Goal: Communication & Community: Answer question/provide support

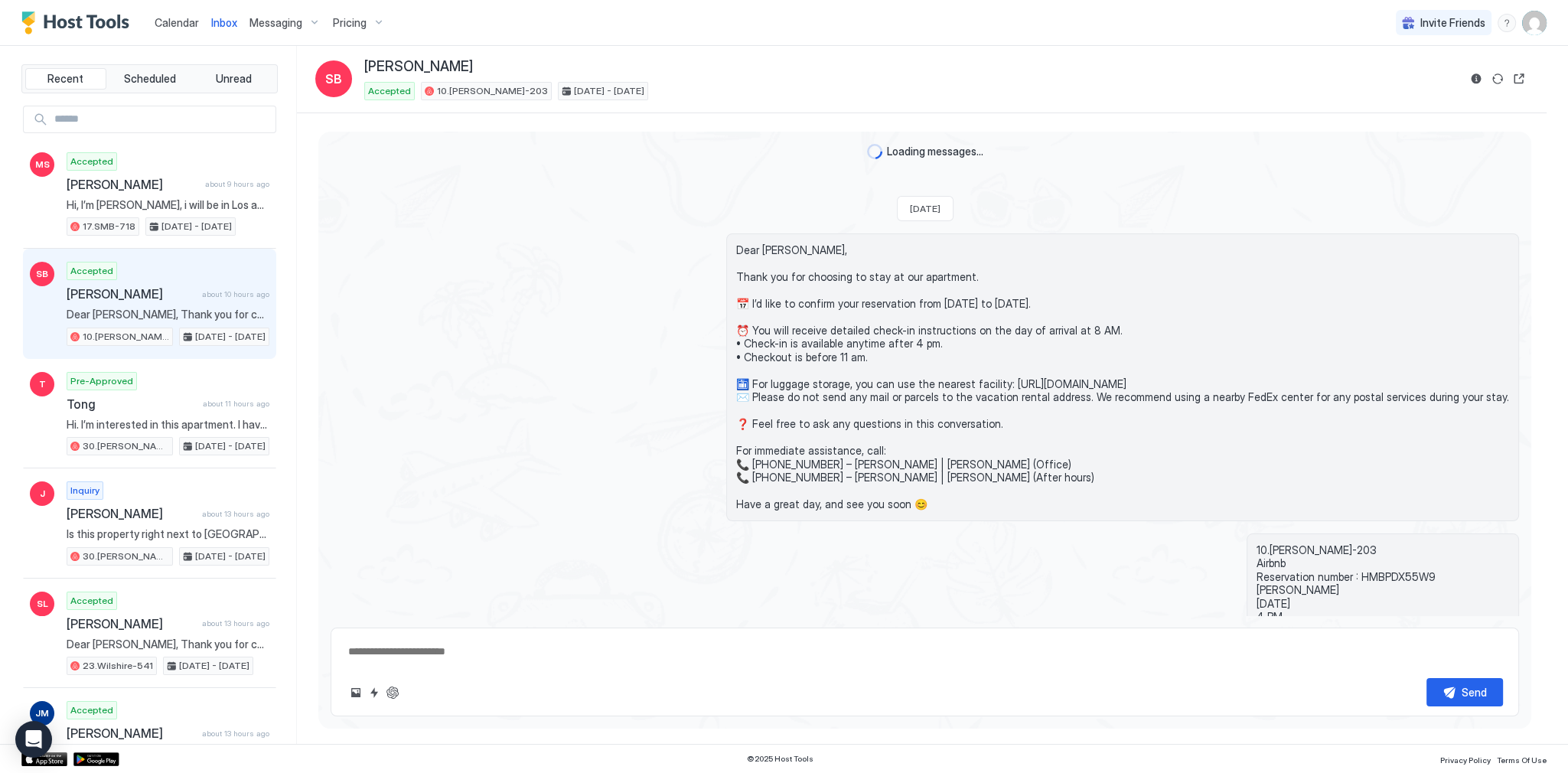
scroll to position [1560, 0]
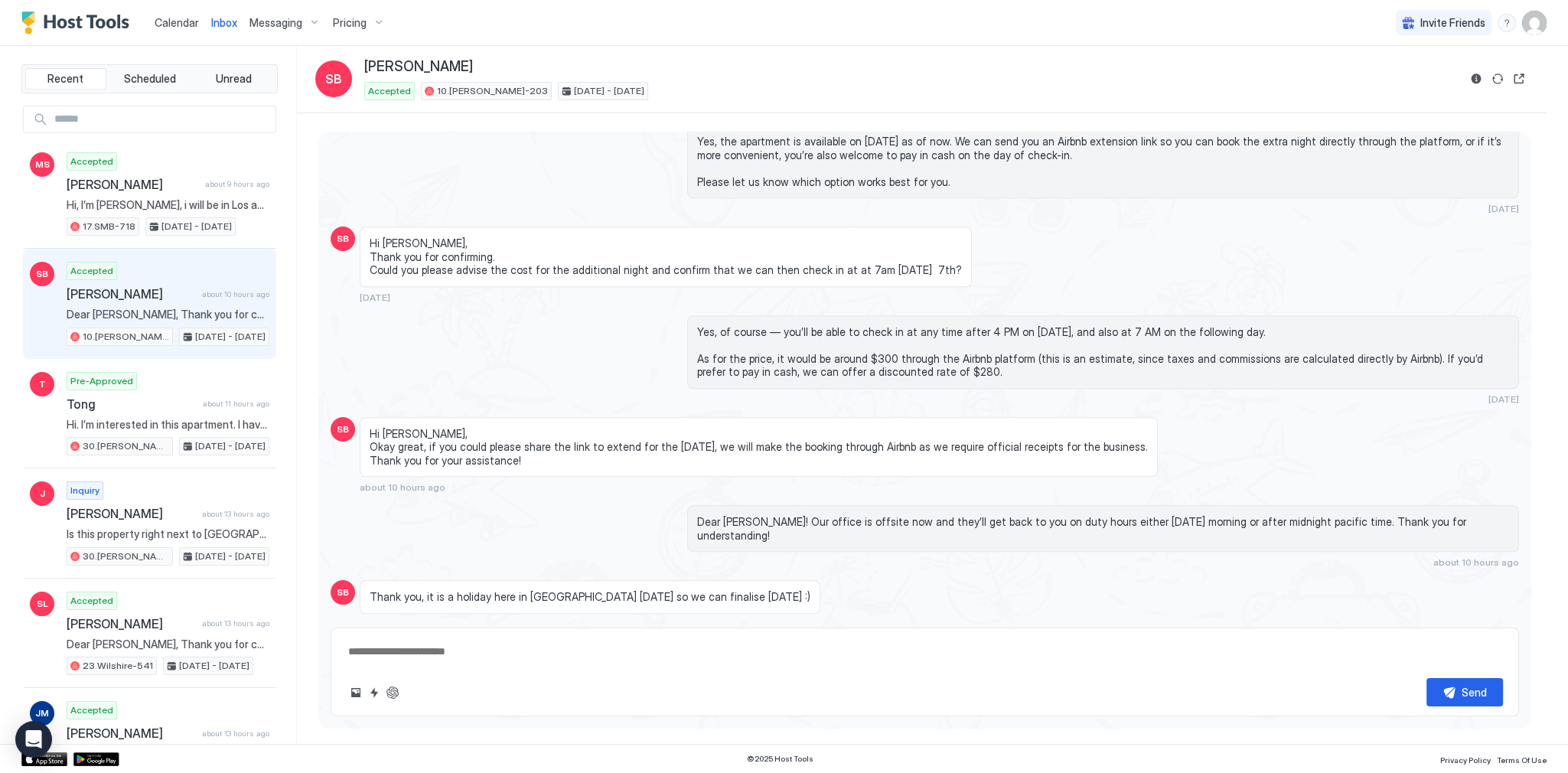
click at [169, 25] on span "Calendar" at bounding box center [177, 22] width 45 height 13
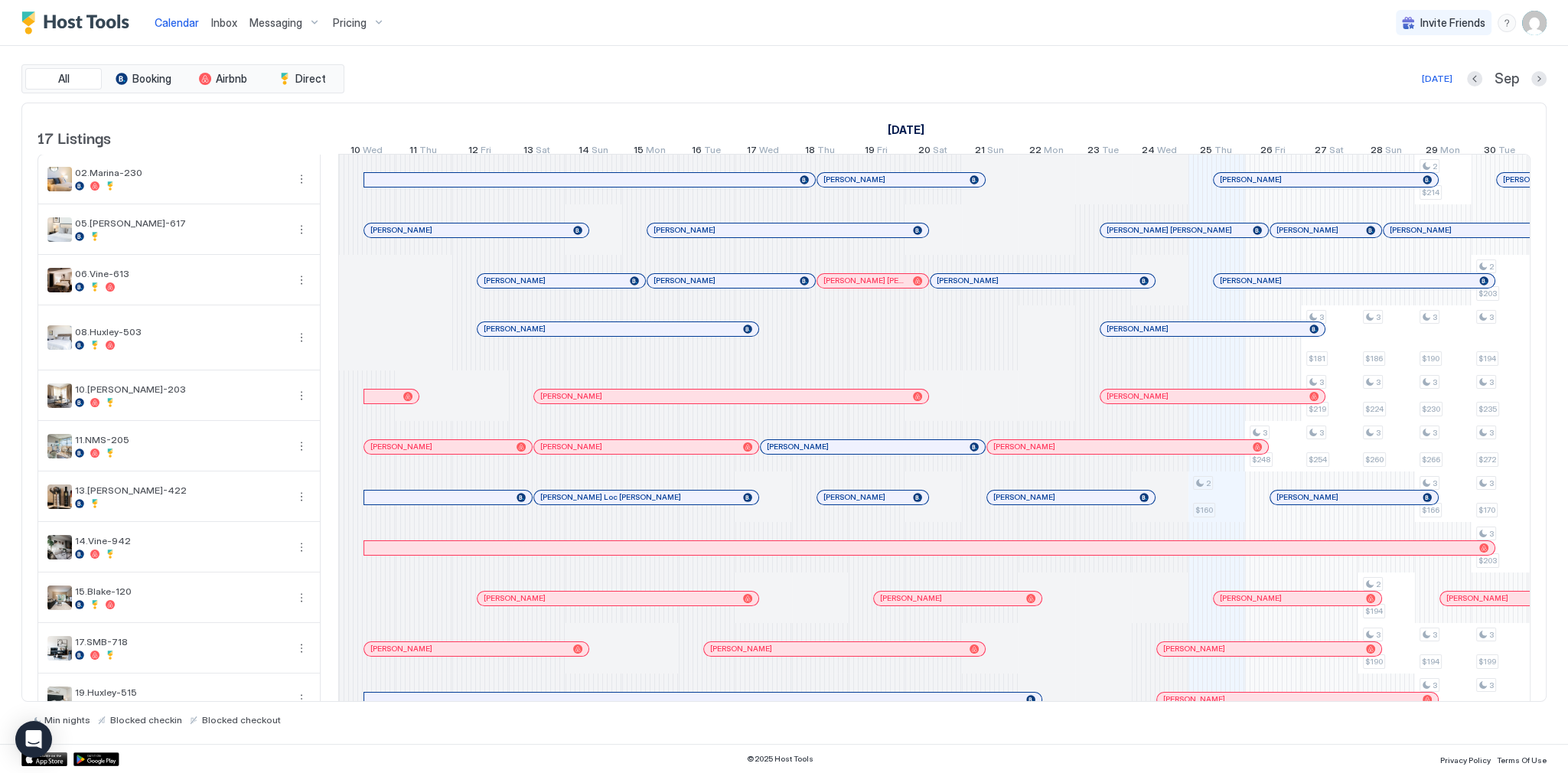
scroll to position [0, 851]
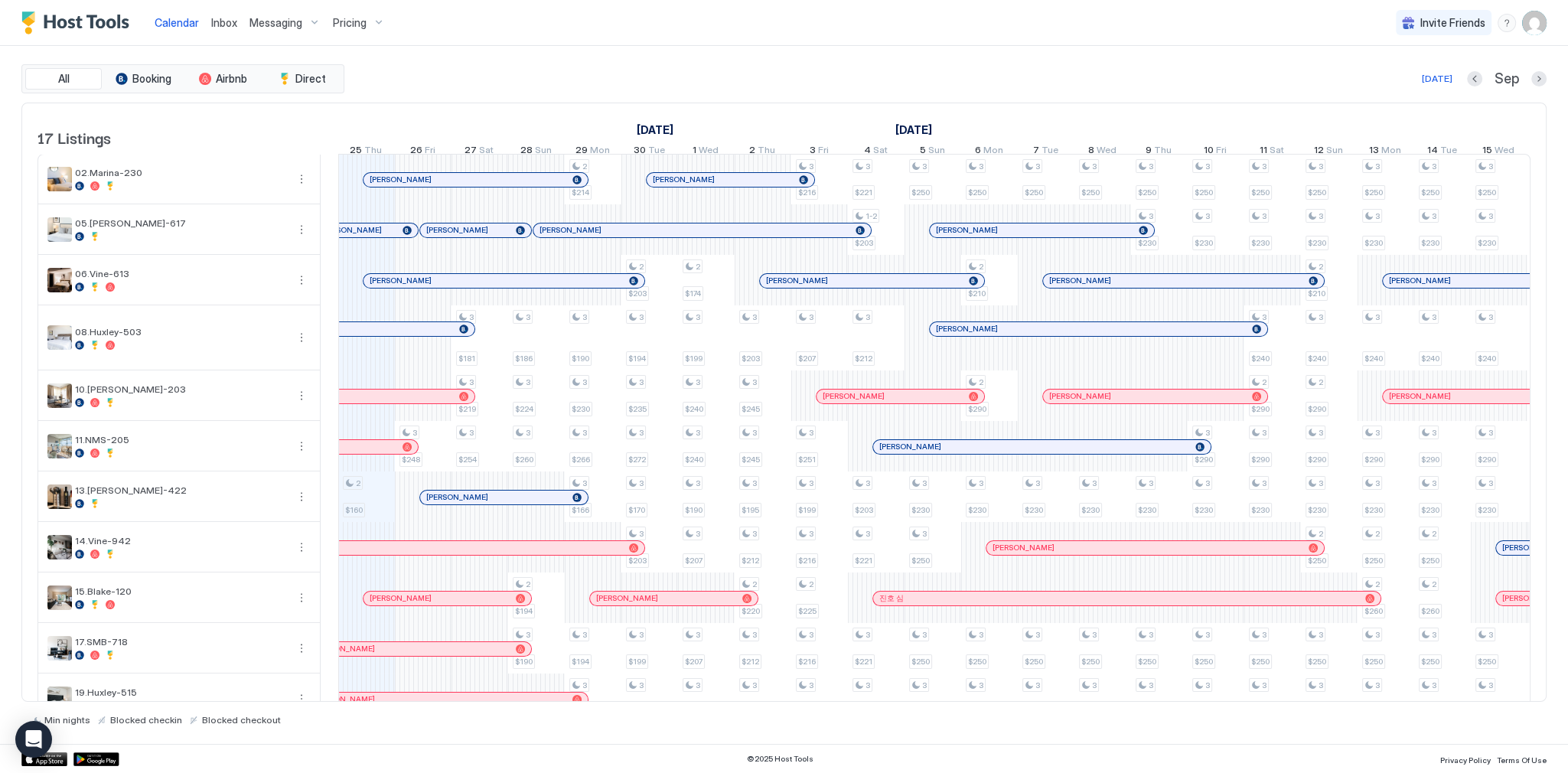
click at [674, 69] on div "All Booking Airbnb Direct Today Sep" at bounding box center [784, 79] width 1525 height 29
click at [1042, 48] on div "All Booking Airbnb Direct [DATE] [DATE] Listings [DATE] [DATE] [DATE] 10 Wed 11…" at bounding box center [784, 394] width 1525 height 698
click at [211, 22] on span "Inbox" at bounding box center [224, 22] width 26 height 13
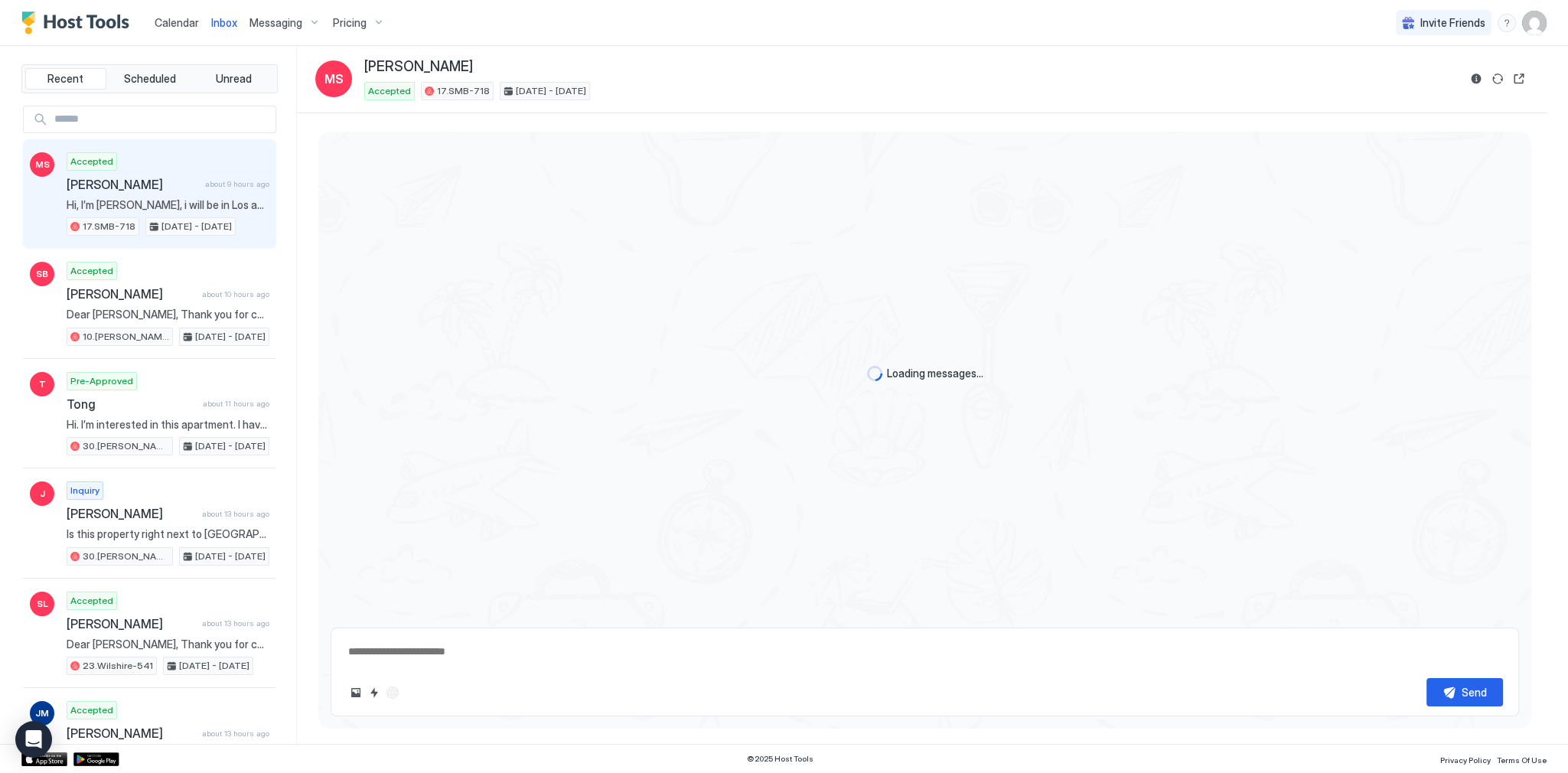
scroll to position [3477, 0]
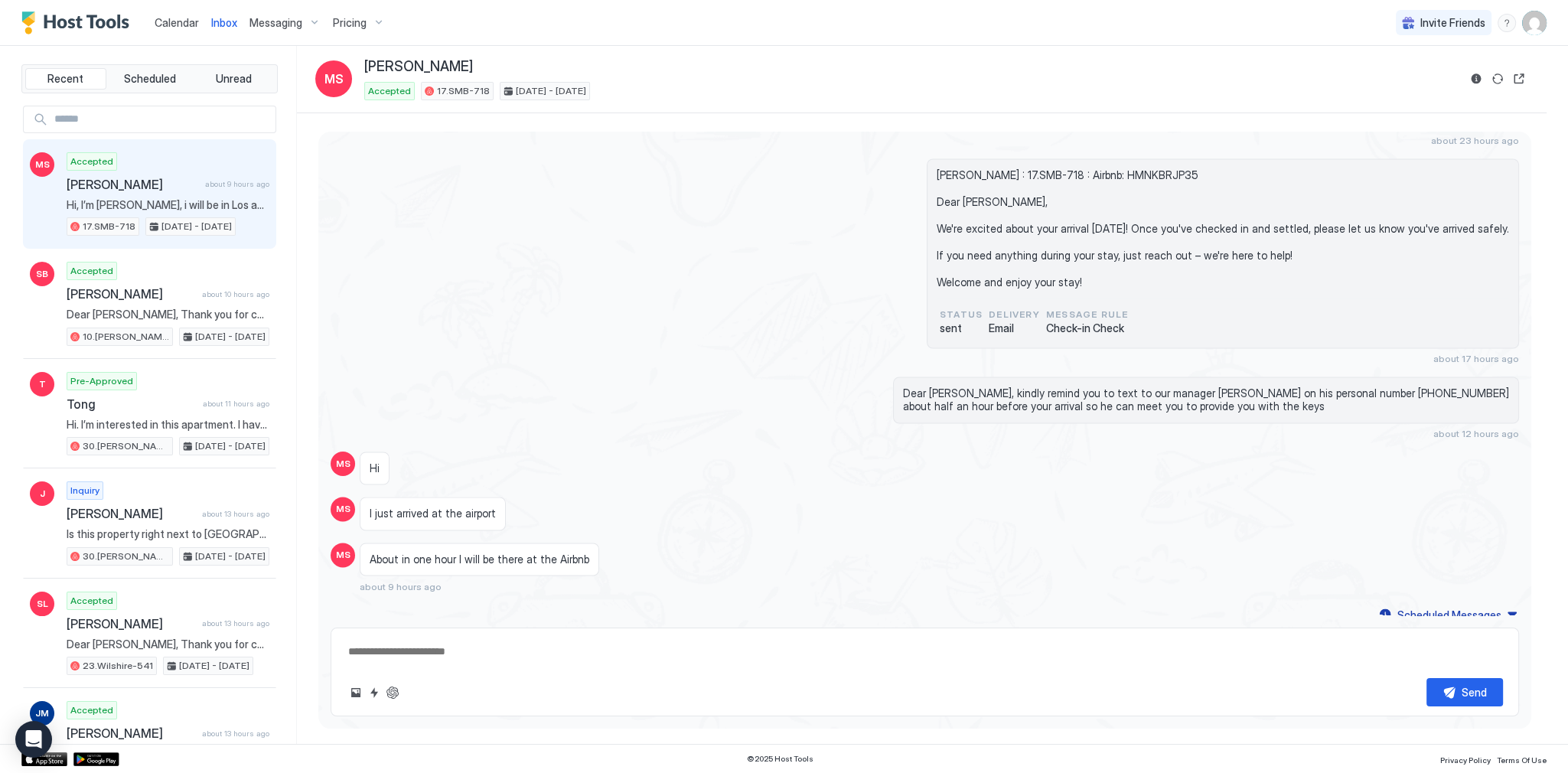
click at [432, 176] on div "Madoka Shibano : 17.SMB-718 : Airbnb: HMNKBRJP35 Dear Madoka, We're excited abo…" at bounding box center [924, 262] width 1189 height 206
type textarea "*"
click at [694, 286] on div "[PERSON_NAME] : 17.SMB-718 : Airbnb: HMNKBRJP35 Dear [PERSON_NAME], We're excit…" at bounding box center [924, 262] width 1189 height 206
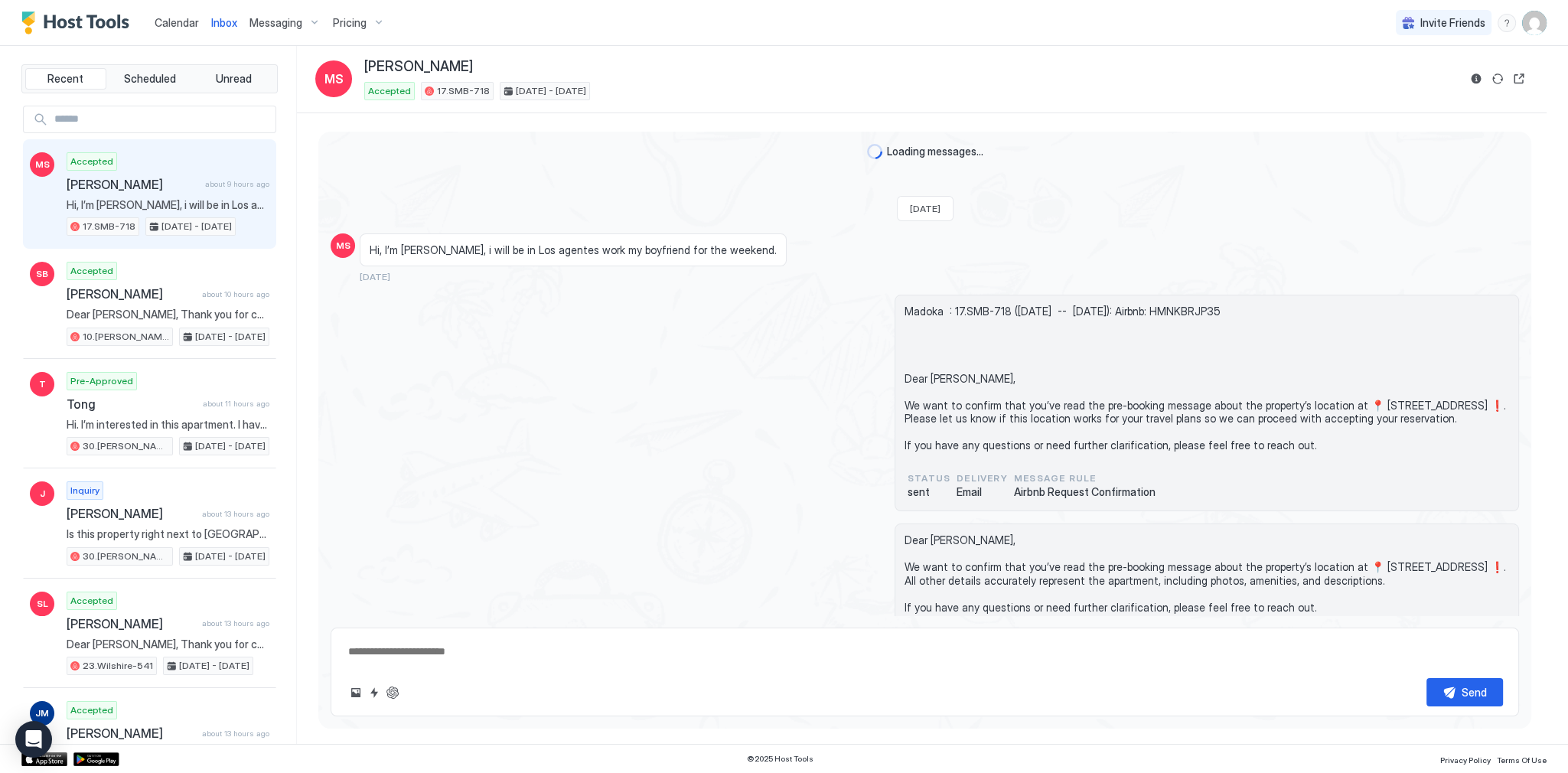
scroll to position [2826, 0]
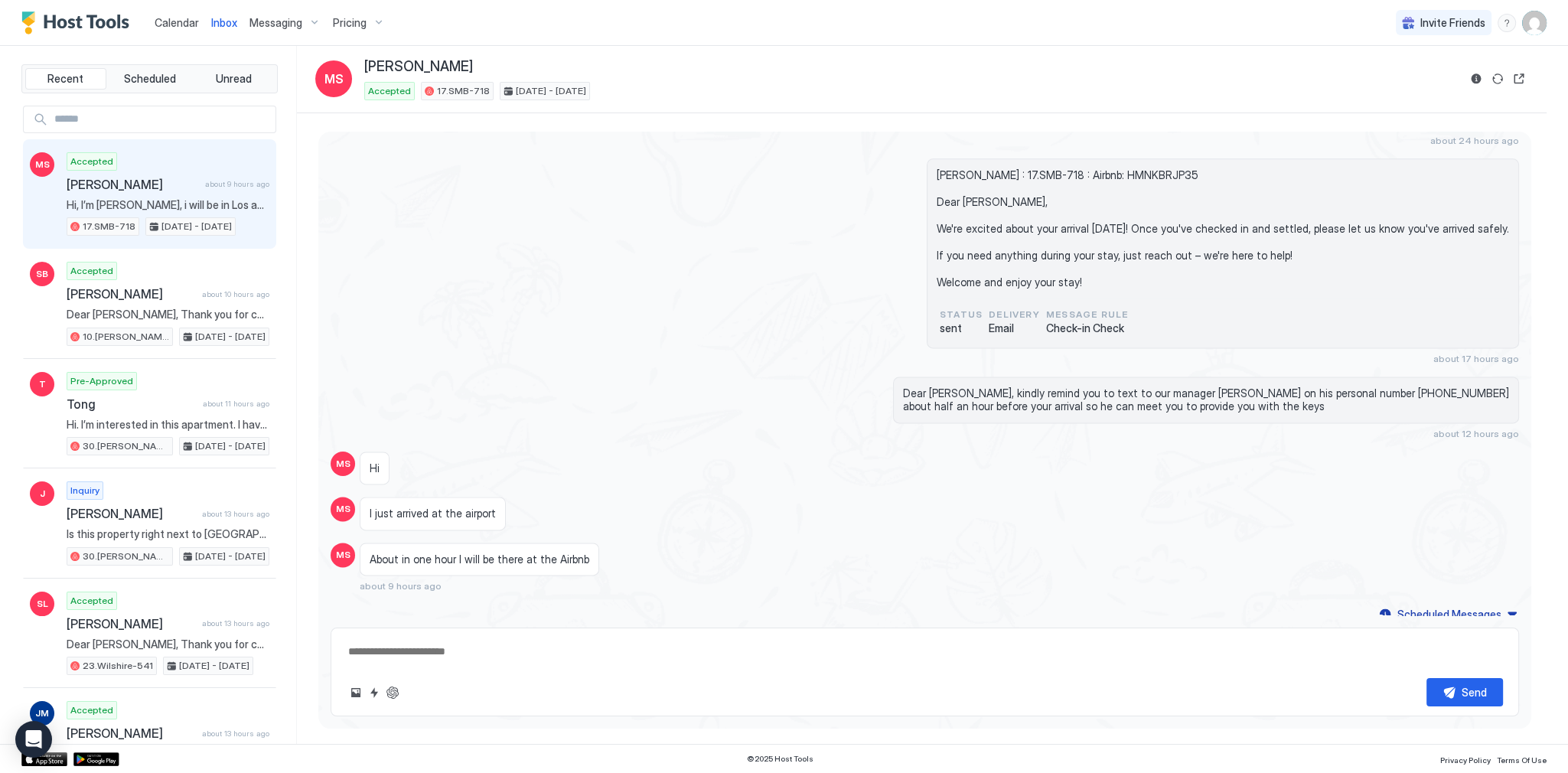
click at [629, 324] on div "Madoka Shibano : 17.SMB-718 : Airbnb: HMNKBRJP35 Dear Madoka, We're excited abo…" at bounding box center [924, 262] width 1189 height 206
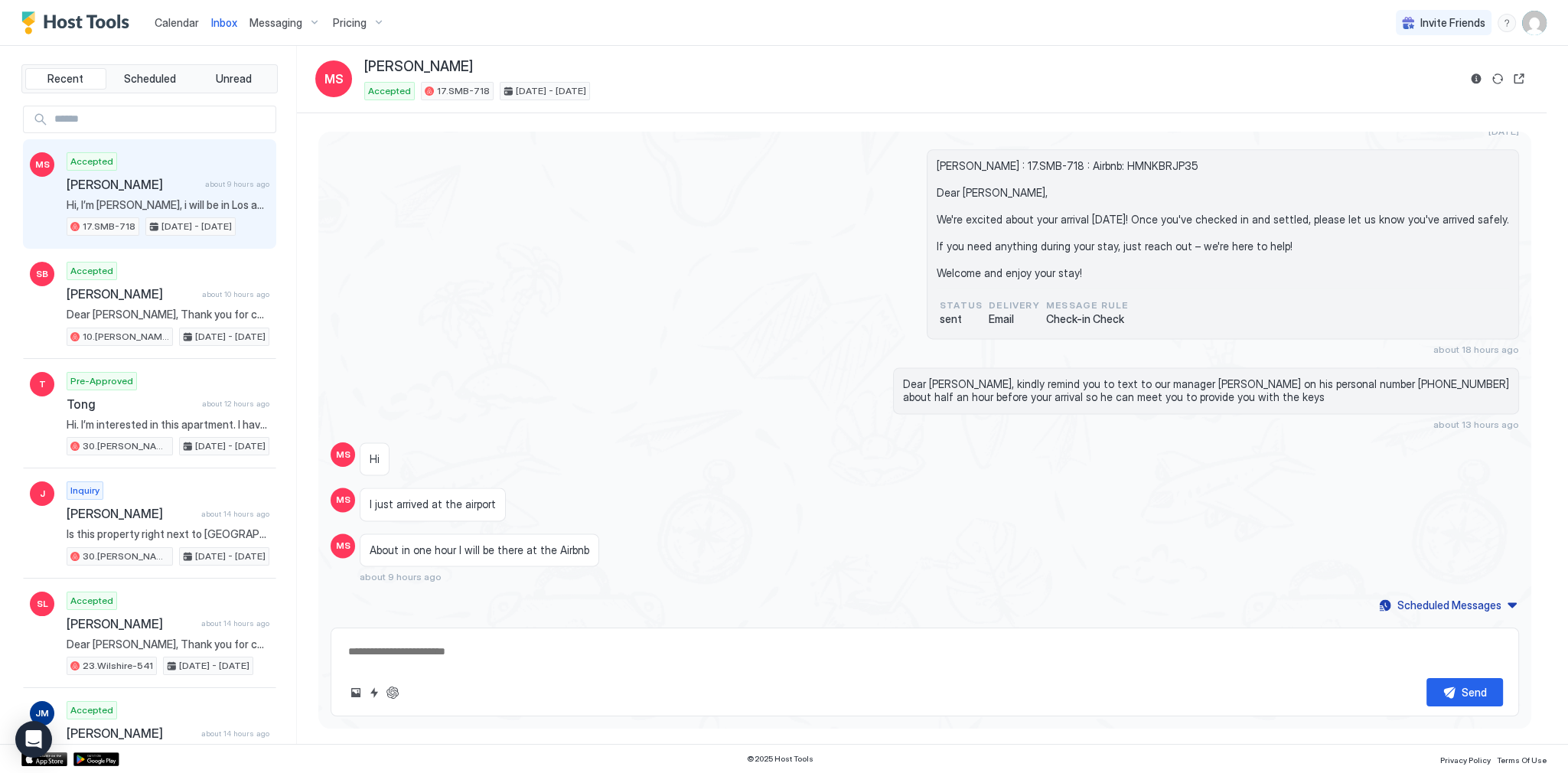
scroll to position [2810, 0]
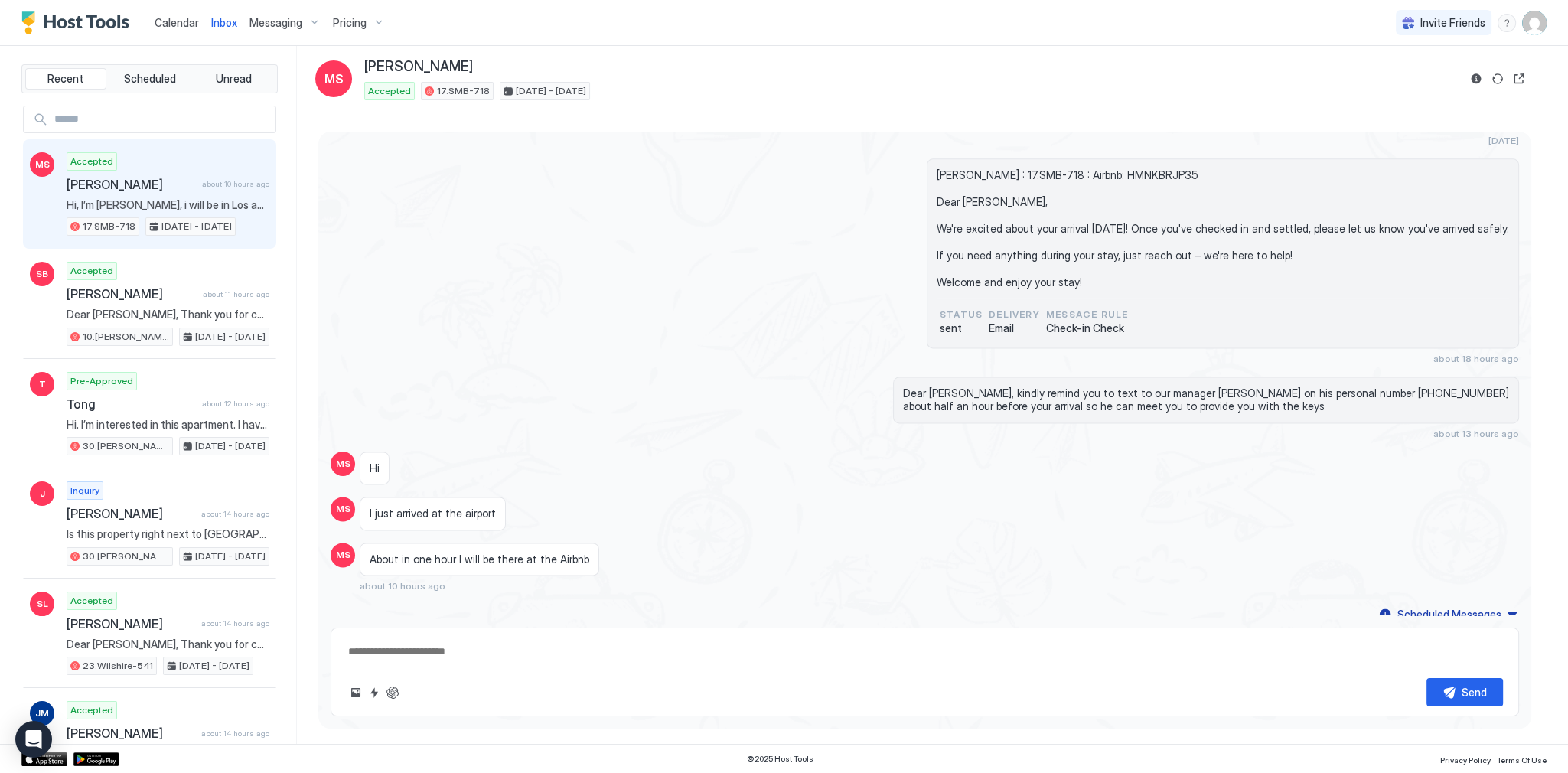
click at [615, 242] on div "Madoka Shibano : 17.SMB-718 : Airbnb: HMNKBRJP35 Dear Madoka, We're excited abo…" at bounding box center [924, 262] width 1189 height 206
click at [191, 24] on span "Calendar" at bounding box center [177, 22] width 45 height 13
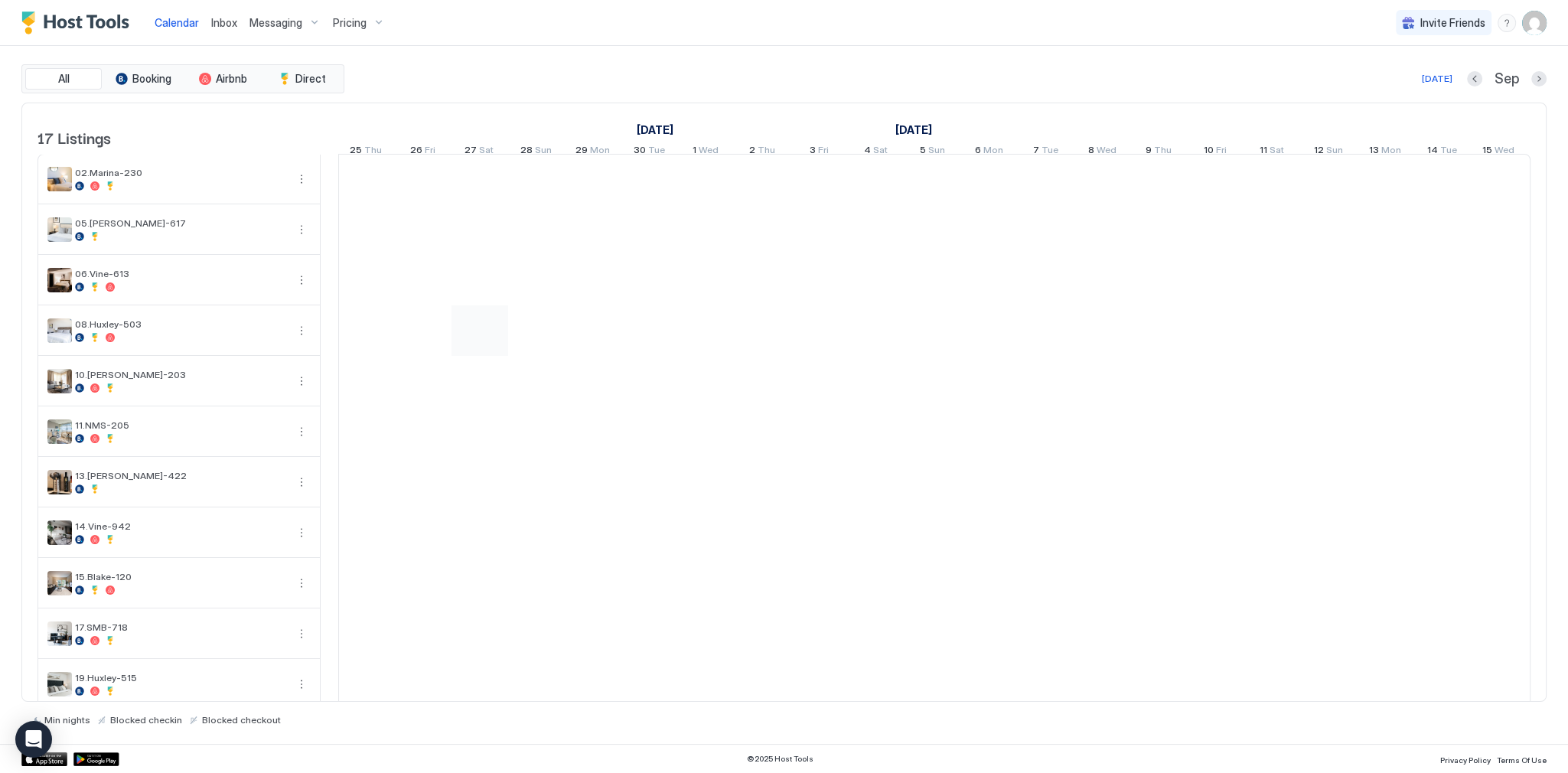
scroll to position [0, 789]
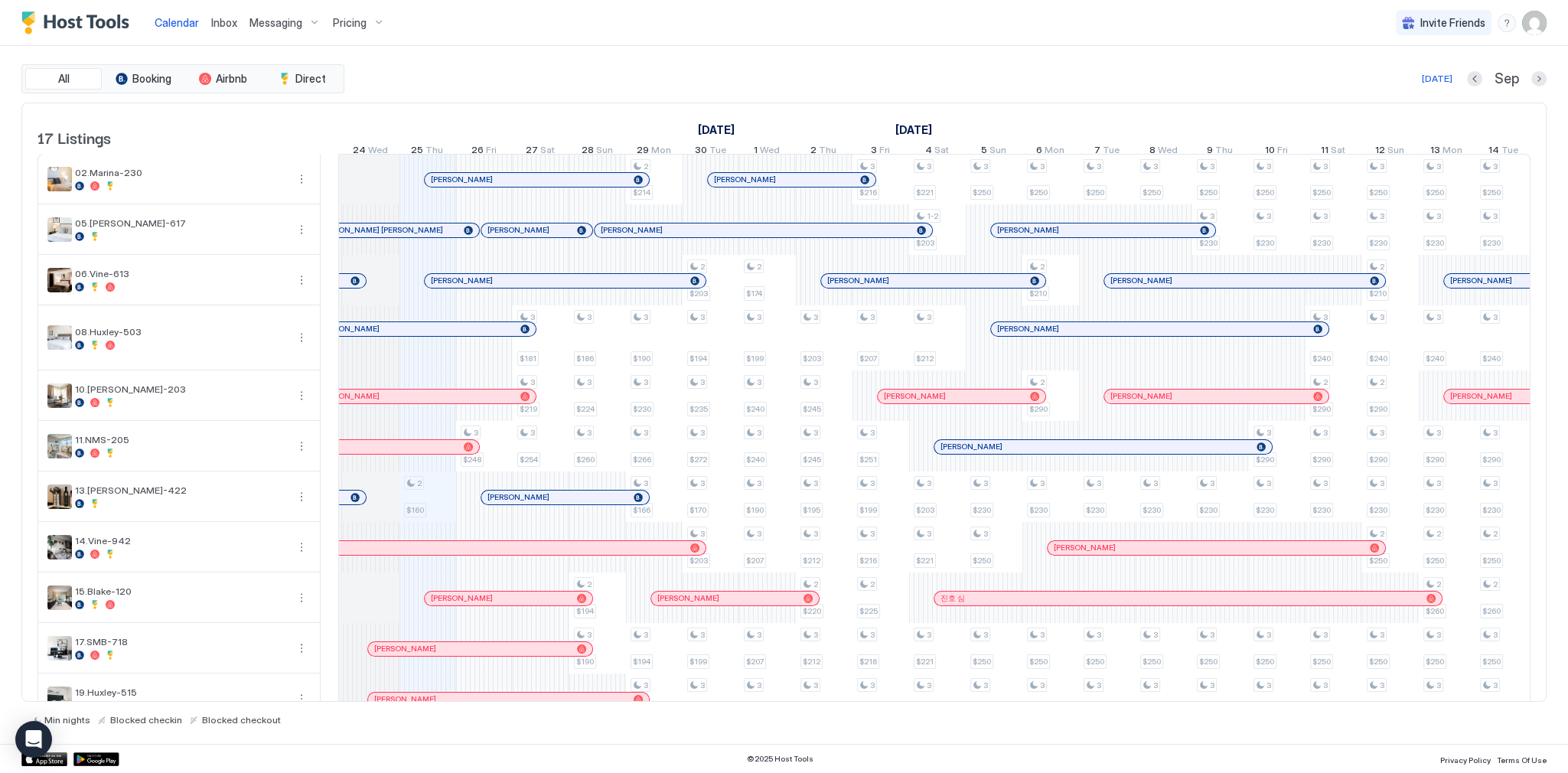
click at [535, 286] on div at bounding box center [536, 281] width 12 height 12
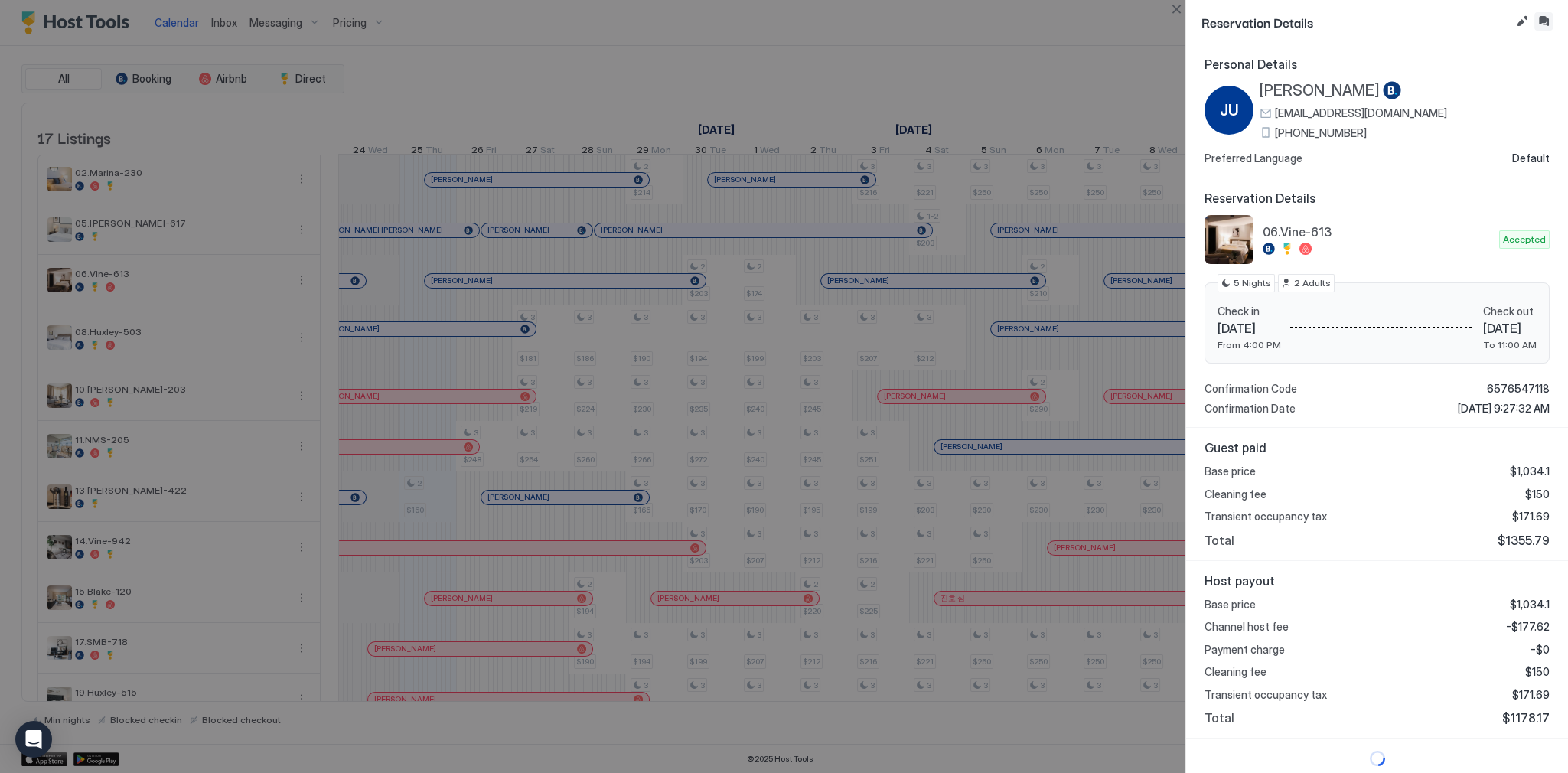
click at [1546, 21] on button "Inbox" at bounding box center [1543, 21] width 18 height 18
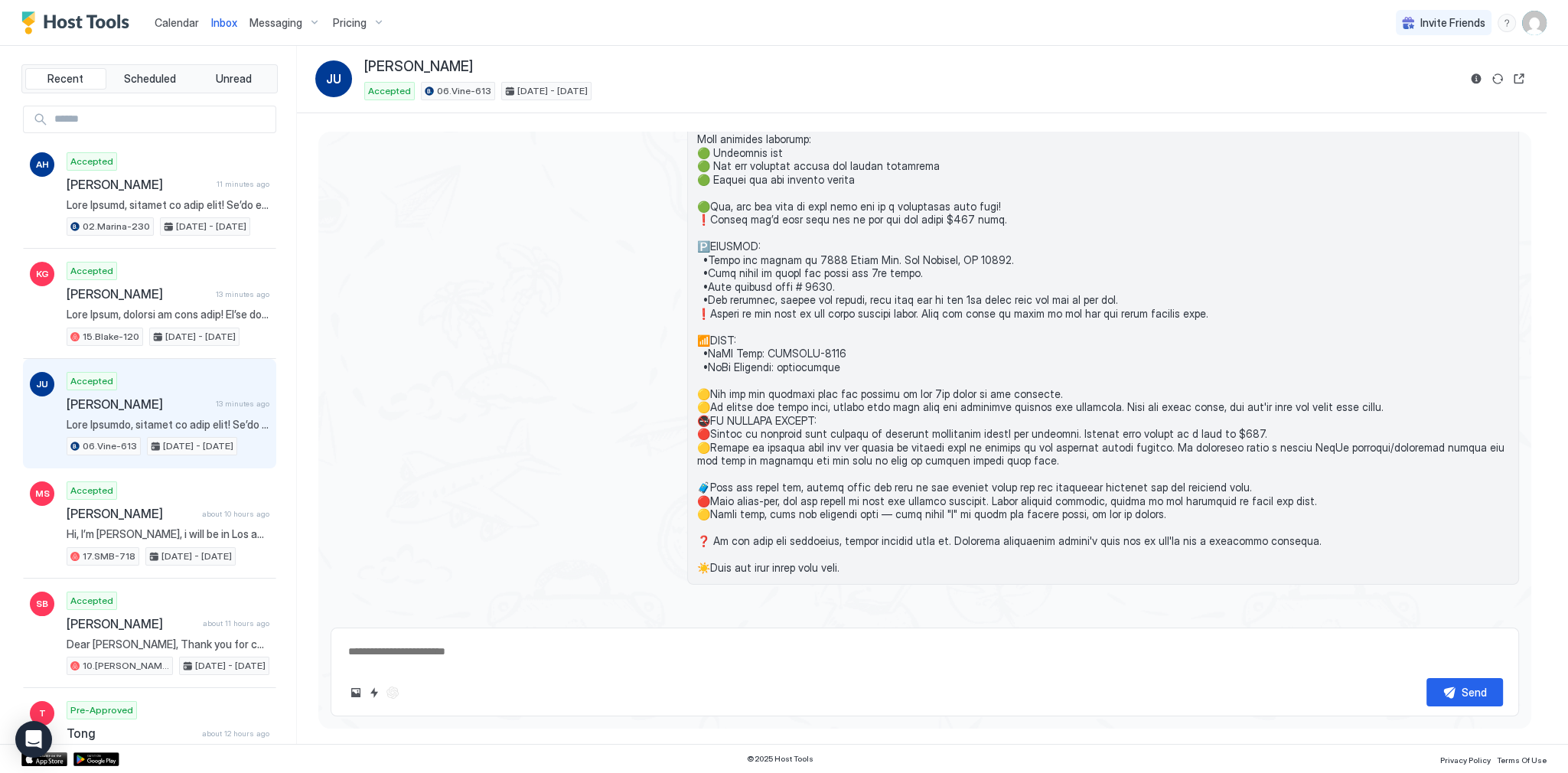
scroll to position [2078, 0]
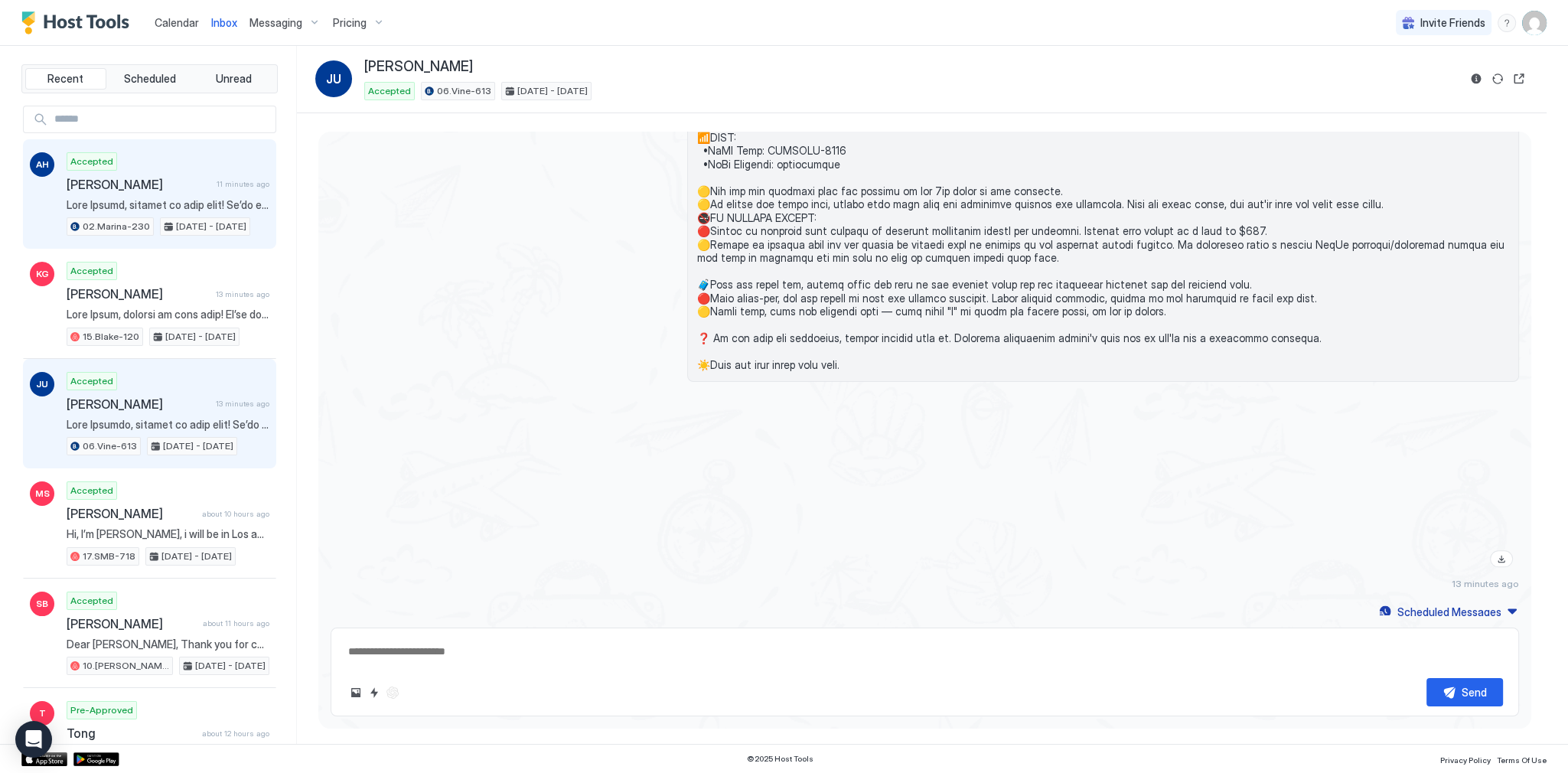
click at [221, 160] on div "Accepted Ashley Herde 11 minutes ago 02.Marina-230 Sep 25 - 29, 2025" at bounding box center [168, 194] width 203 height 84
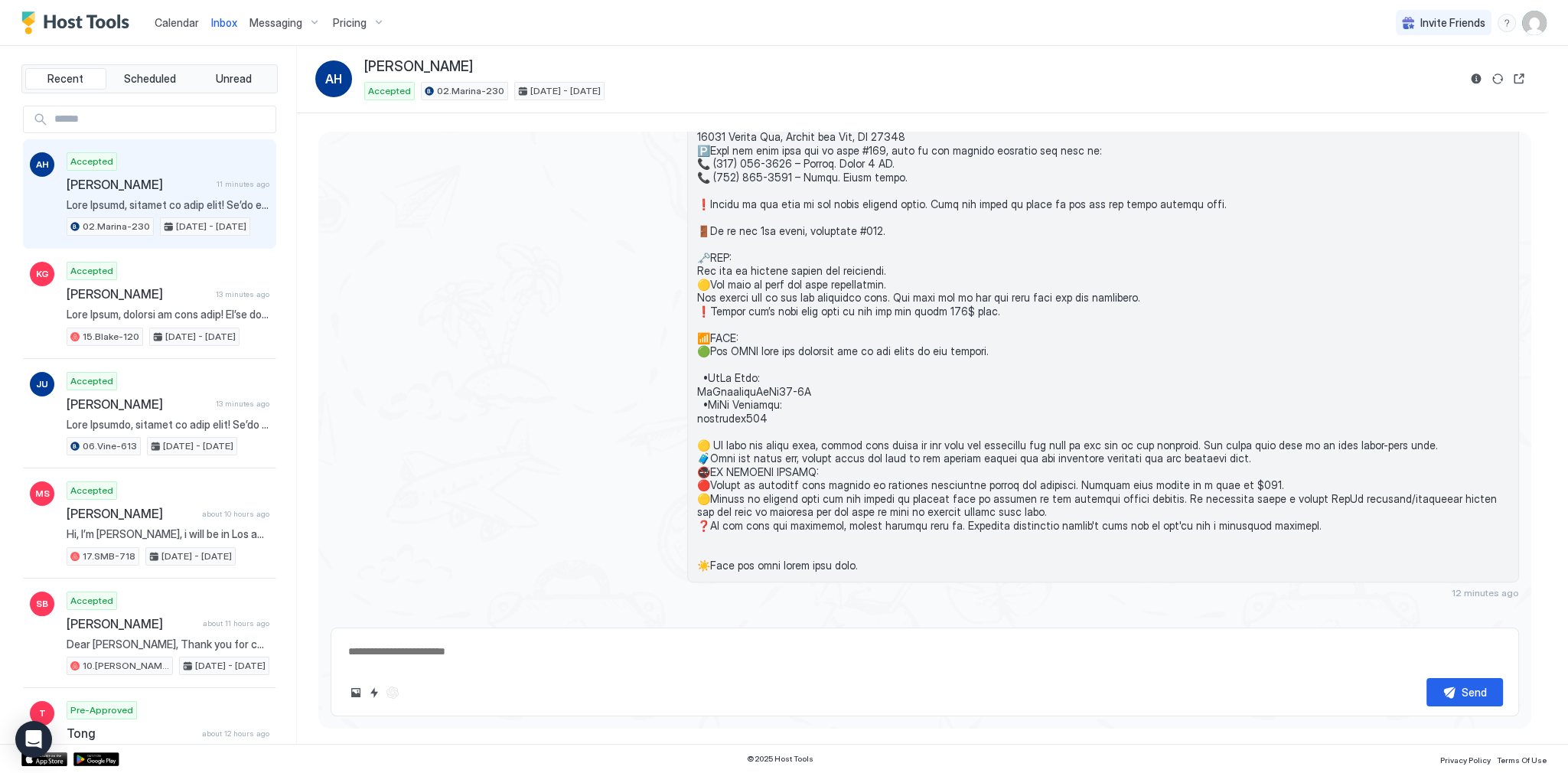
scroll to position [1391, 0]
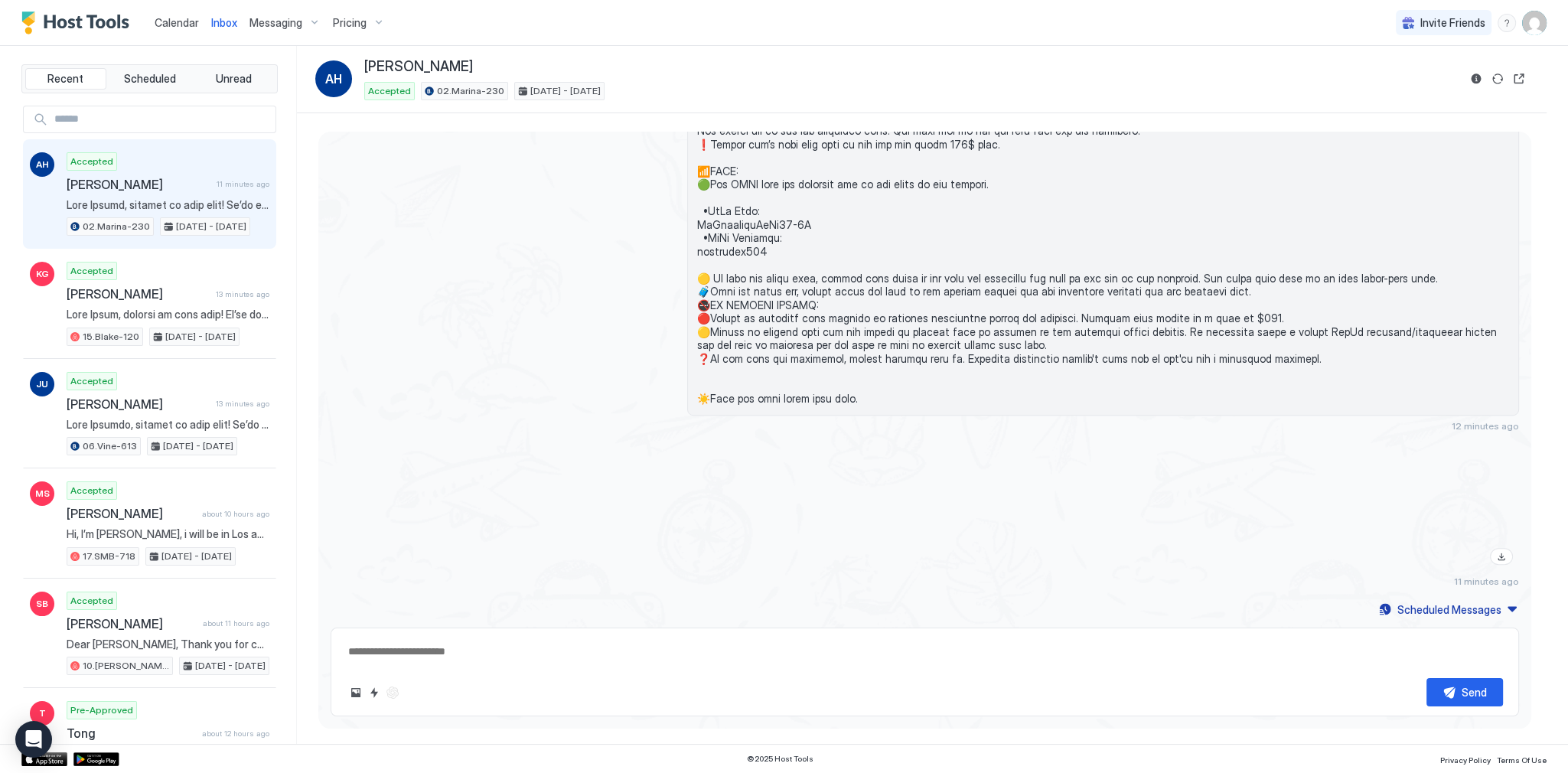
click at [776, 653] on textarea at bounding box center [924, 651] width 1156 height 28
paste textarea "**********"
type textarea "*"
type textarea "**********"
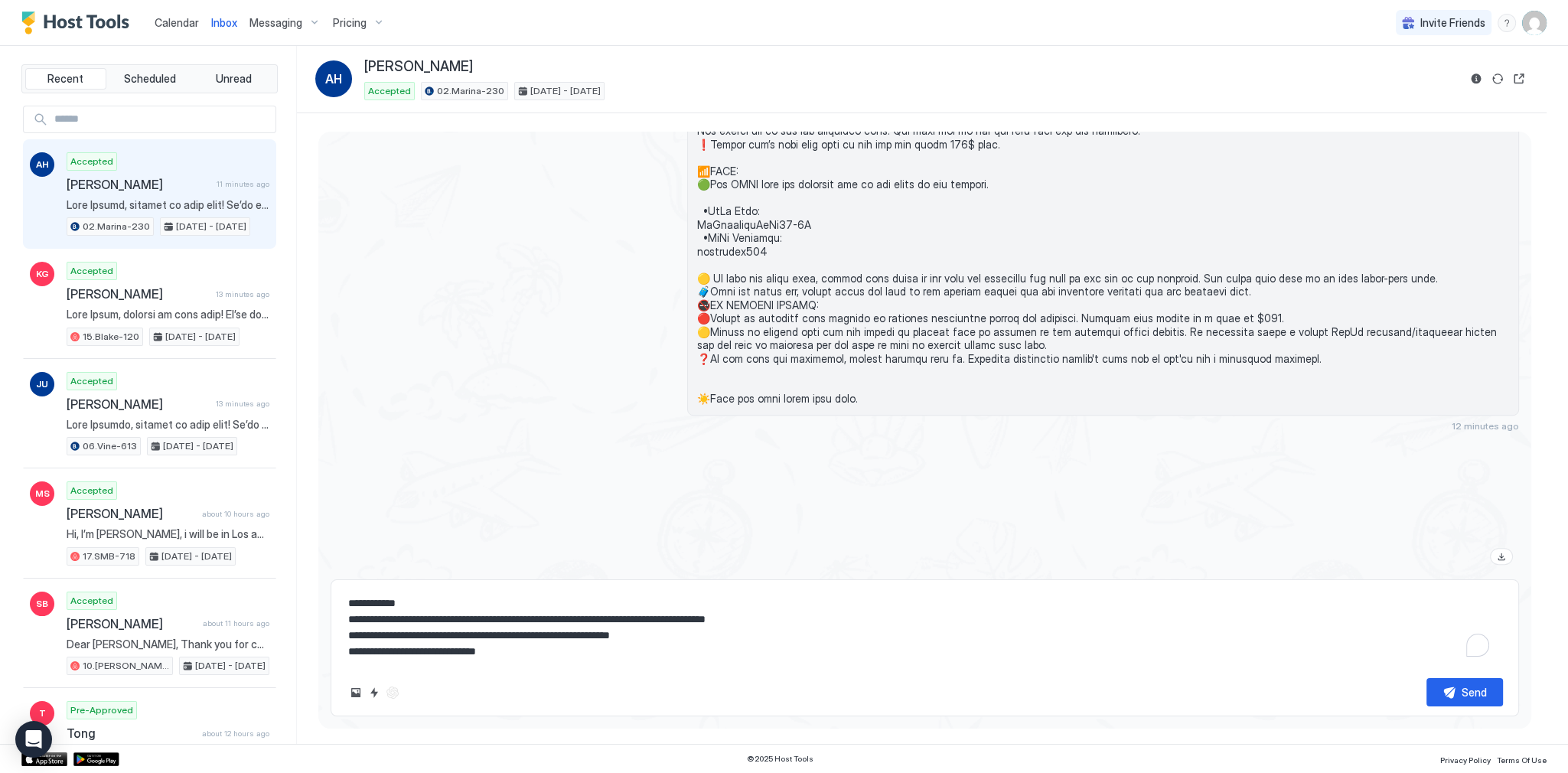
scroll to position [25, 0]
type textarea "*"
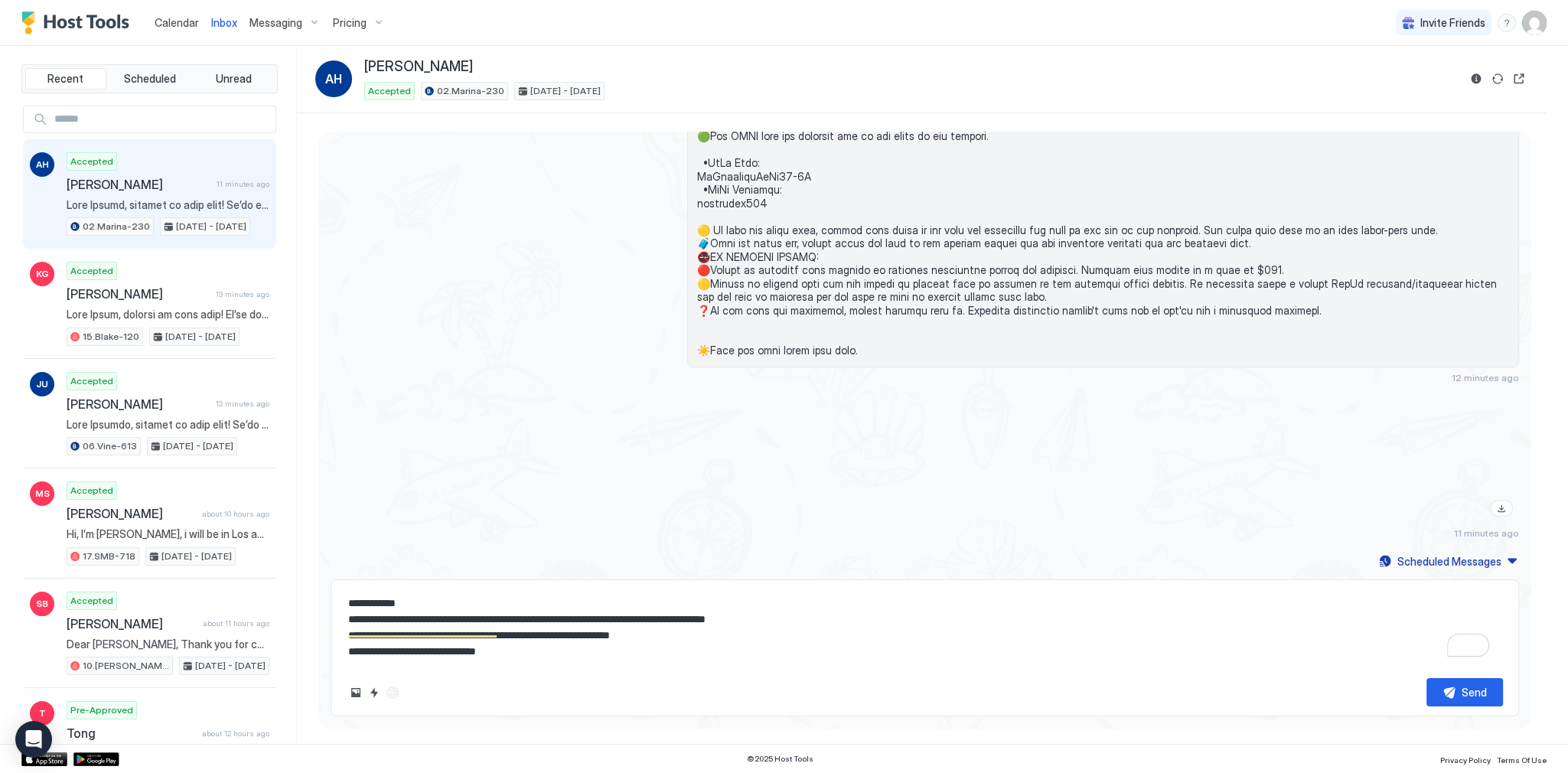
scroll to position [0, 0]
type textarea "**********"
click at [1465, 695] on div "Send" at bounding box center [1474, 691] width 25 height 16
click at [791, 468] on div at bounding box center [1103, 459] width 832 height 127
type textarea "*"
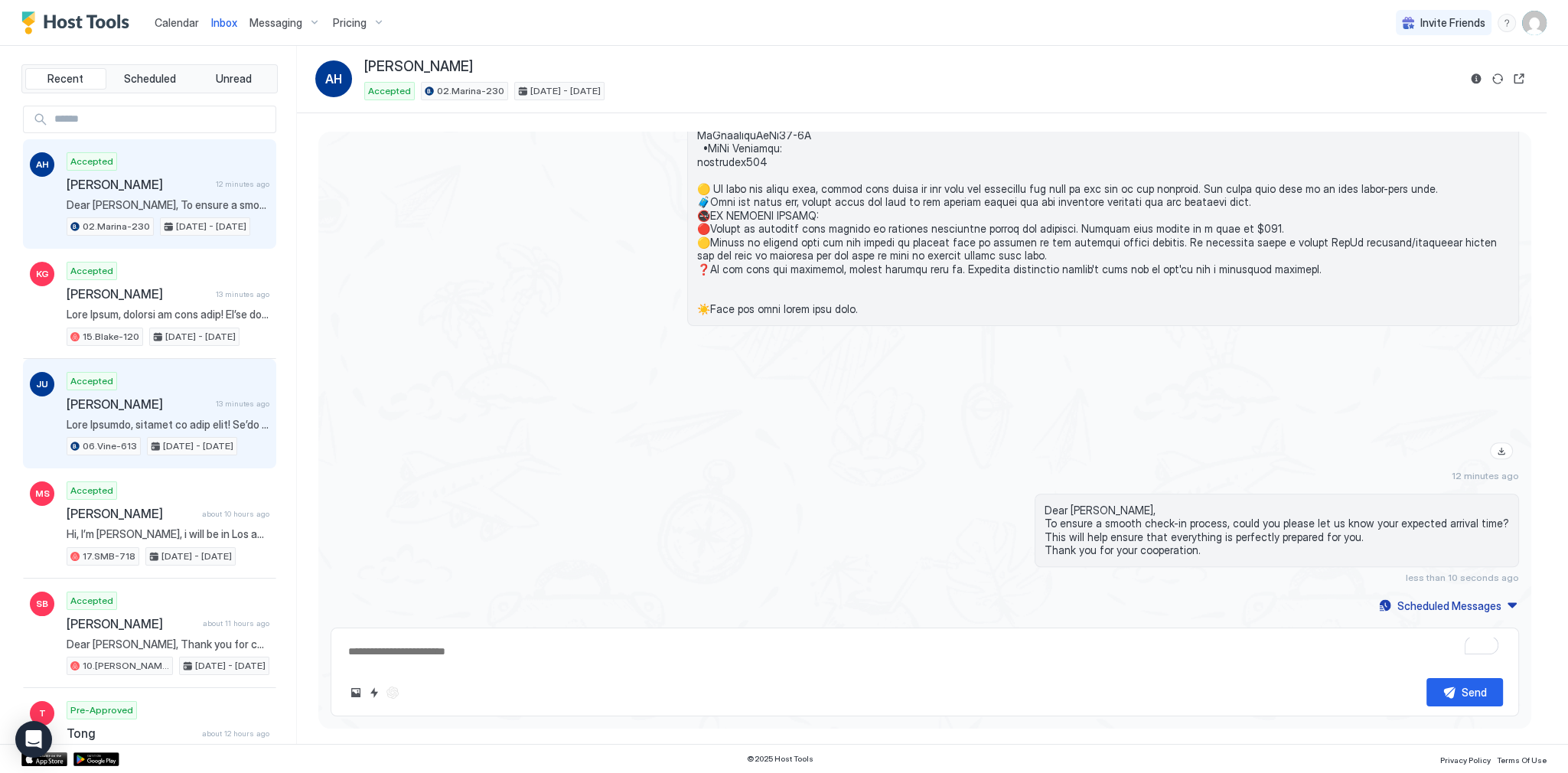
click at [208, 424] on span at bounding box center [168, 425] width 203 height 14
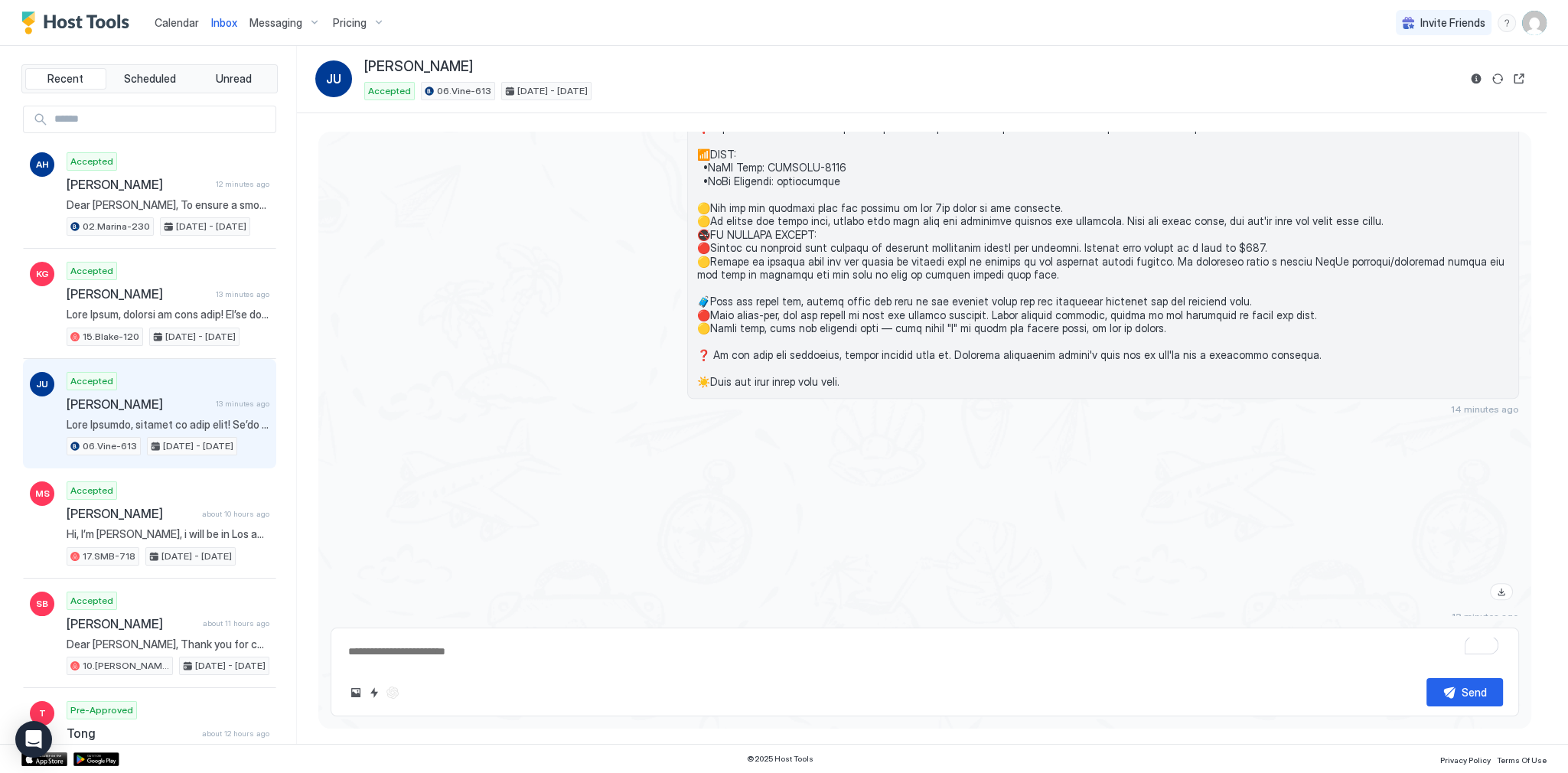
click at [702, 657] on textarea "To enrich screen reader interactions, please activate Accessibility in Grammarl…" at bounding box center [924, 651] width 1156 height 28
paste textarea "**********"
type textarea "*"
type textarea "**********"
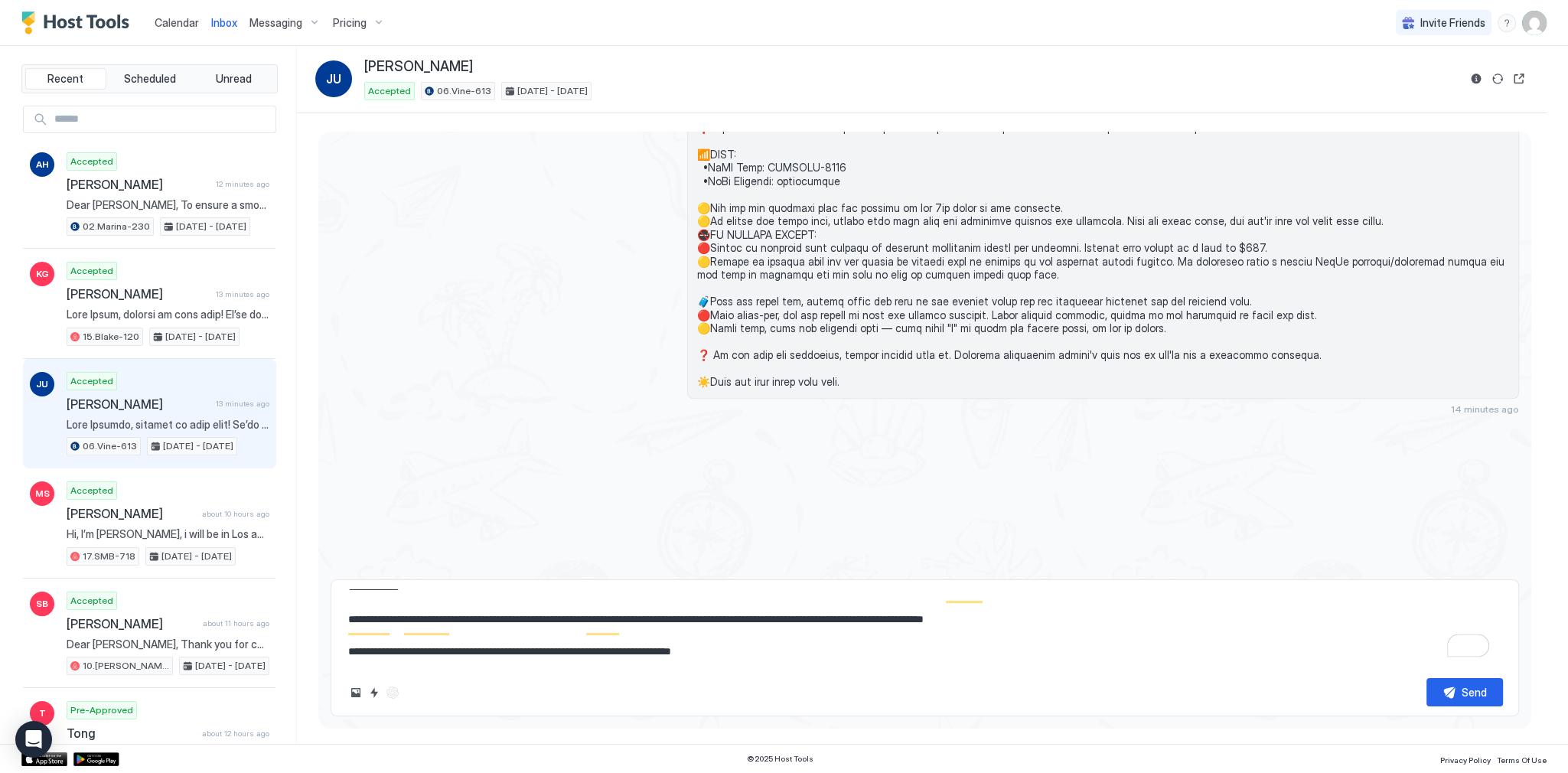
type textarea "*"
type textarea "**********"
type textarea "*"
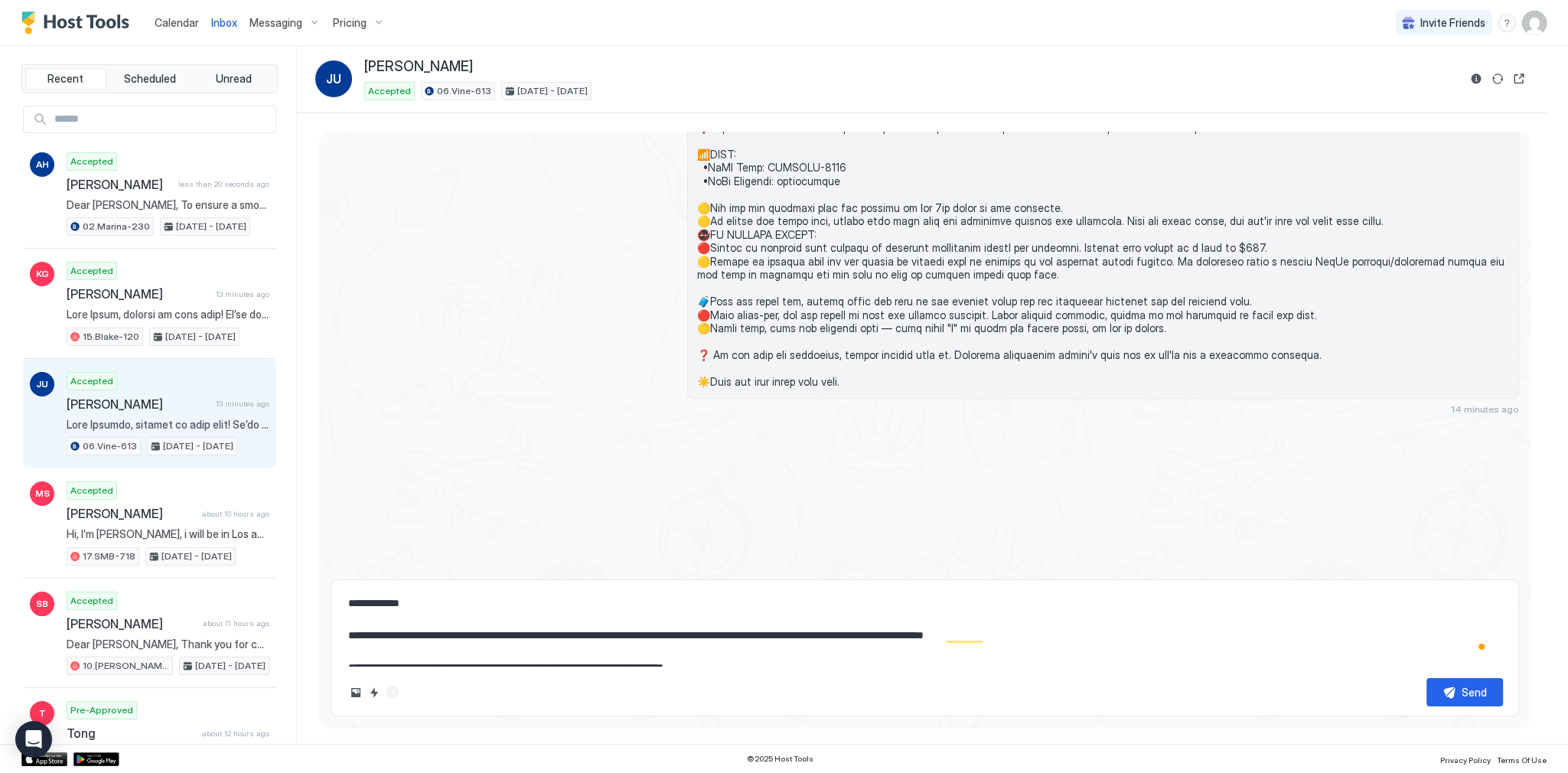
click at [961, 618] on textarea "**********" at bounding box center [924, 627] width 1156 height 76
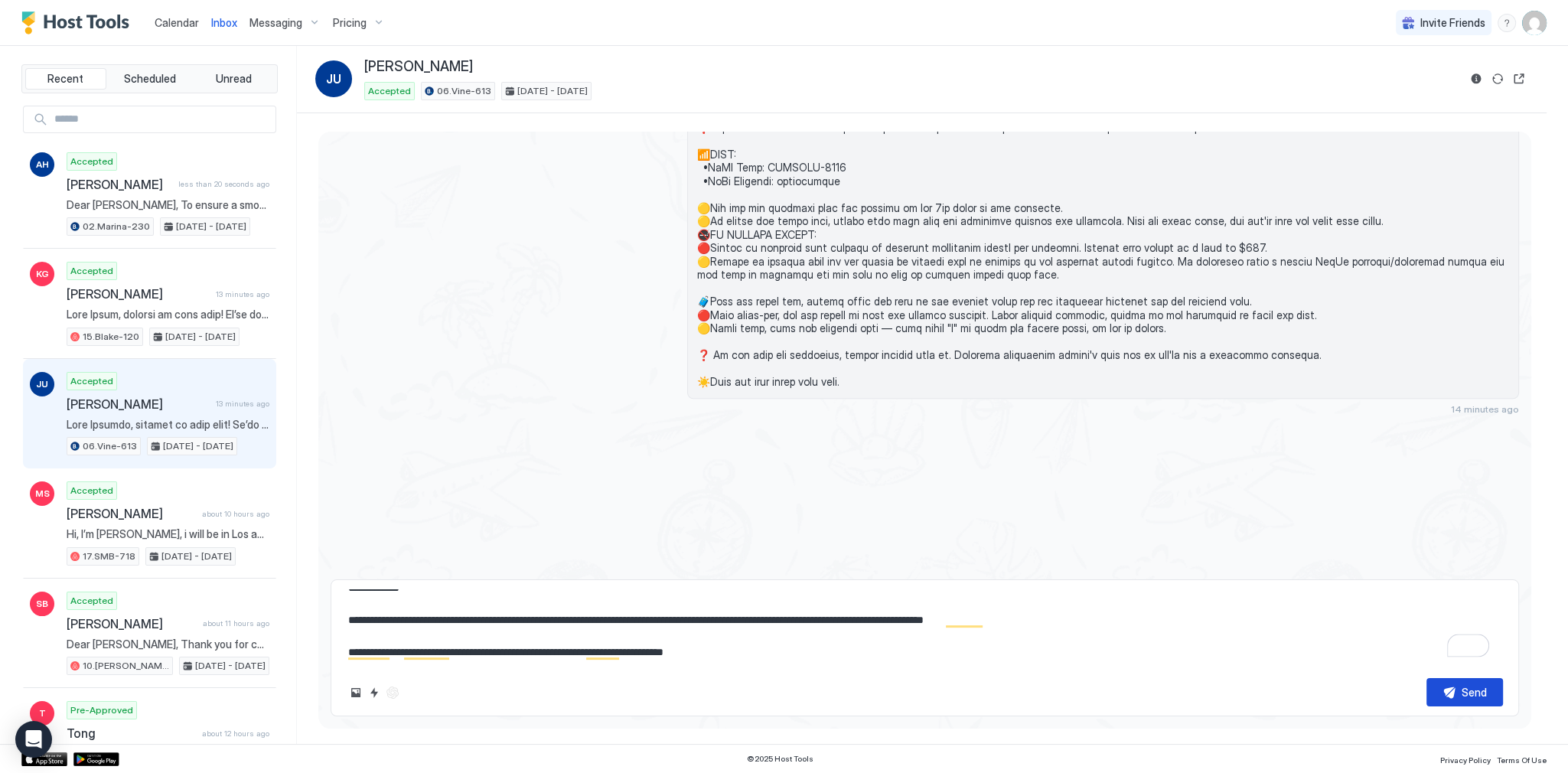
type textarea "**********"
click at [1481, 694] on div "Send" at bounding box center [1474, 691] width 25 height 16
click at [929, 404] on div "14 minutes ago" at bounding box center [1103, 15] width 832 height 800
type textarea "*"
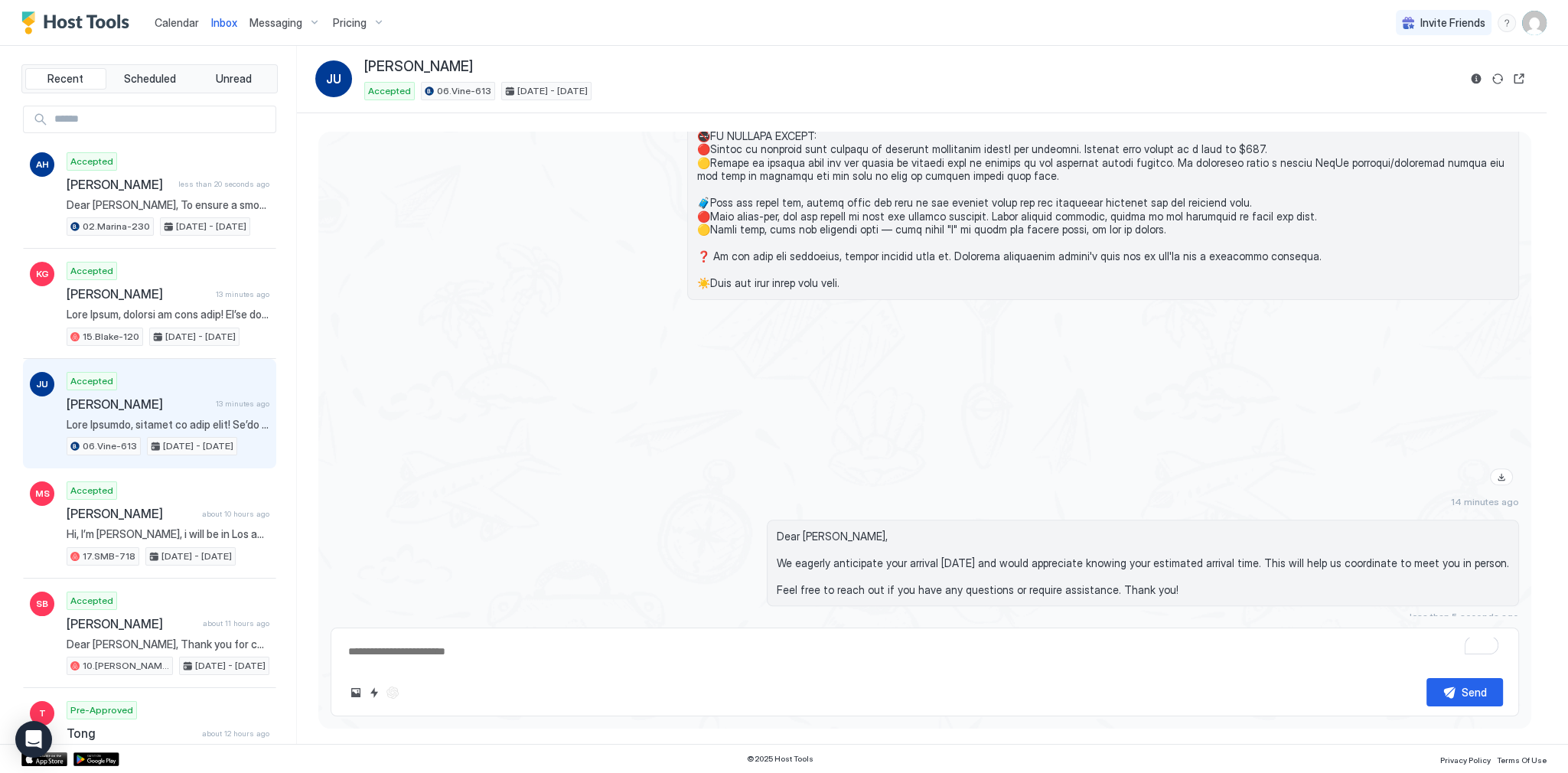
click at [929, 404] on div at bounding box center [1103, 402] width 832 height 179
type textarea "*"
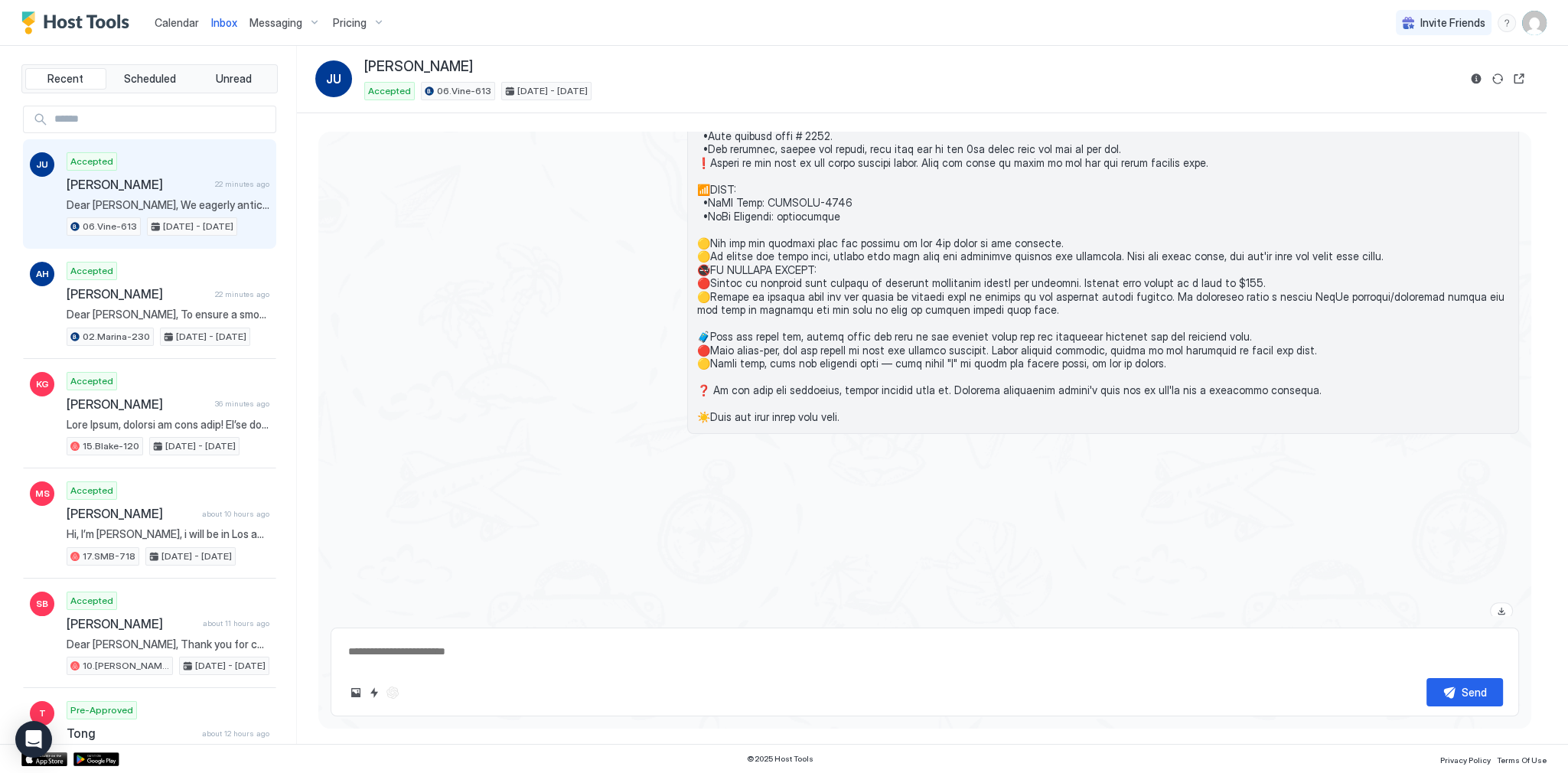
scroll to position [2193, 0]
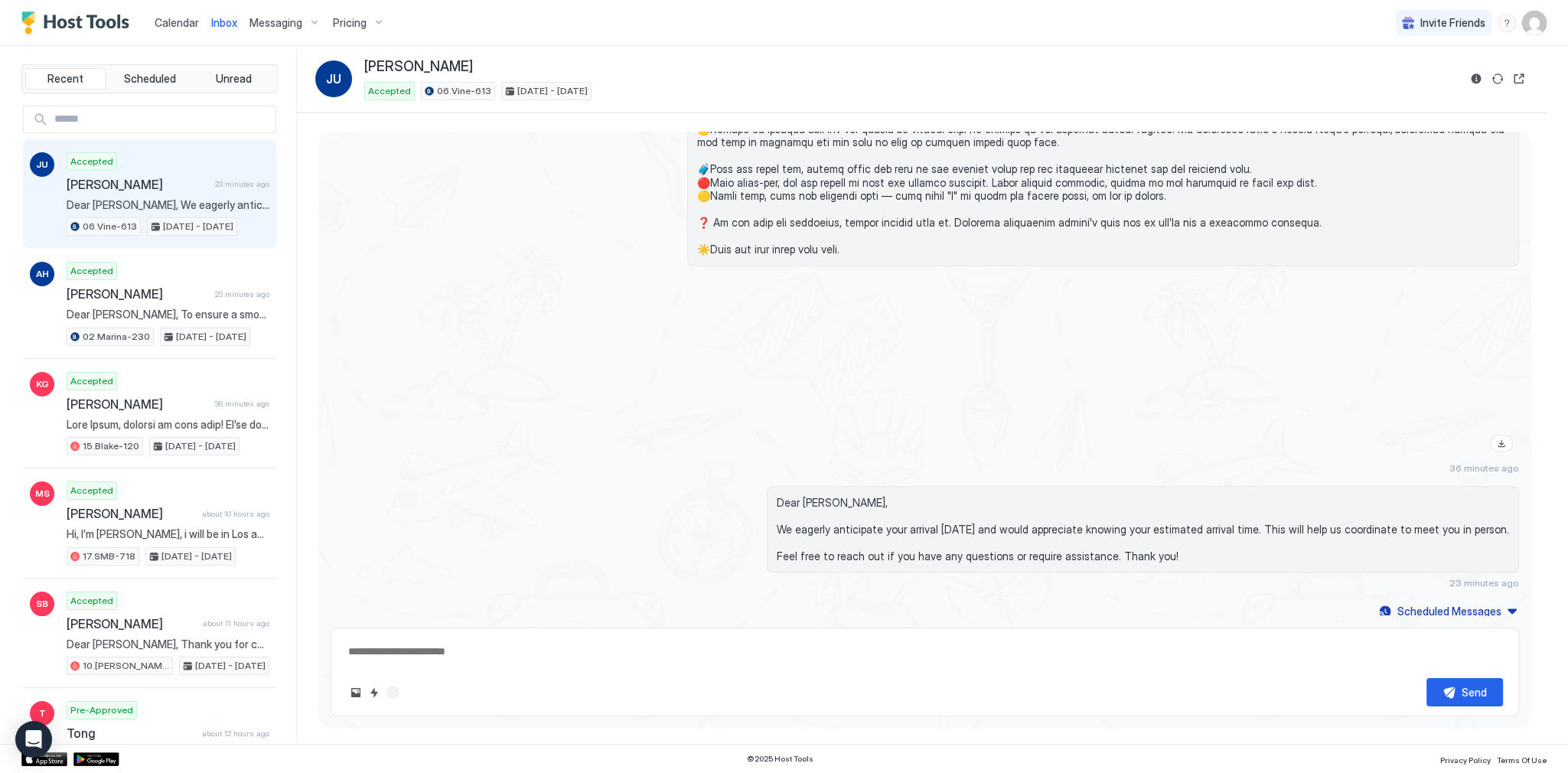
type textarea "*"
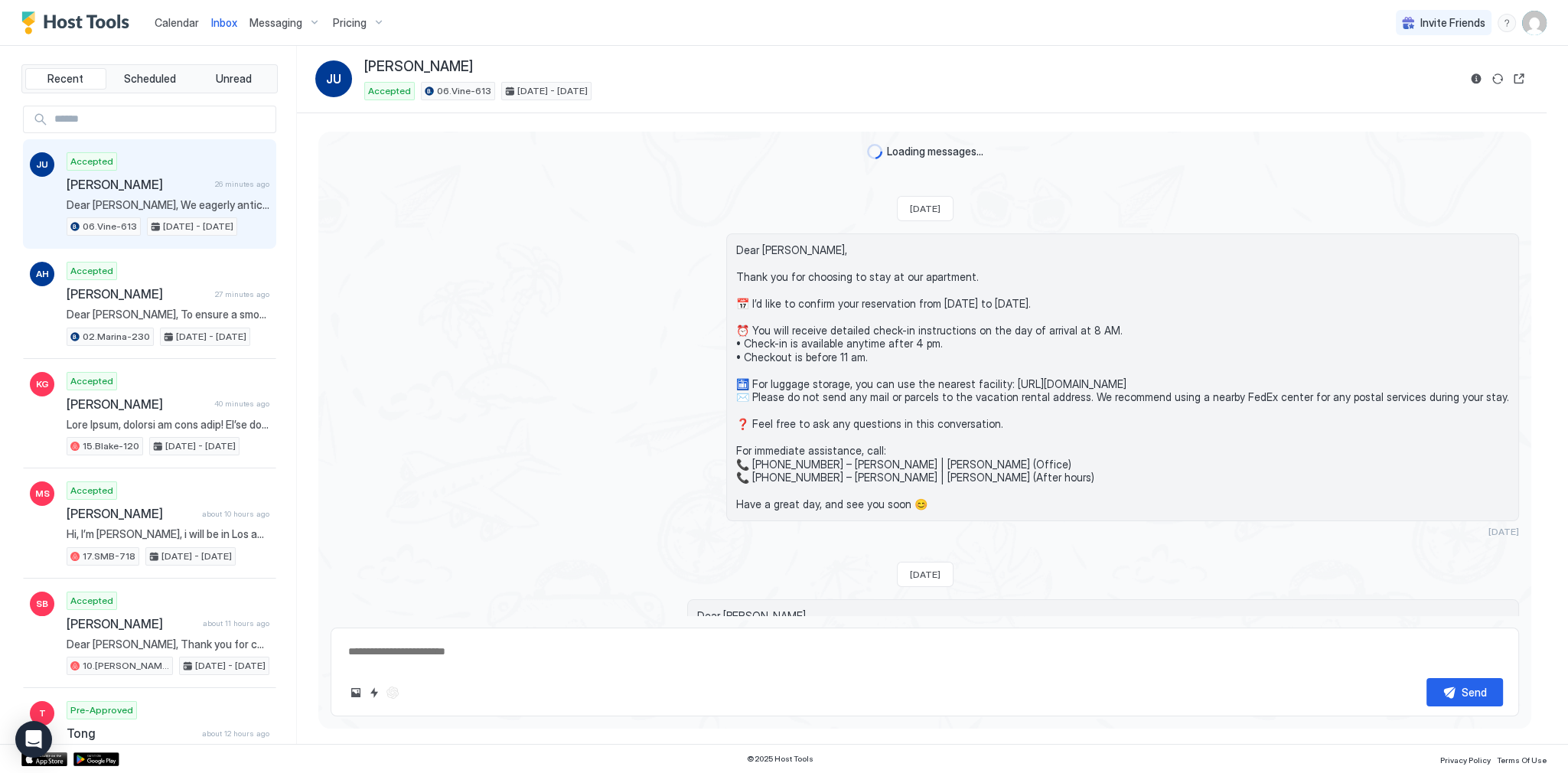
scroll to position [2026, 0]
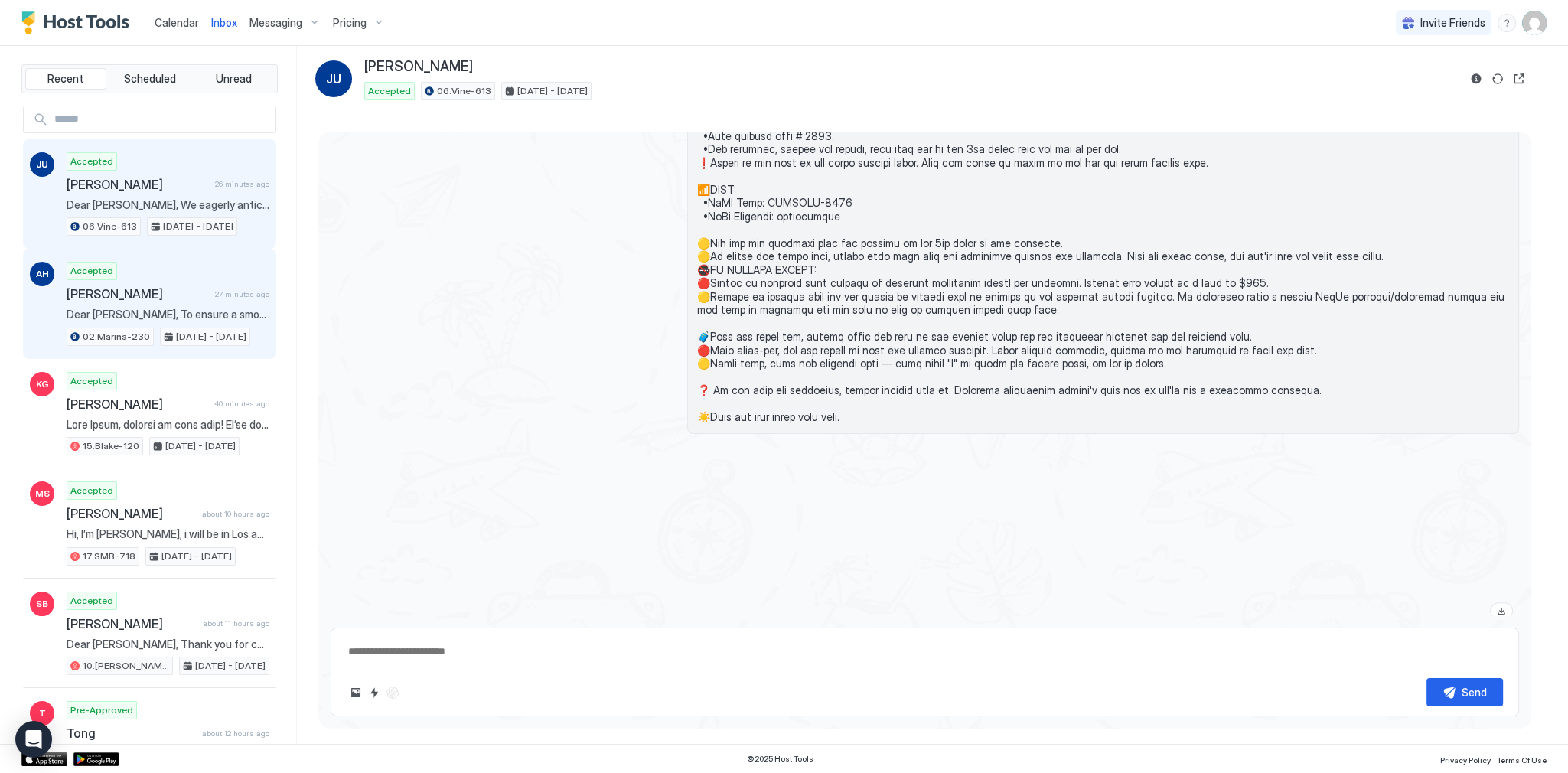
click at [204, 264] on div "Accepted [PERSON_NAME] 27 minutes ago Dear [PERSON_NAME], To ensure a smooth ch…" at bounding box center [168, 304] width 203 height 84
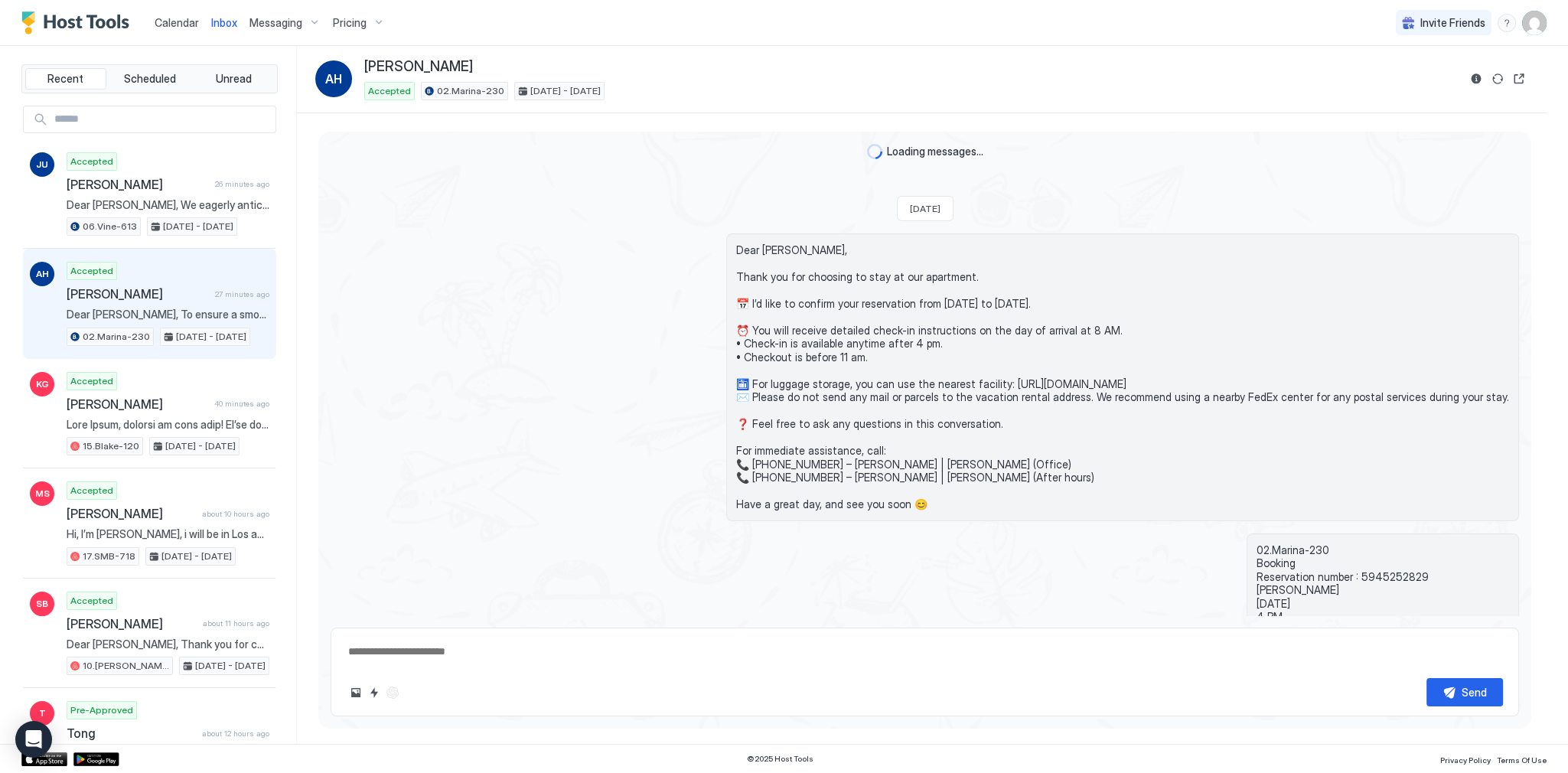
scroll to position [1374, 0]
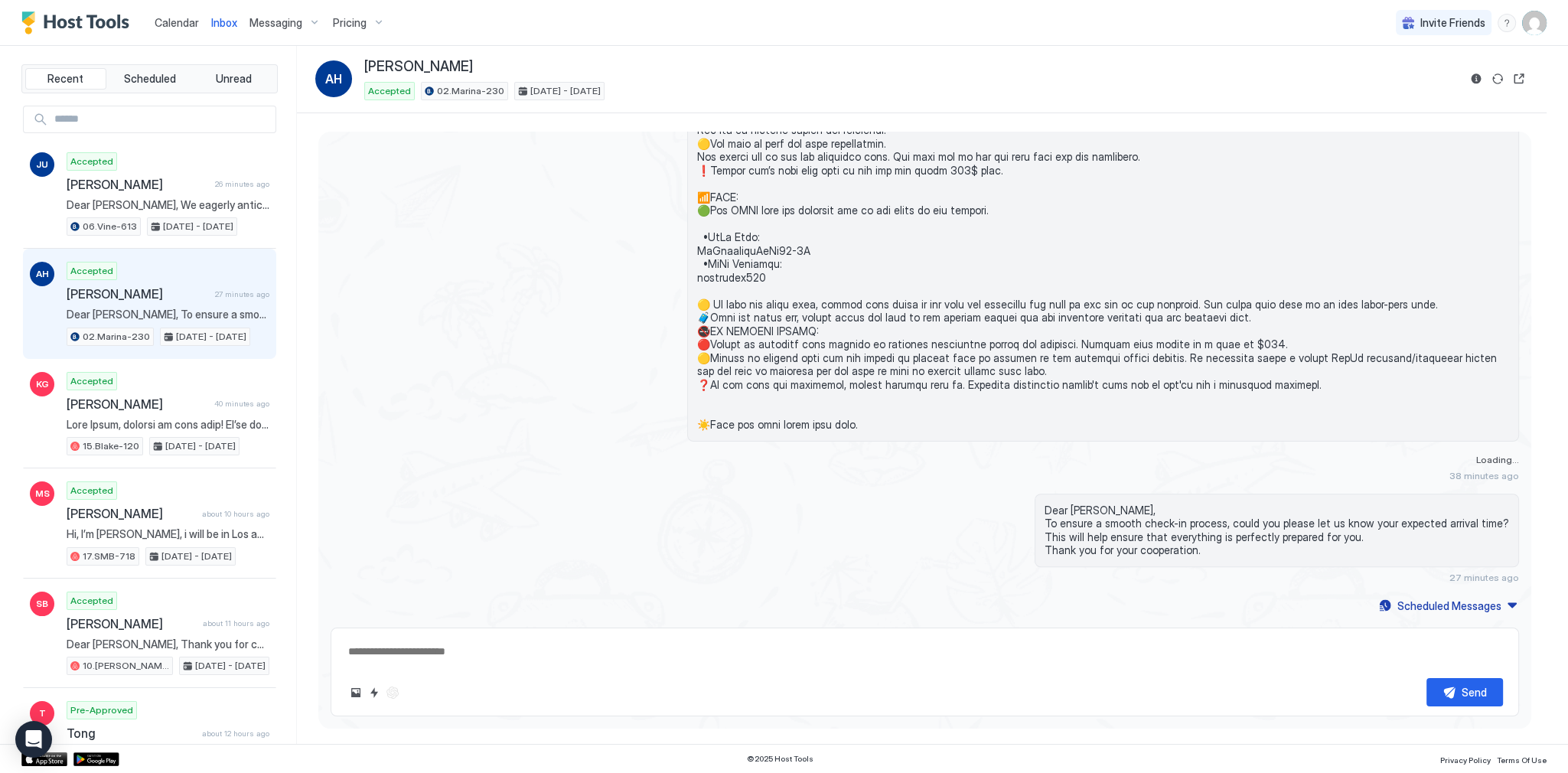
click at [388, 66] on span "[PERSON_NAME]" at bounding box center [418, 67] width 109 height 18
copy span "[PERSON_NAME]"
click at [434, 73] on span "[PERSON_NAME]" at bounding box center [418, 67] width 109 height 18
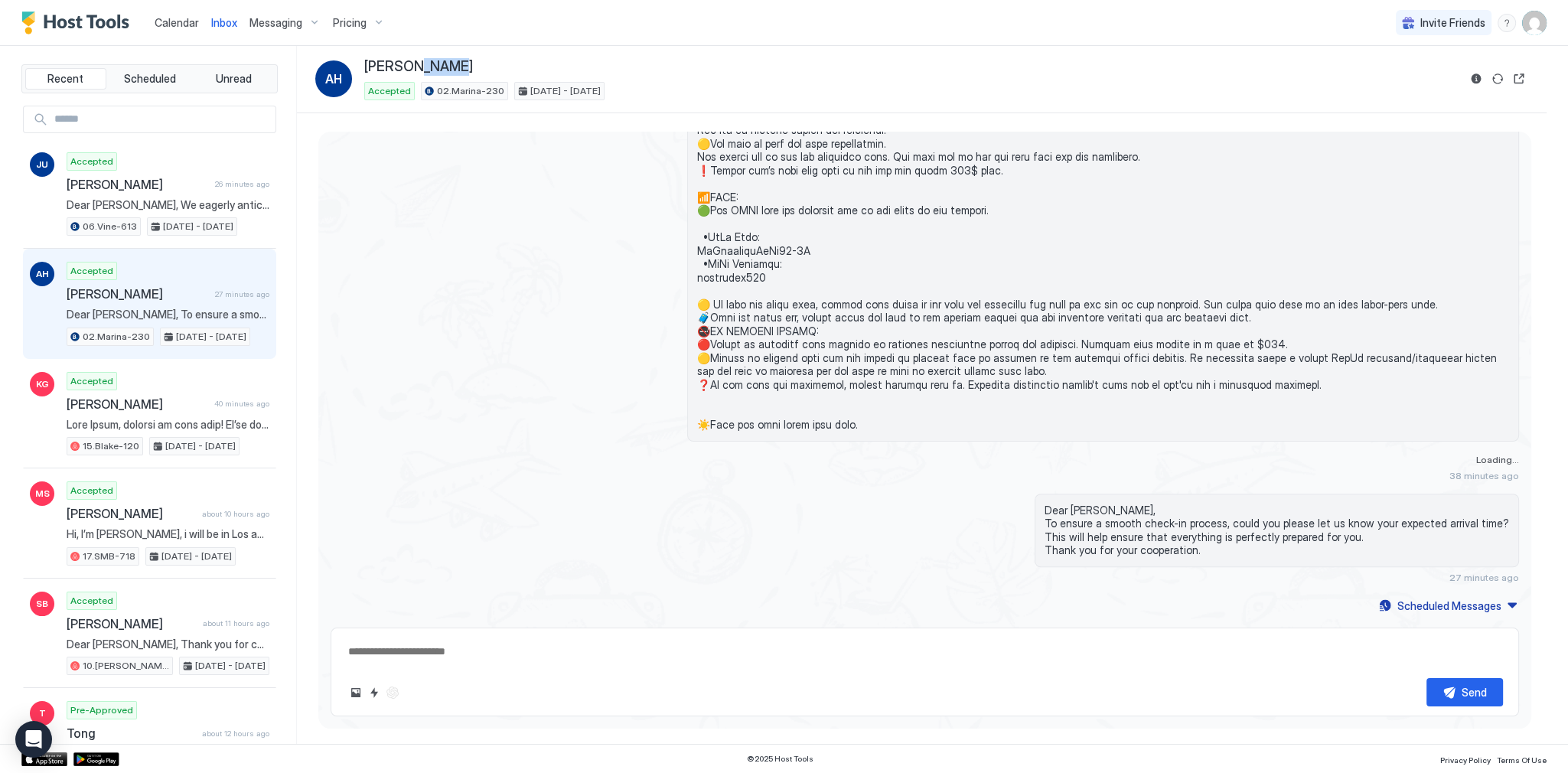
click at [434, 73] on span "[PERSON_NAME]" at bounding box center [418, 67] width 109 height 18
click at [434, 73] on span "Ashley Herde" at bounding box center [418, 67] width 109 height 18
copy div "Ashley Herde"
click at [772, 569] on div "Dear Ashley, To ensure a smooth check-in process, could you please let us know …" at bounding box center [1103, 538] width 832 height 89
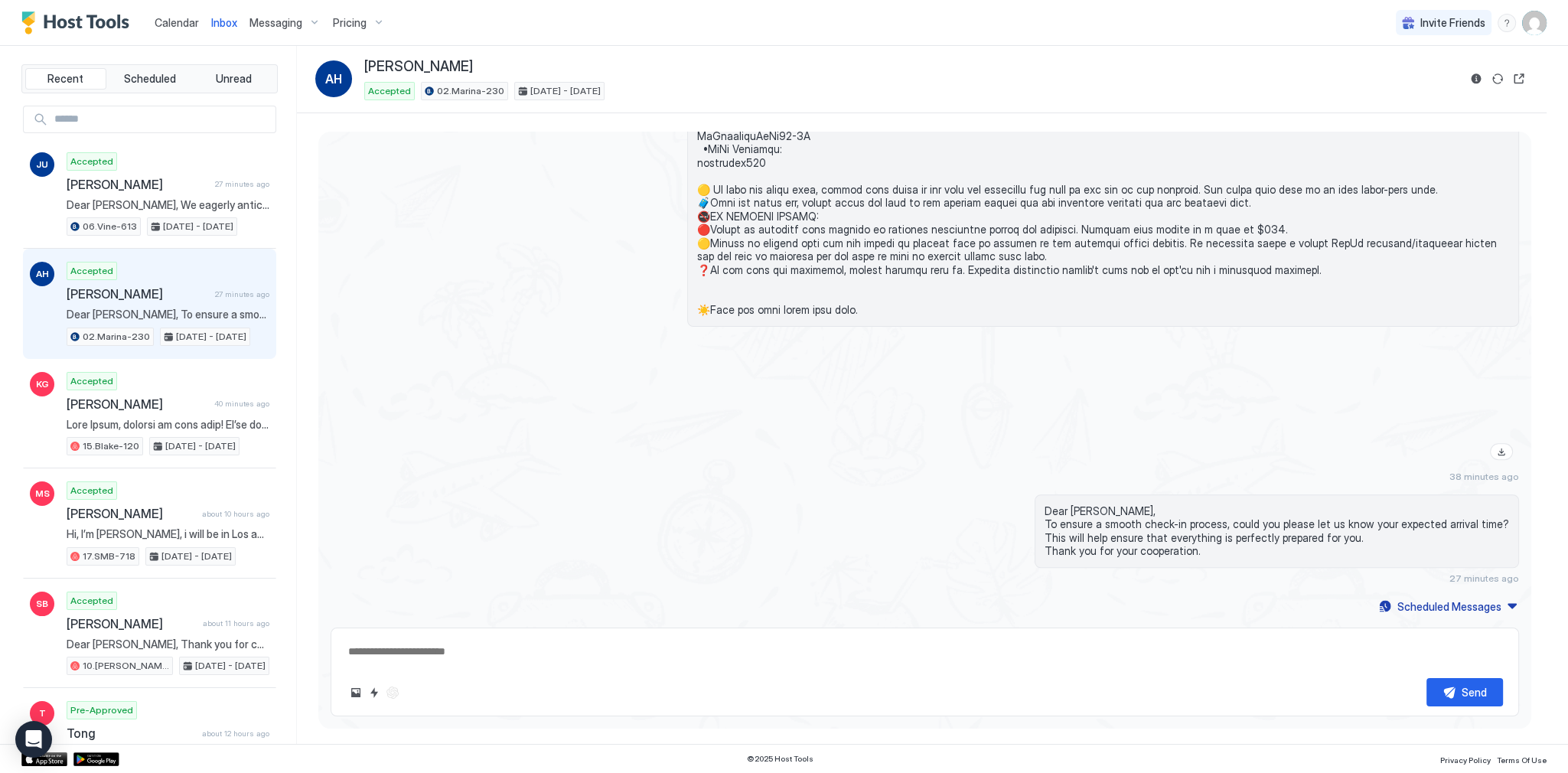
scroll to position [1489, 0]
click at [1096, 504] on span "Dear Ashley, To ensure a smooth check-in process, could you please let us know …" at bounding box center [1276, 530] width 464 height 53
drag, startPoint x: 1096, startPoint y: 498, endPoint x: 1109, endPoint y: 528, distance: 32.7
click at [1109, 528] on span "Dear Ashley, To ensure a smooth check-in process, could you please let us know …" at bounding box center [1276, 530] width 464 height 53
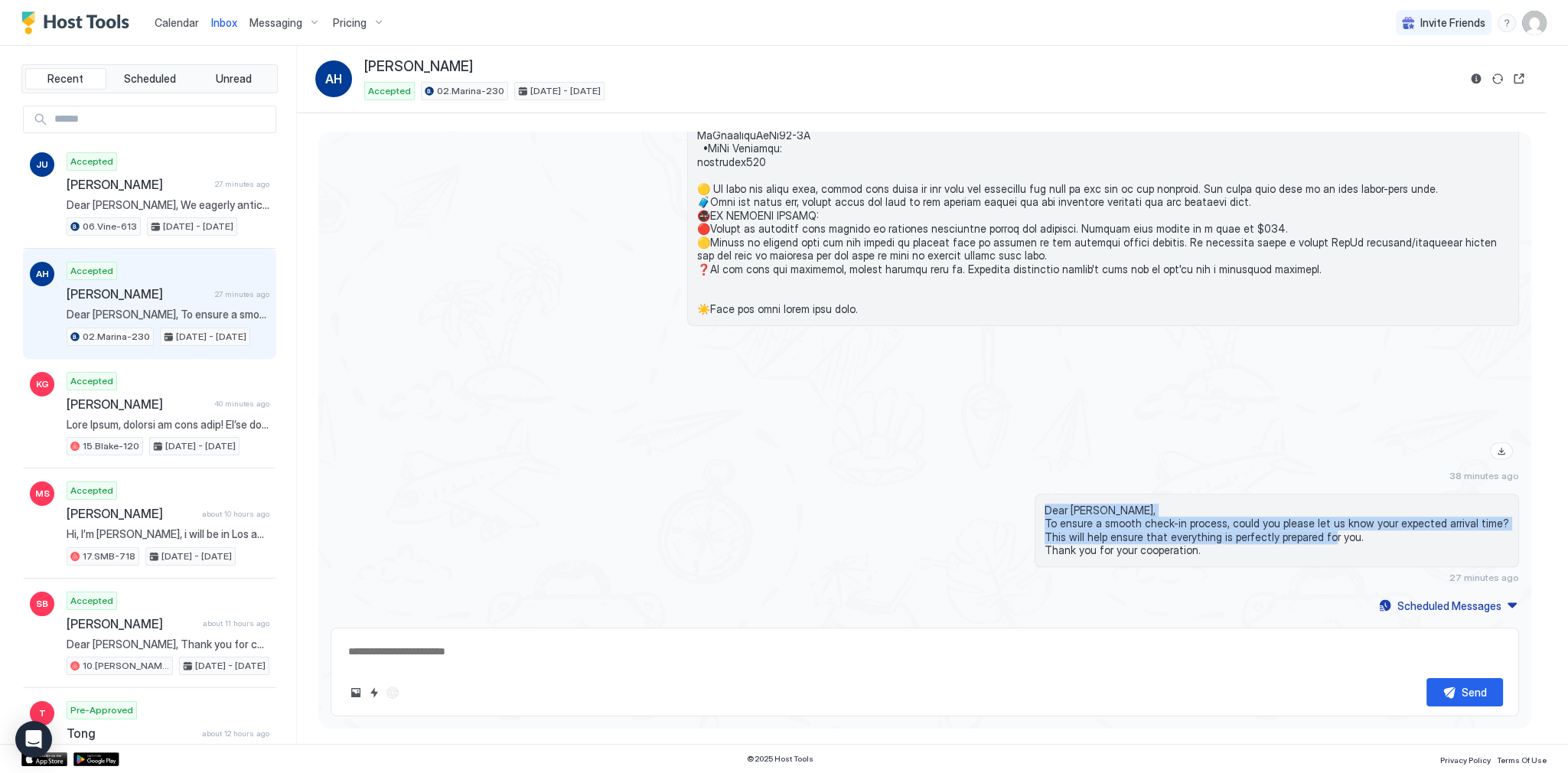
copy span "Dear Ashley, To ensure a smooth check-in process, could you please let us know …"
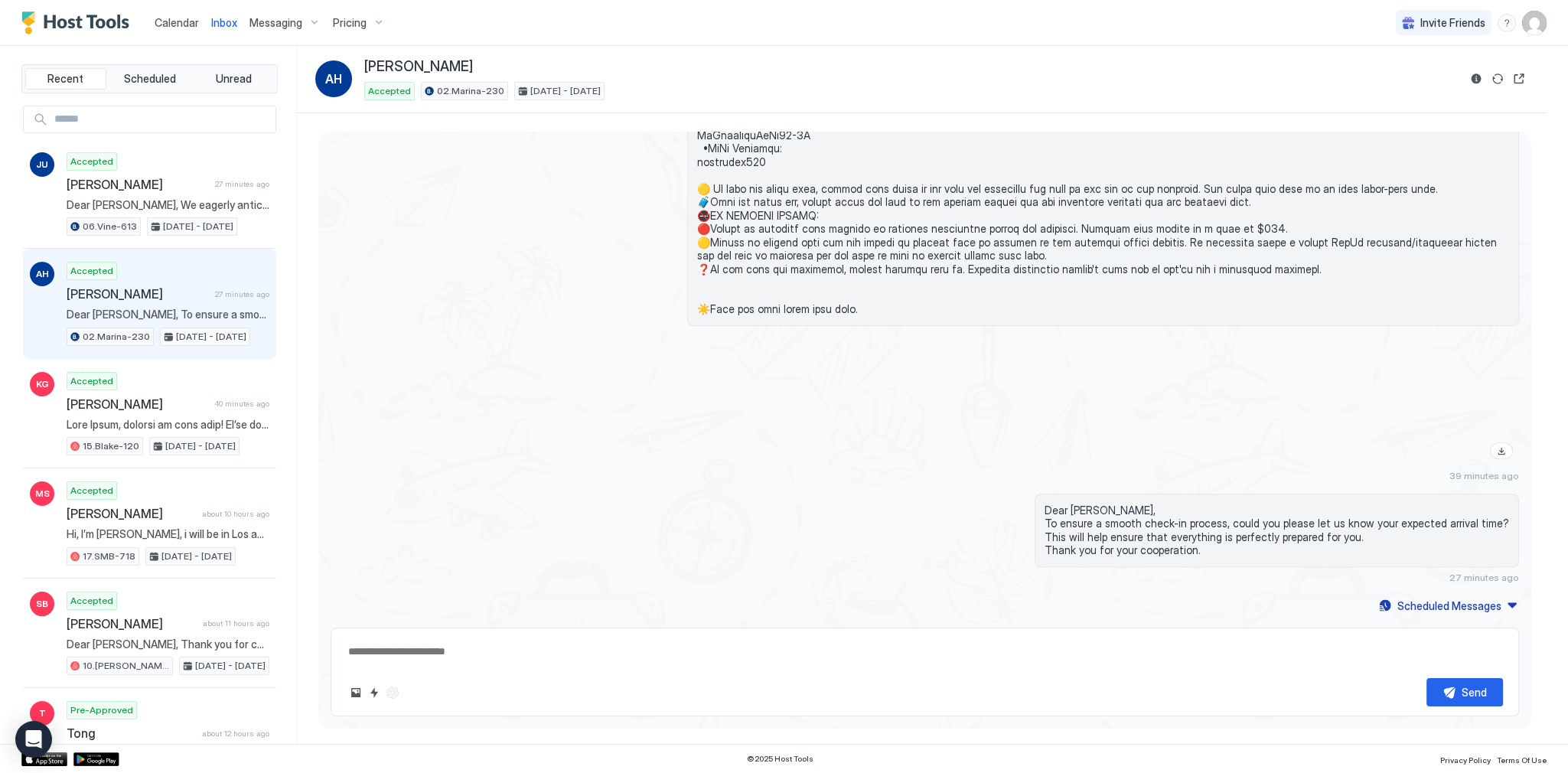
click at [1123, 533] on span "Dear Ashley, To ensure a smooth check-in process, could you please let us know …" at bounding box center [1276, 530] width 464 height 53
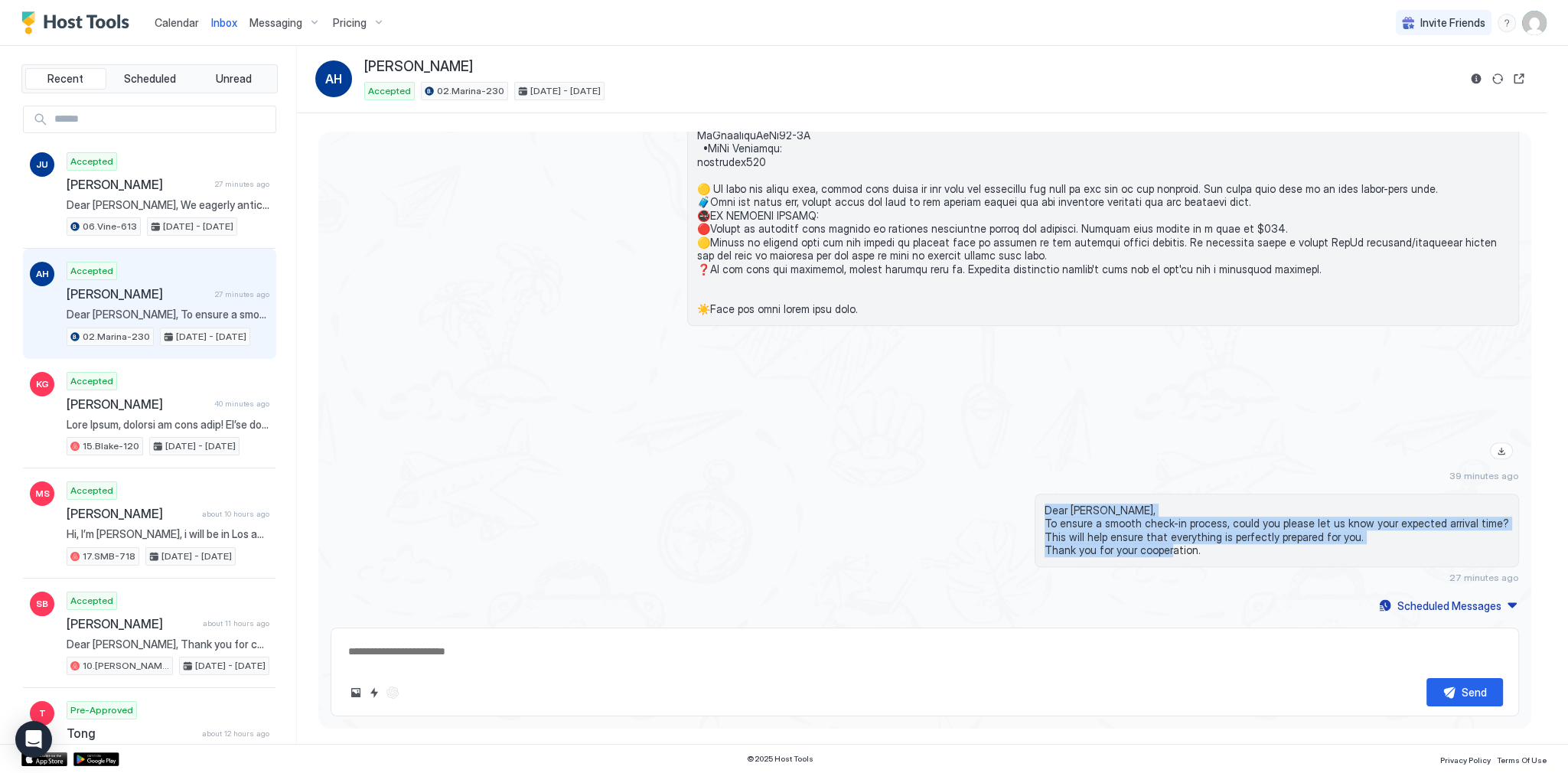
drag, startPoint x: 1123, startPoint y: 533, endPoint x: 1088, endPoint y: 489, distance: 56.2
click at [1088, 493] on div "Dear Ashley, To ensure a smooth check-in process, could you please let us know …" at bounding box center [1276, 530] width 484 height 74
copy span "Dear Ashley, To ensure a smooth check-in process, could you please let us know …"
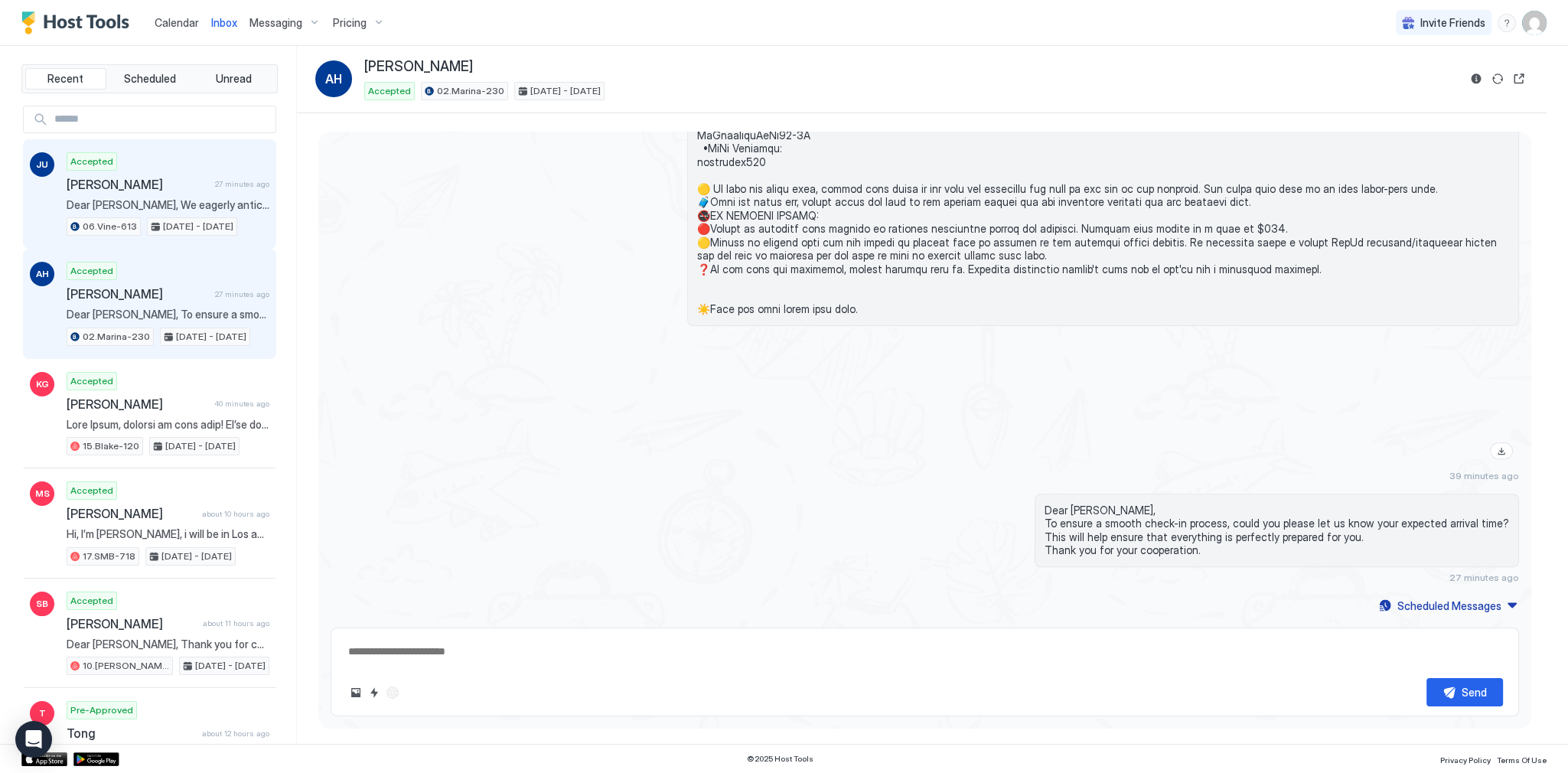
click at [203, 220] on span "Sep 25 - 30, 2025" at bounding box center [198, 226] width 70 height 14
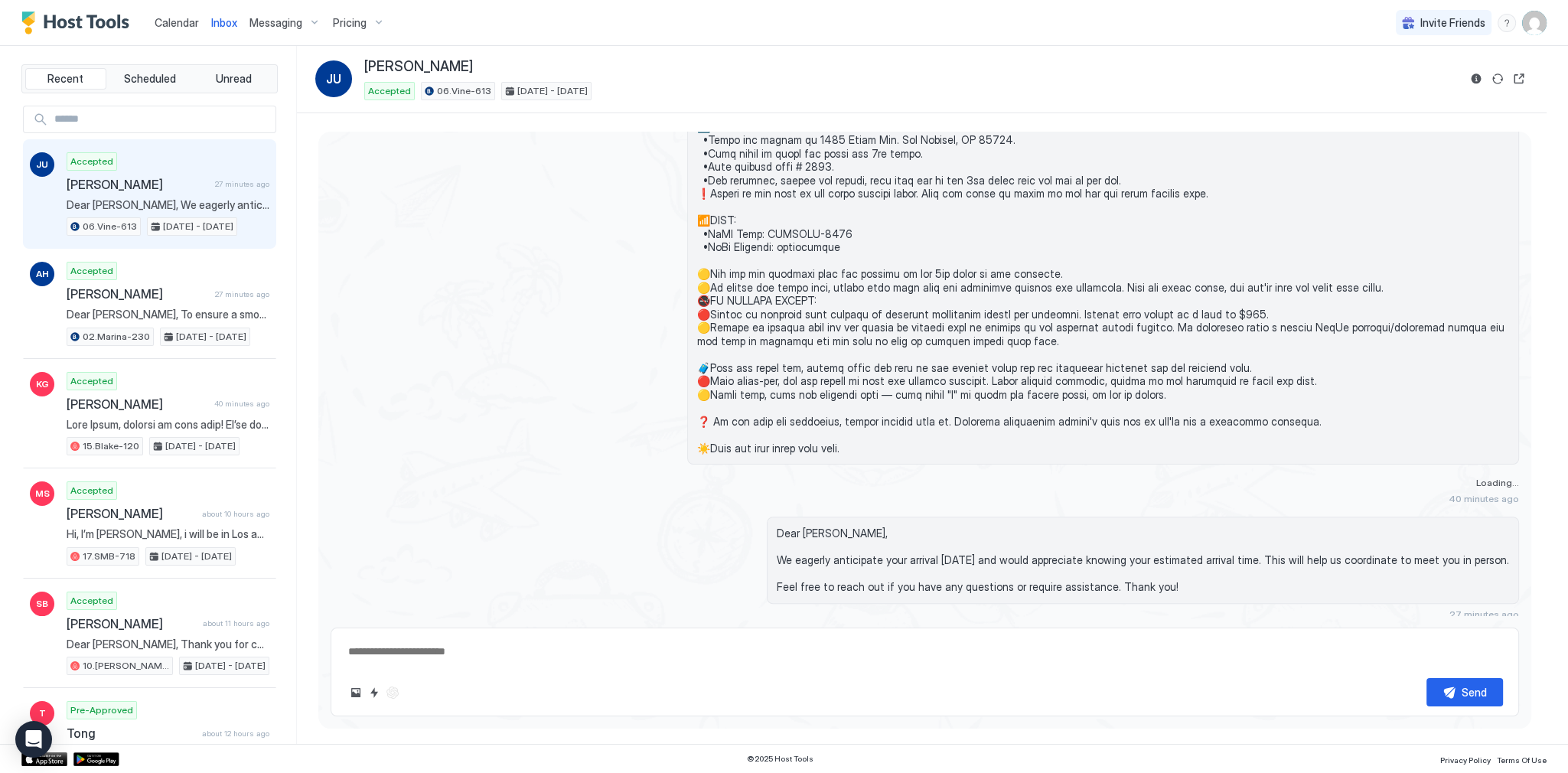
type textarea "*"
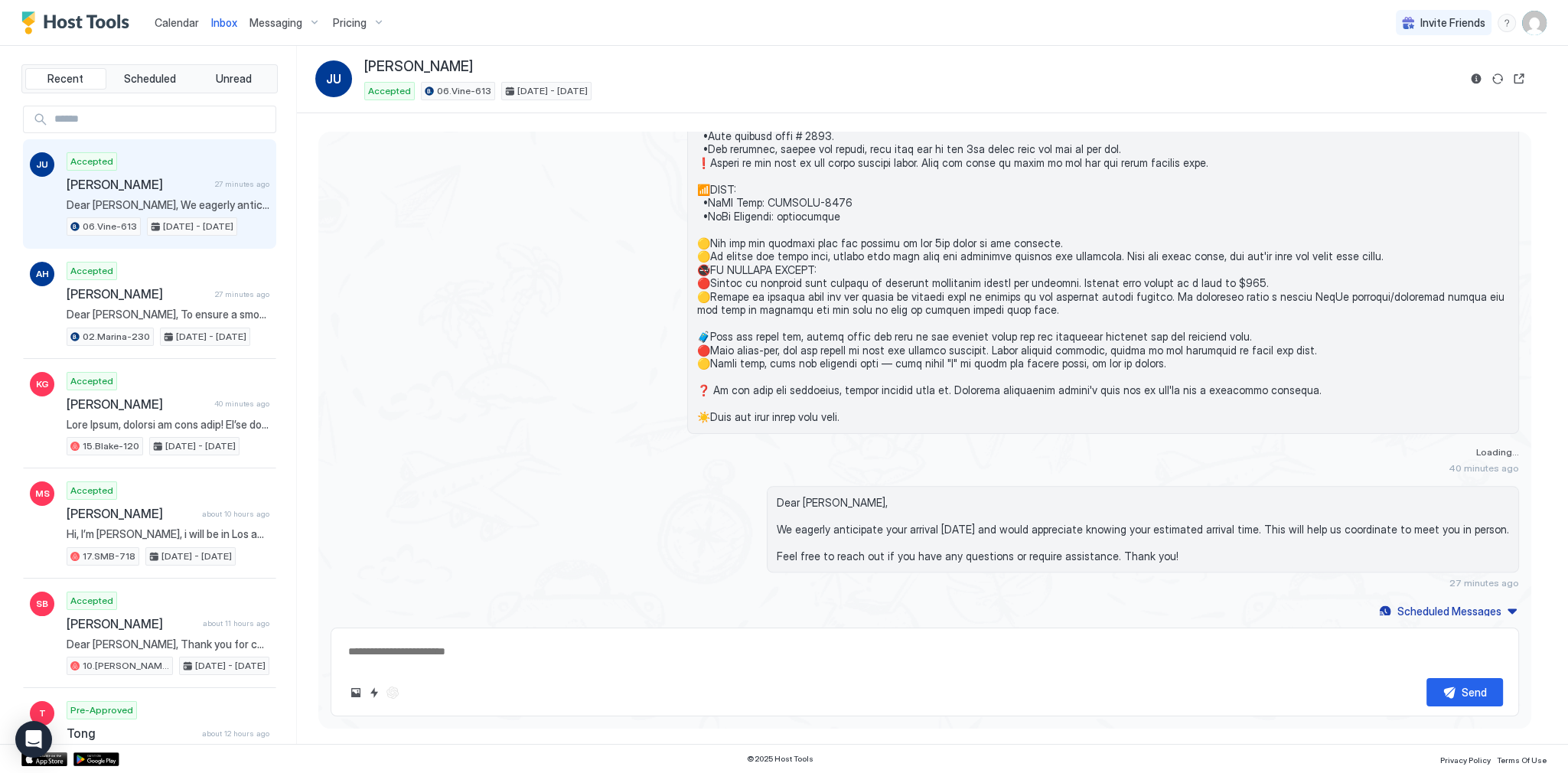
click at [409, 55] on div "Inbox JU Juliana Urbano Lanza Accepted 06.Vine-613 Sep 25 - 30, 2025" at bounding box center [922, 79] width 1250 height 67
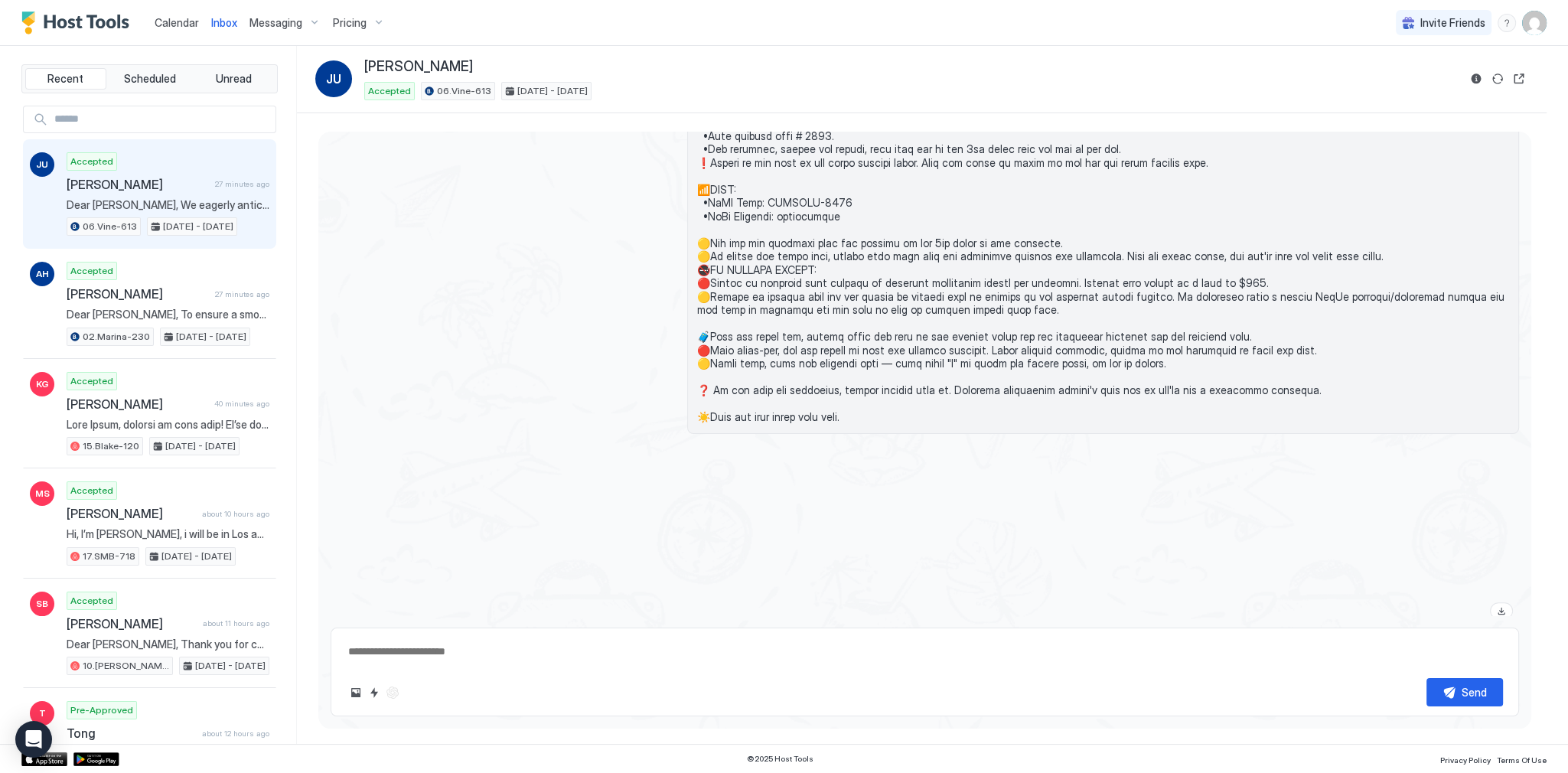
click at [409, 55] on div "Inbox JU Juliana Urbano Lanza Accepted 06.Vine-613 Sep 25 - 30, 2025" at bounding box center [922, 79] width 1250 height 67
copy div "Juliana Urbano Lanza"
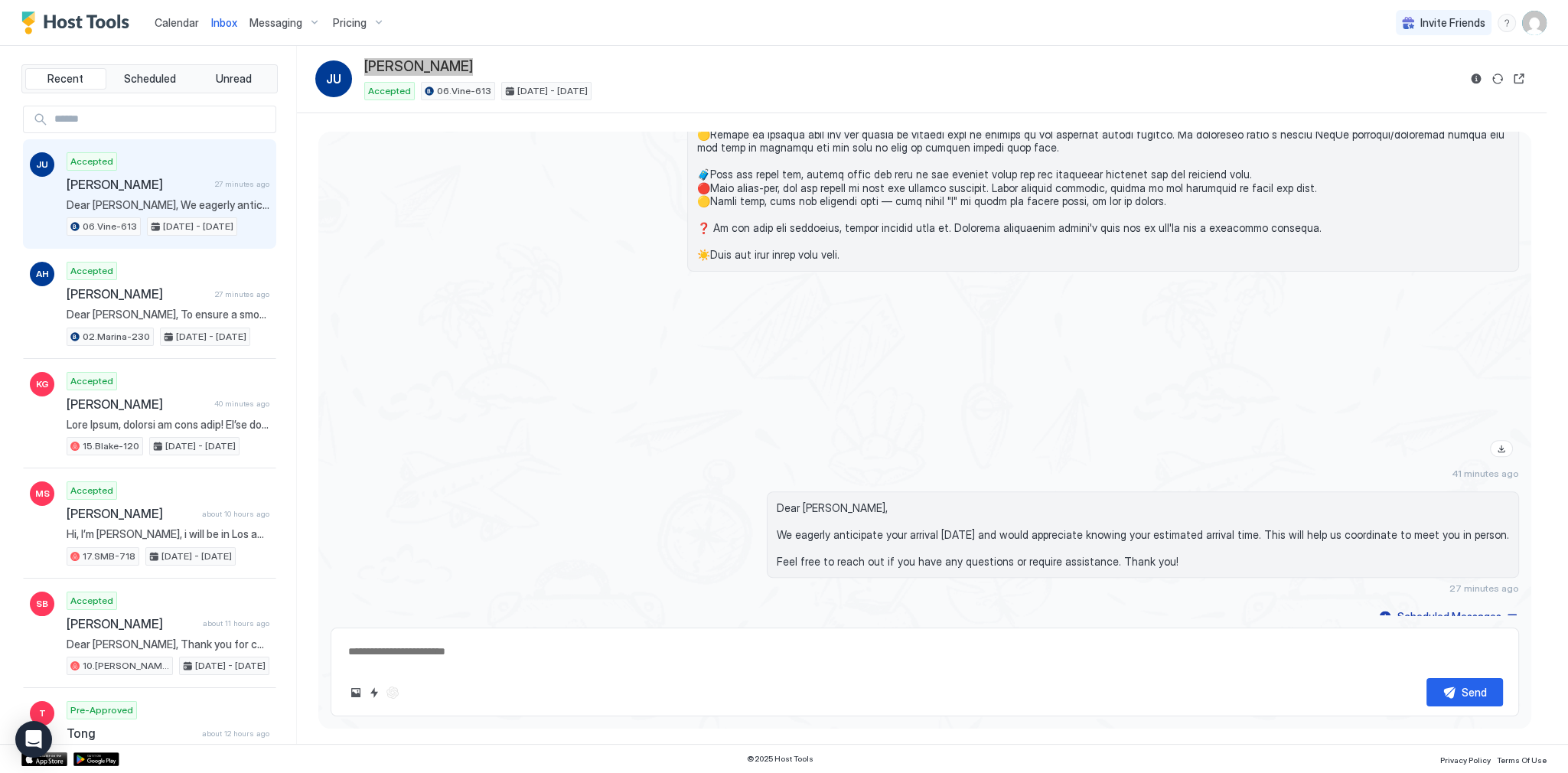
scroll to position [2193, 0]
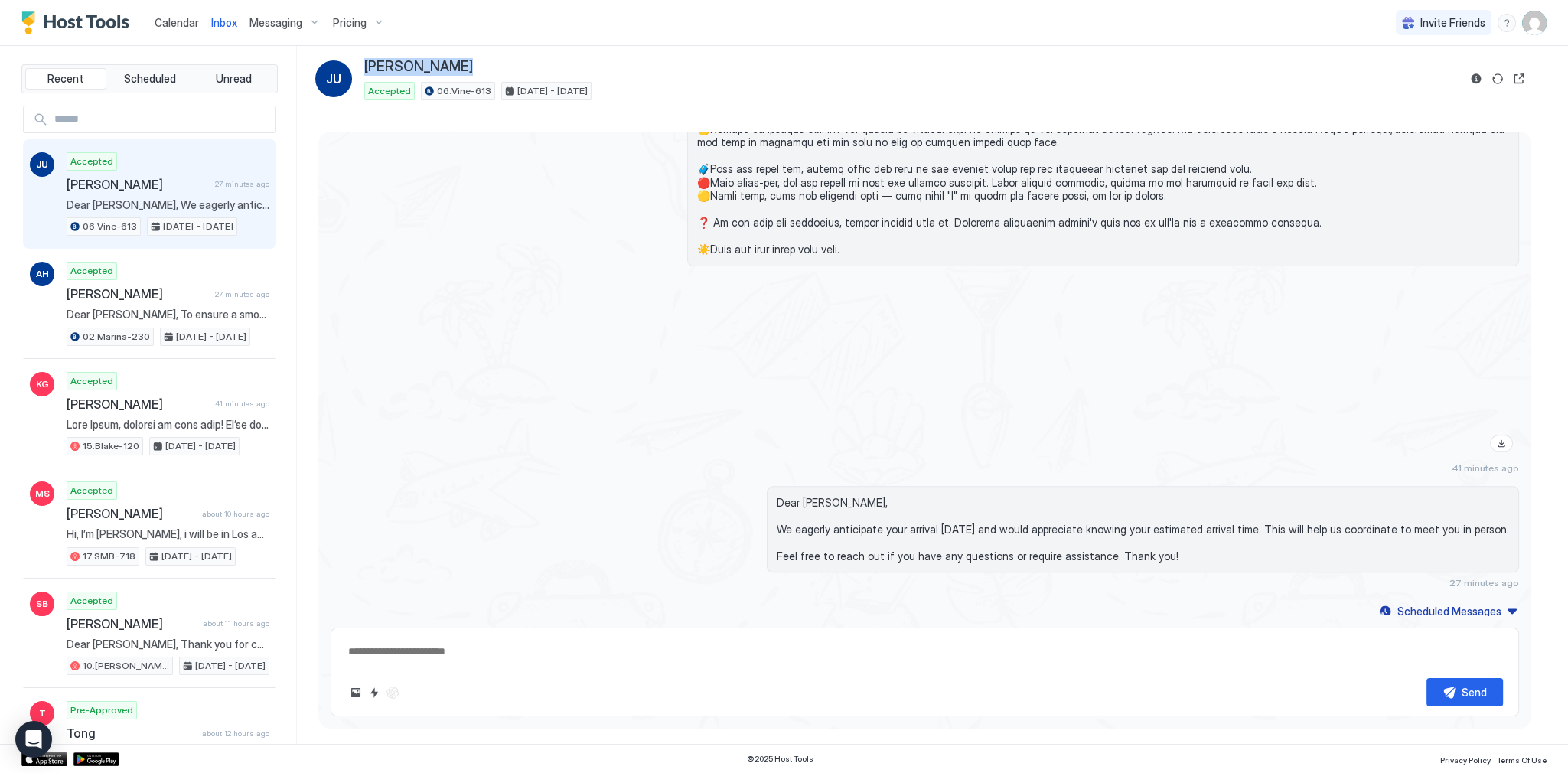
click at [844, 496] on span "Dear Juliana, We eagerly anticipate your arrival today and would appreciate kno…" at bounding box center [1142, 529] width 732 height 67
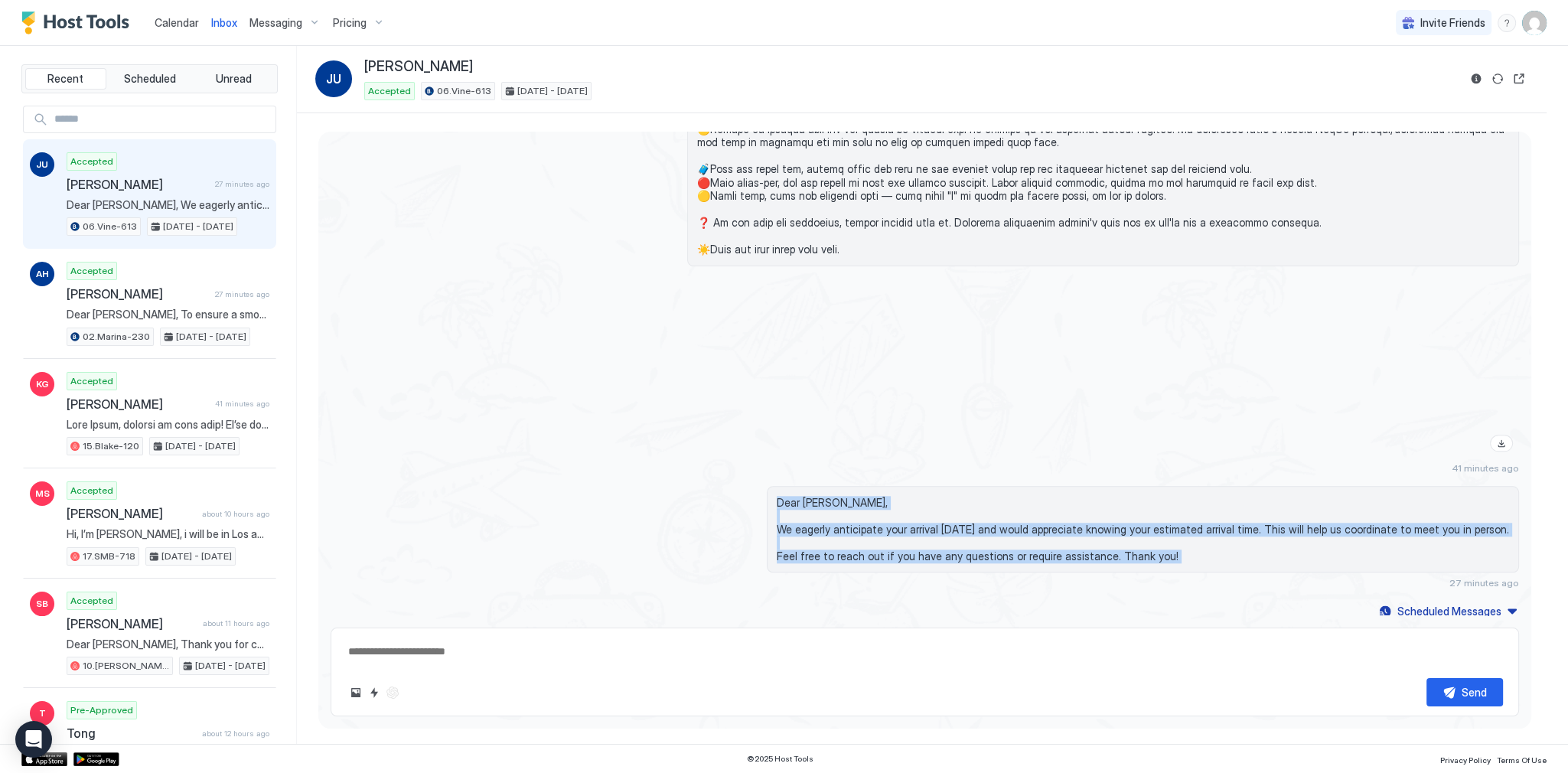
drag, startPoint x: 844, startPoint y: 492, endPoint x: 875, endPoint y: 560, distance: 74.7
click at [875, 560] on div "Dear Juliana, We eagerly anticipate your arrival today and would appreciate kno…" at bounding box center [1142, 529] width 752 height 88
copy span "Dear Juliana, We eagerly anticipate your arrival today and would appreciate kno…"
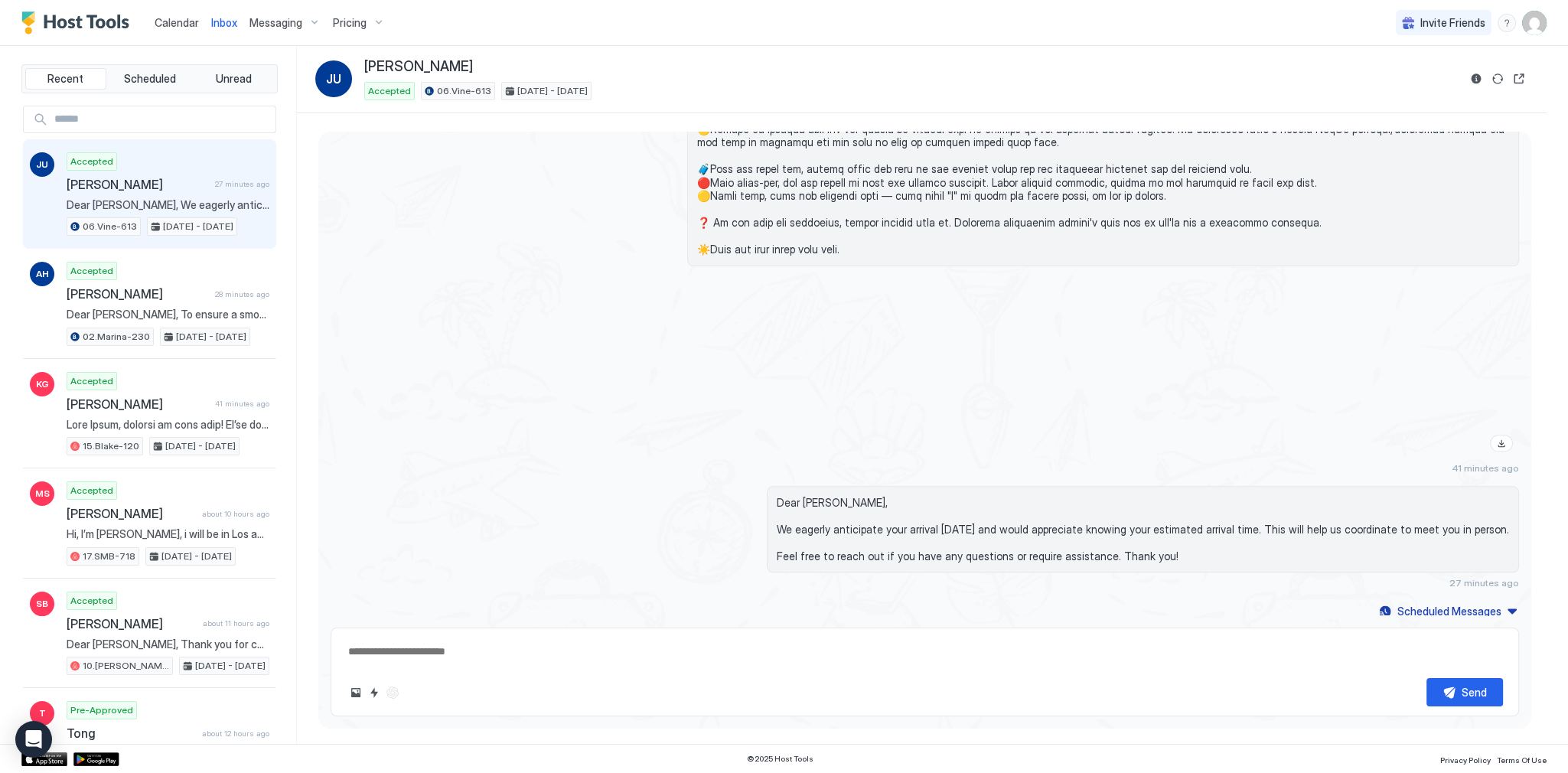
click at [665, 334] on div "41 minutes ago" at bounding box center [924, 376] width 1189 height 195
drag, startPoint x: 755, startPoint y: 349, endPoint x: 719, endPoint y: 335, distance: 38.6
click at [750, 348] on div at bounding box center [1103, 368] width 832 height 179
click at [151, 22] on div "Calendar" at bounding box center [177, 22] width 57 height 28
click at [152, 22] on div "Calendar" at bounding box center [177, 22] width 57 height 28
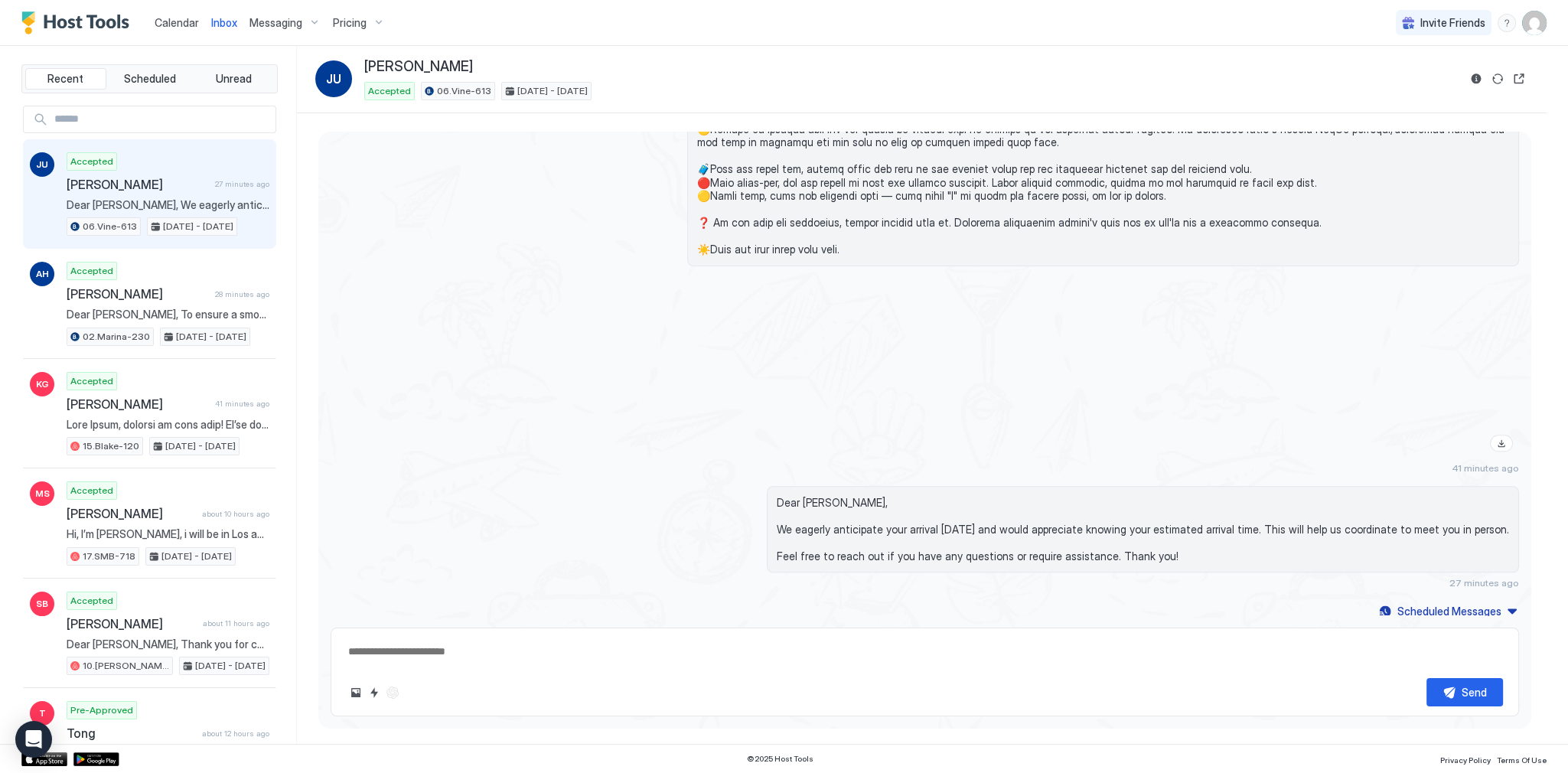
click at [167, 20] on span "Calendar" at bounding box center [177, 22] width 45 height 13
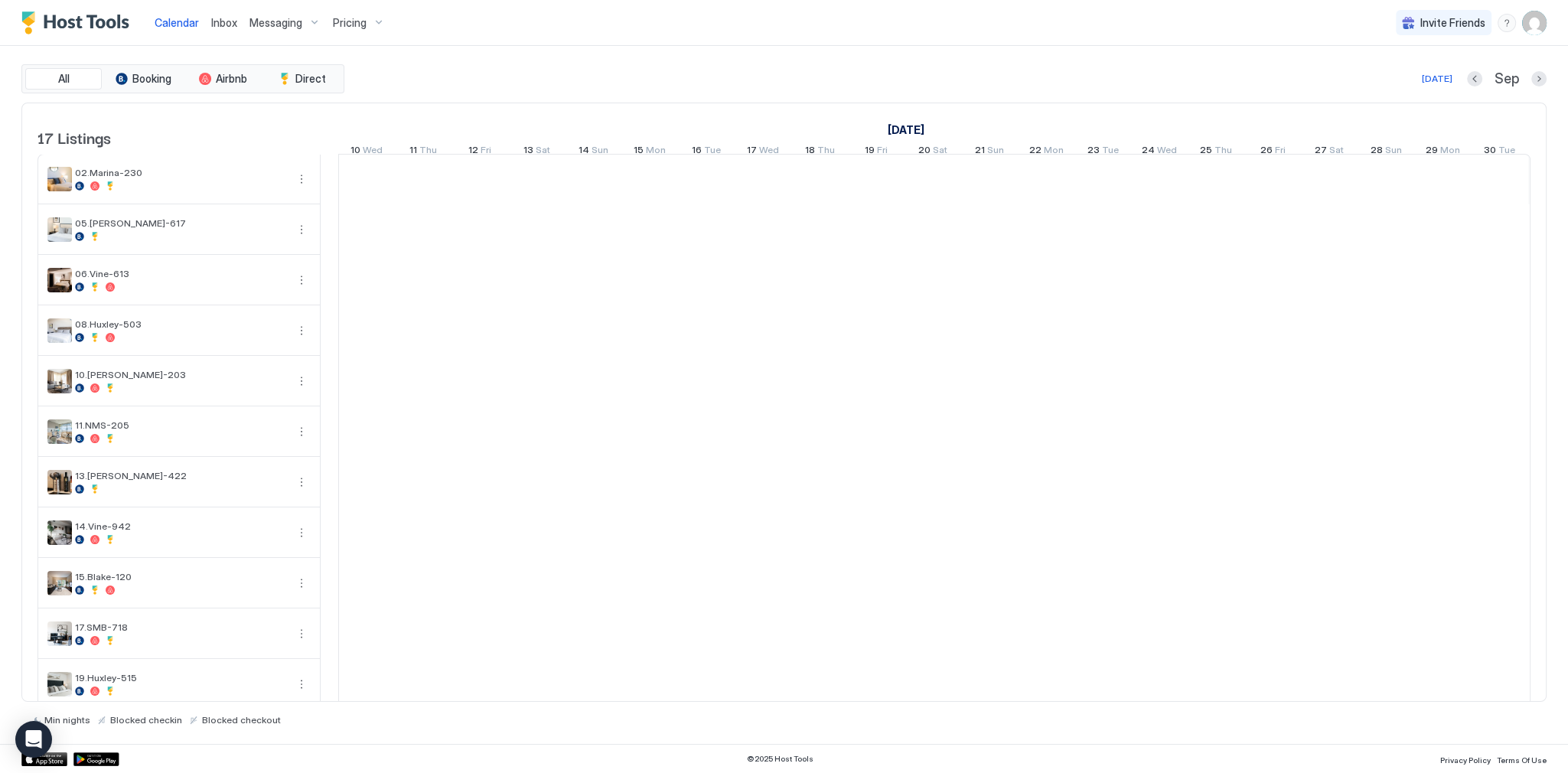
scroll to position [0, 851]
click at [607, 53] on div "All Booking Airbnb Direct Today Sep 17 Listings September 2025 October 2025 Nov…" at bounding box center [784, 394] width 1525 height 698
click at [606, 53] on div "All Booking Airbnb Direct Today Sep 17 Listings September 2025 October 2025 Nov…" at bounding box center [784, 394] width 1525 height 698
click at [667, 9] on div "Calendar Inbox Messaging Pricing Invite Friends SG" at bounding box center [784, 22] width 1568 height 45
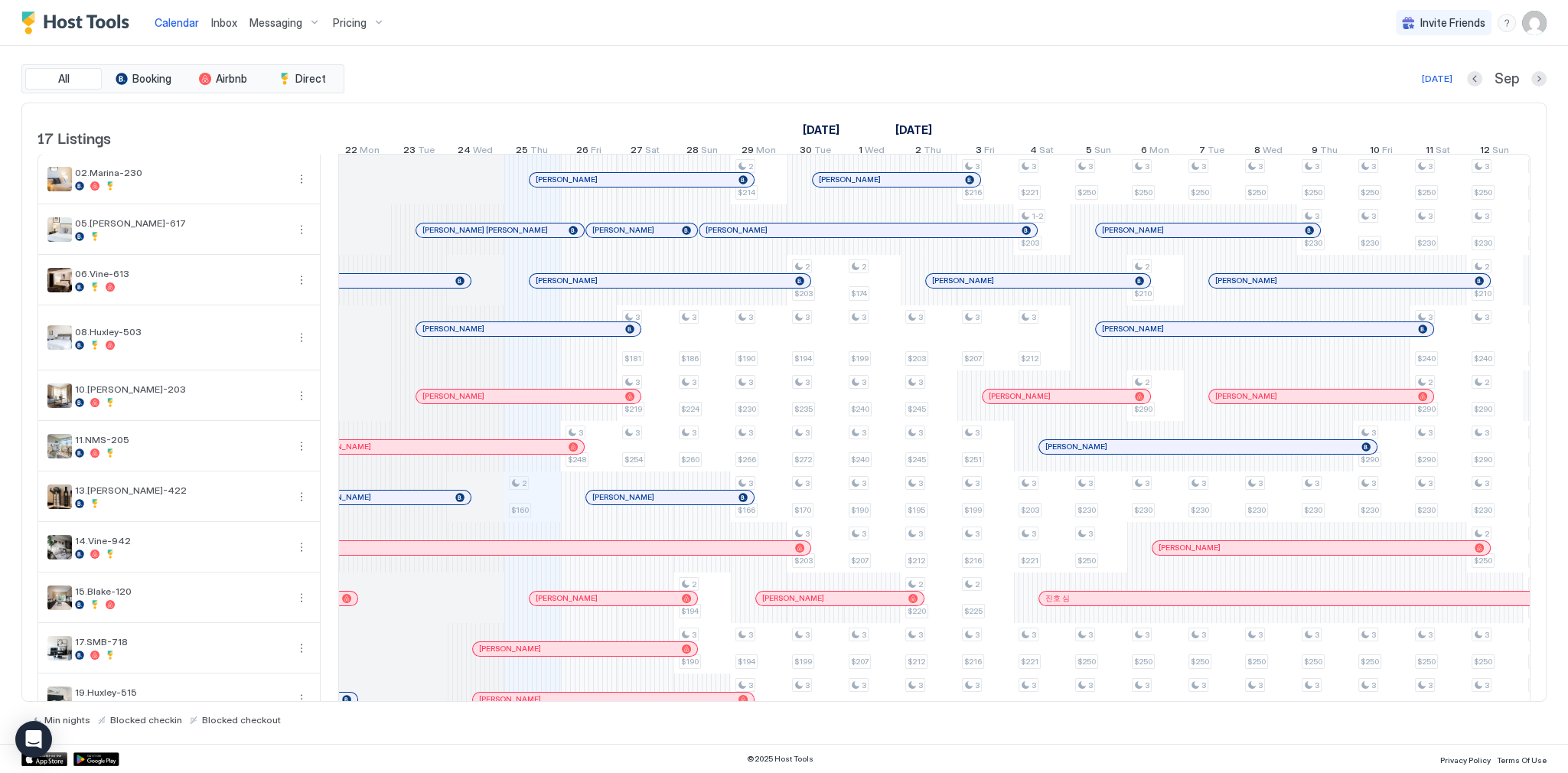
scroll to position [0, 667]
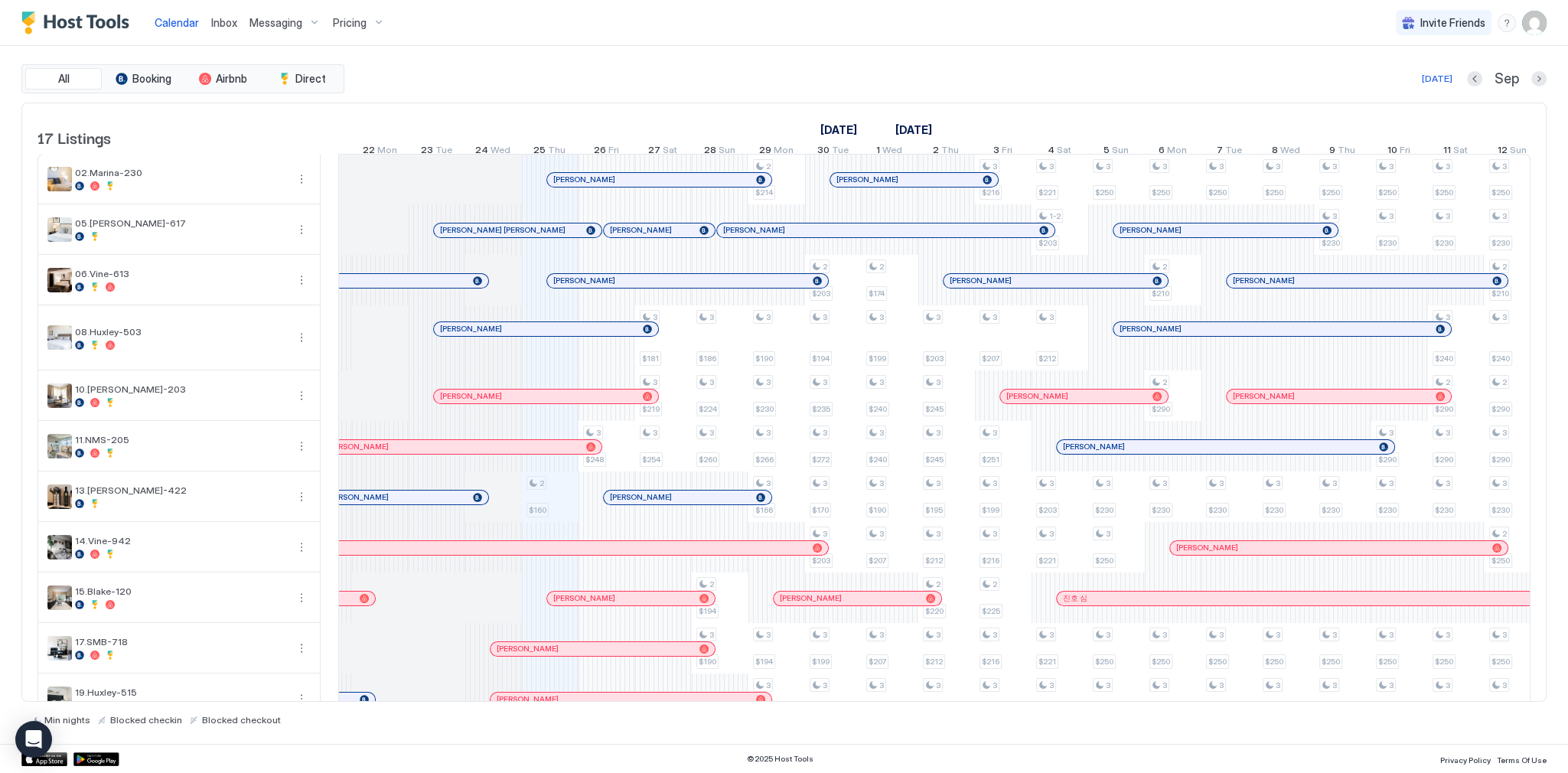
click at [225, 27] on span "Inbox" at bounding box center [224, 22] width 26 height 13
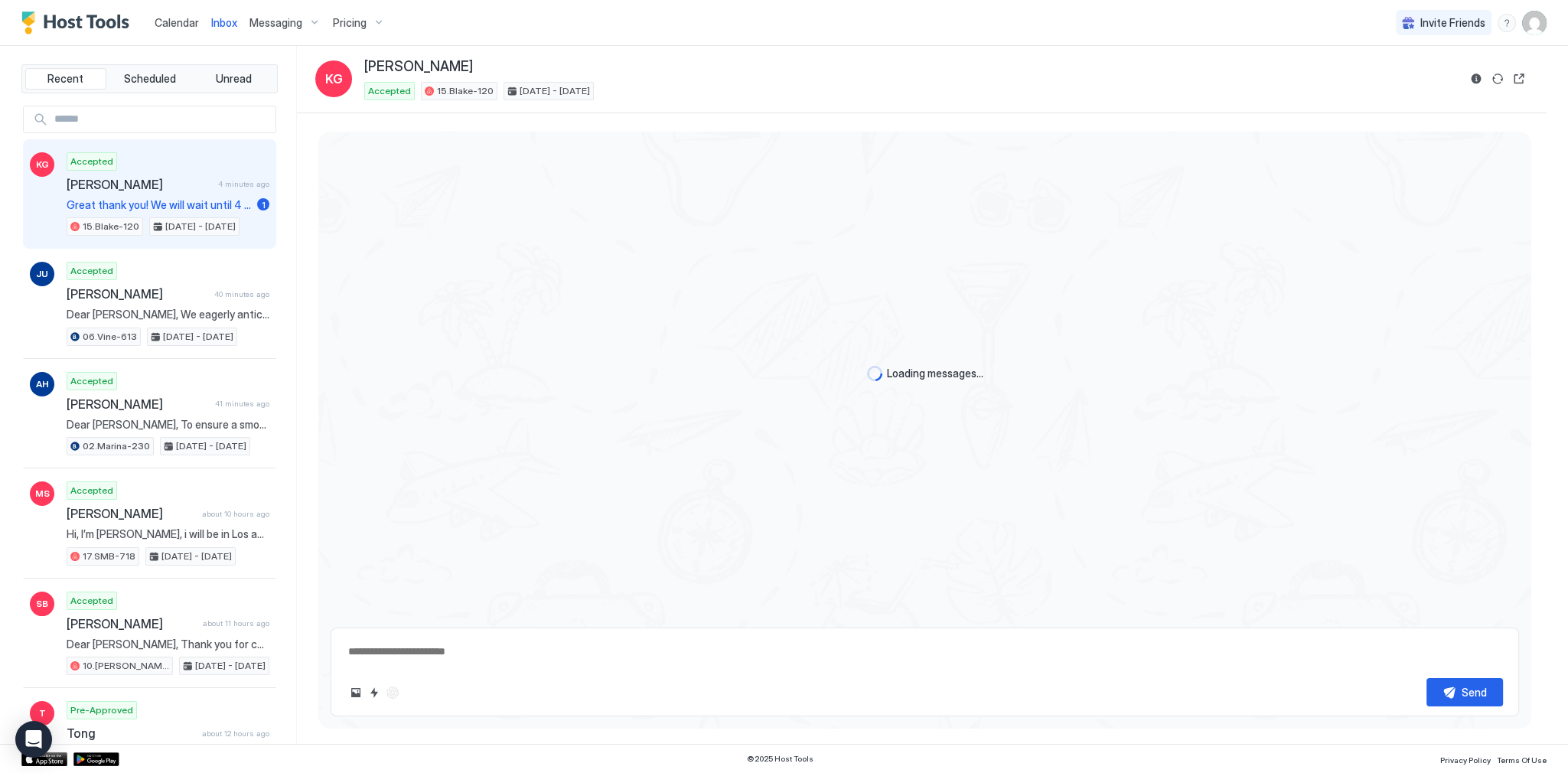
click at [179, 27] on span "Calendar" at bounding box center [177, 22] width 45 height 13
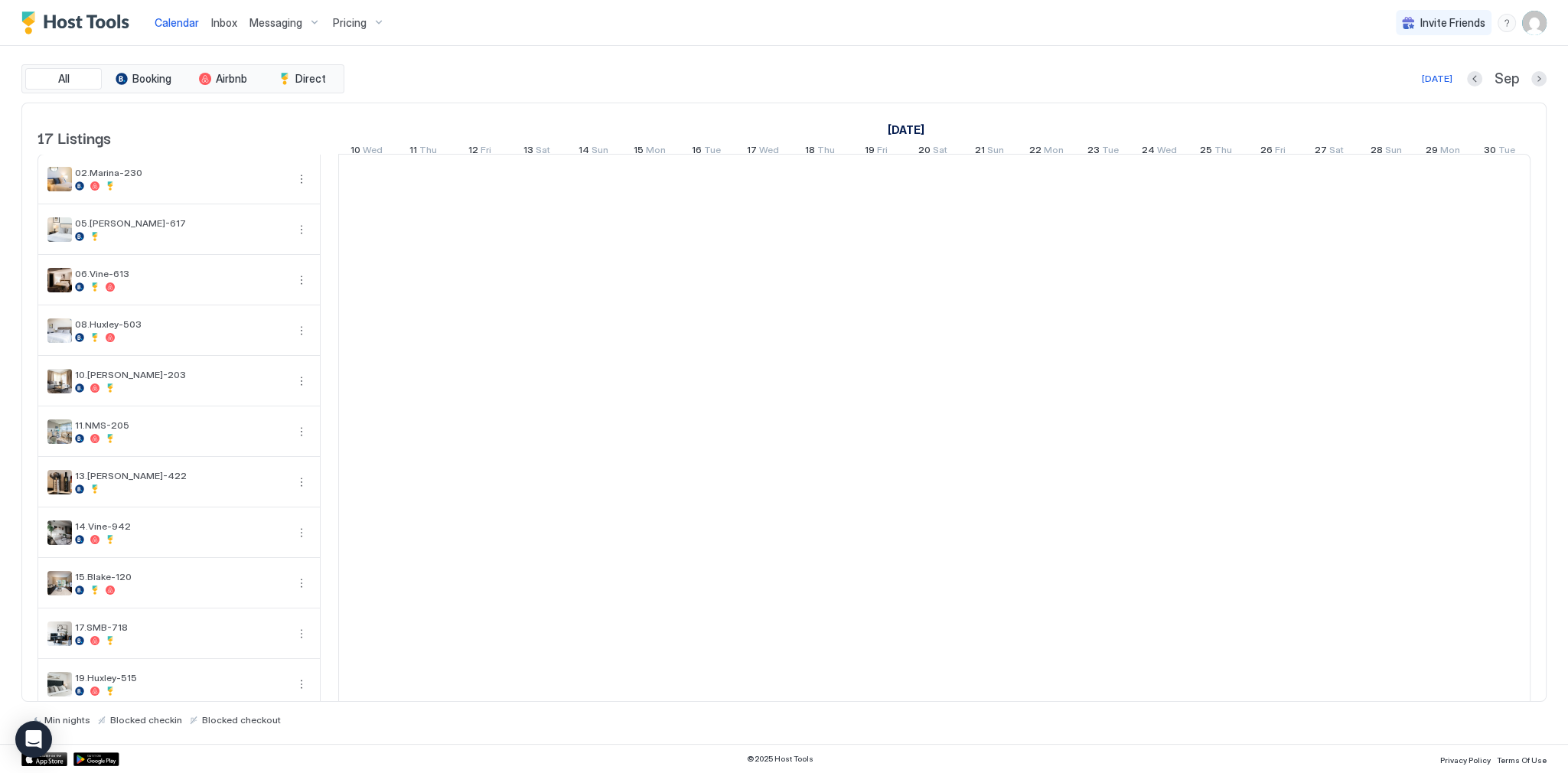
scroll to position [0, 851]
click at [211, 27] on span "Inbox" at bounding box center [224, 22] width 26 height 13
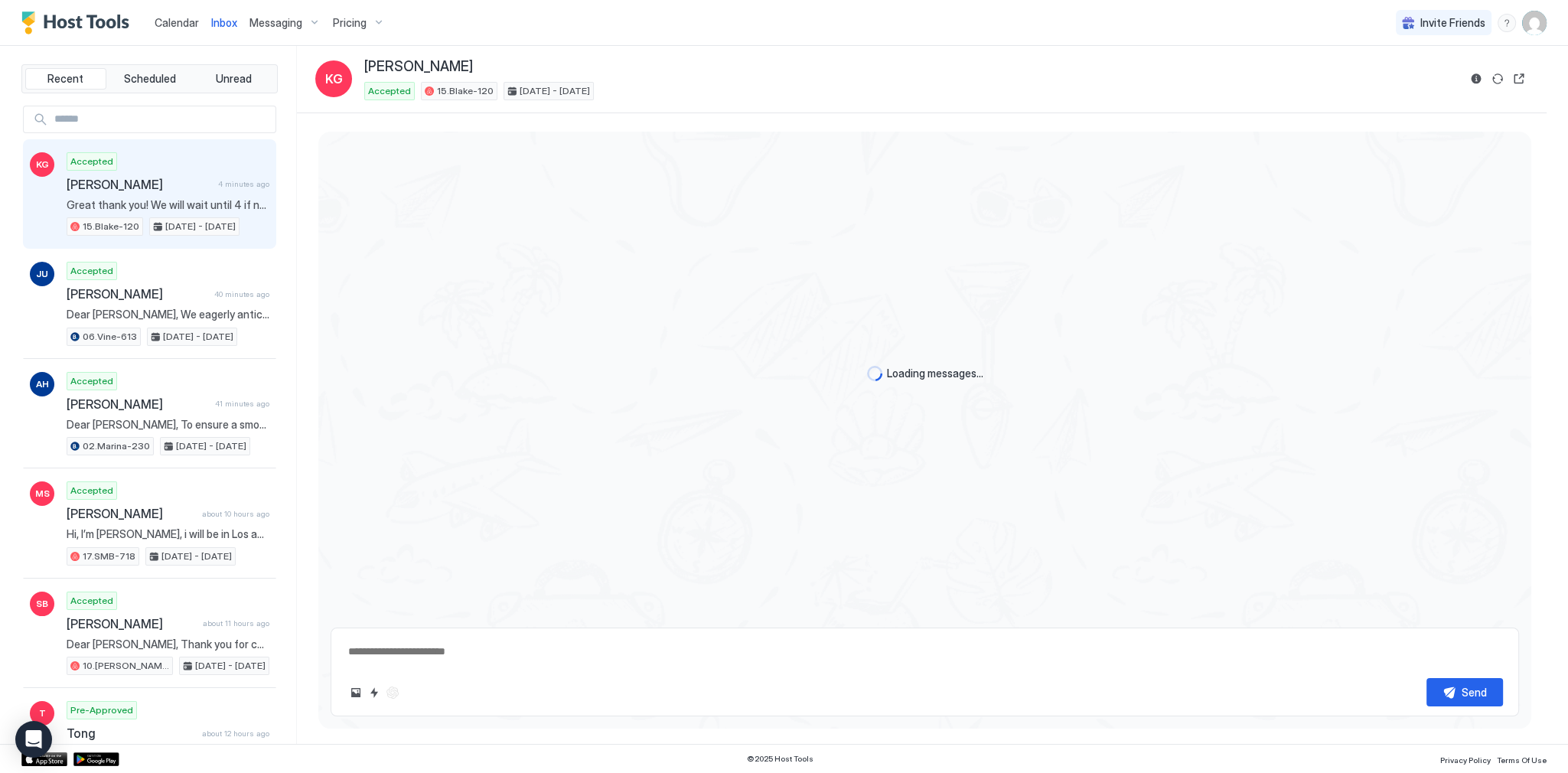
scroll to position [1796, 0]
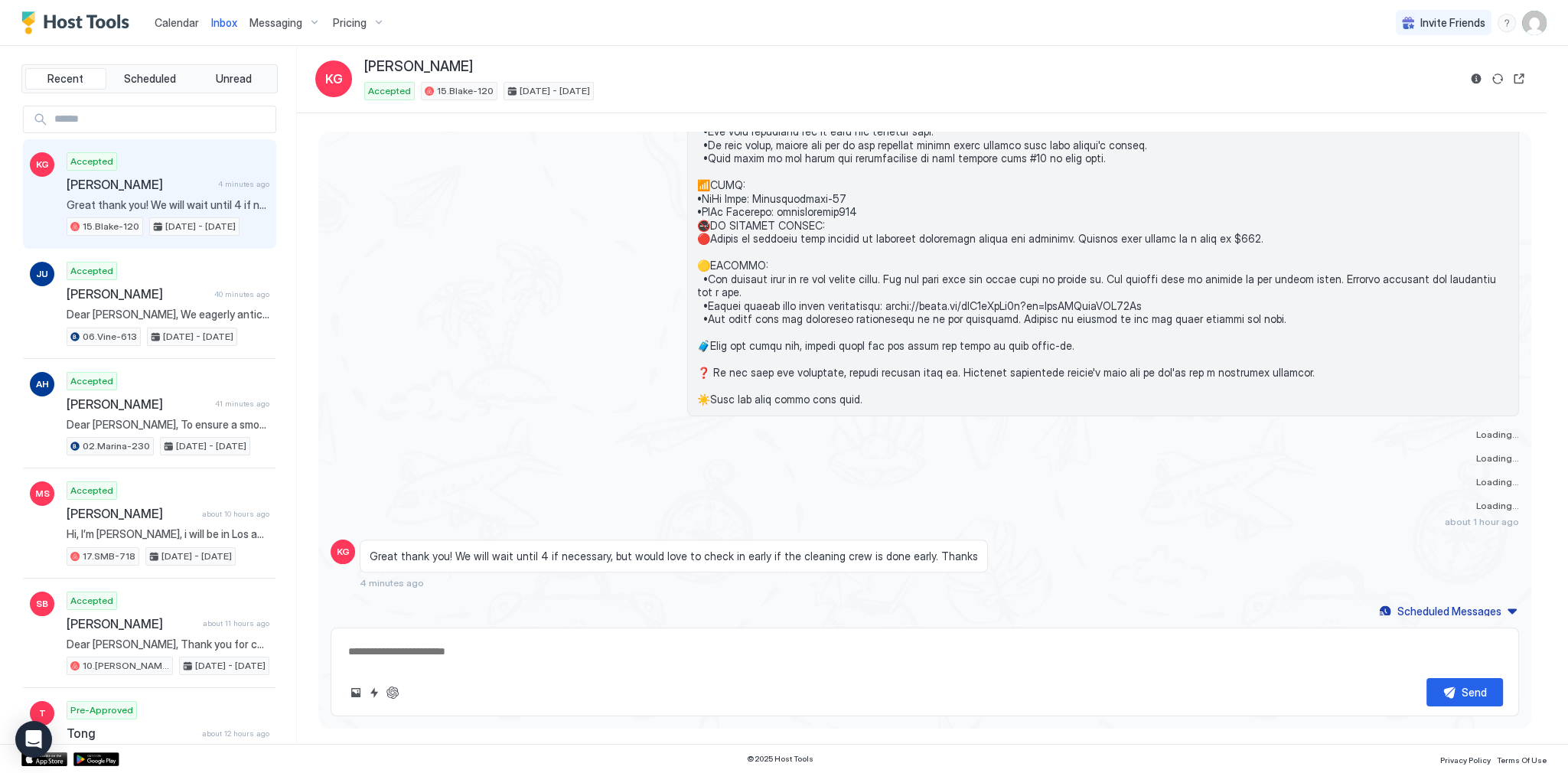
click at [225, 180] on span "4 minutes ago" at bounding box center [244, 184] width 51 height 10
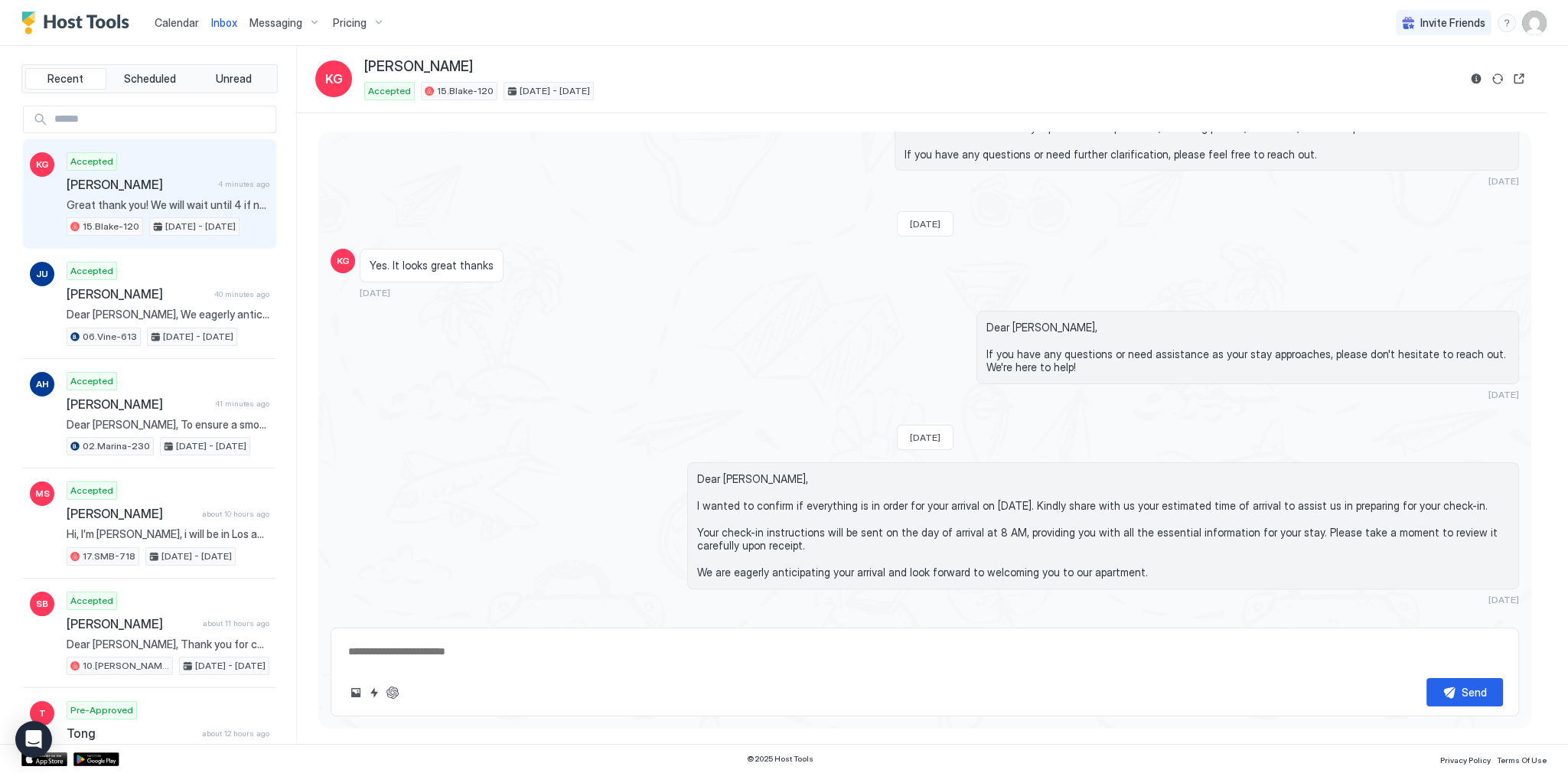
scroll to position [515, 0]
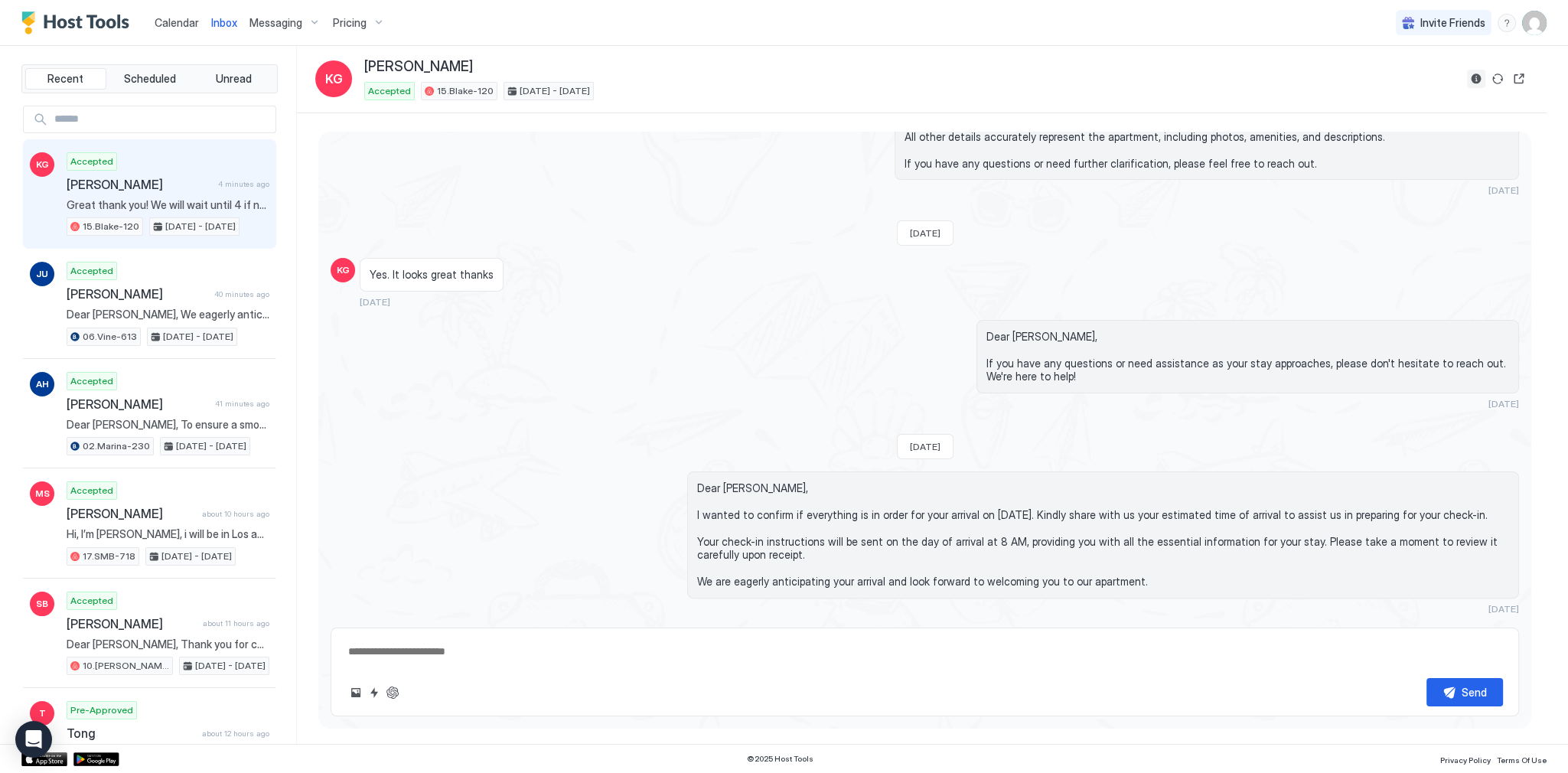
click at [1475, 71] on button "Reservation information" at bounding box center [1475, 78] width 18 height 18
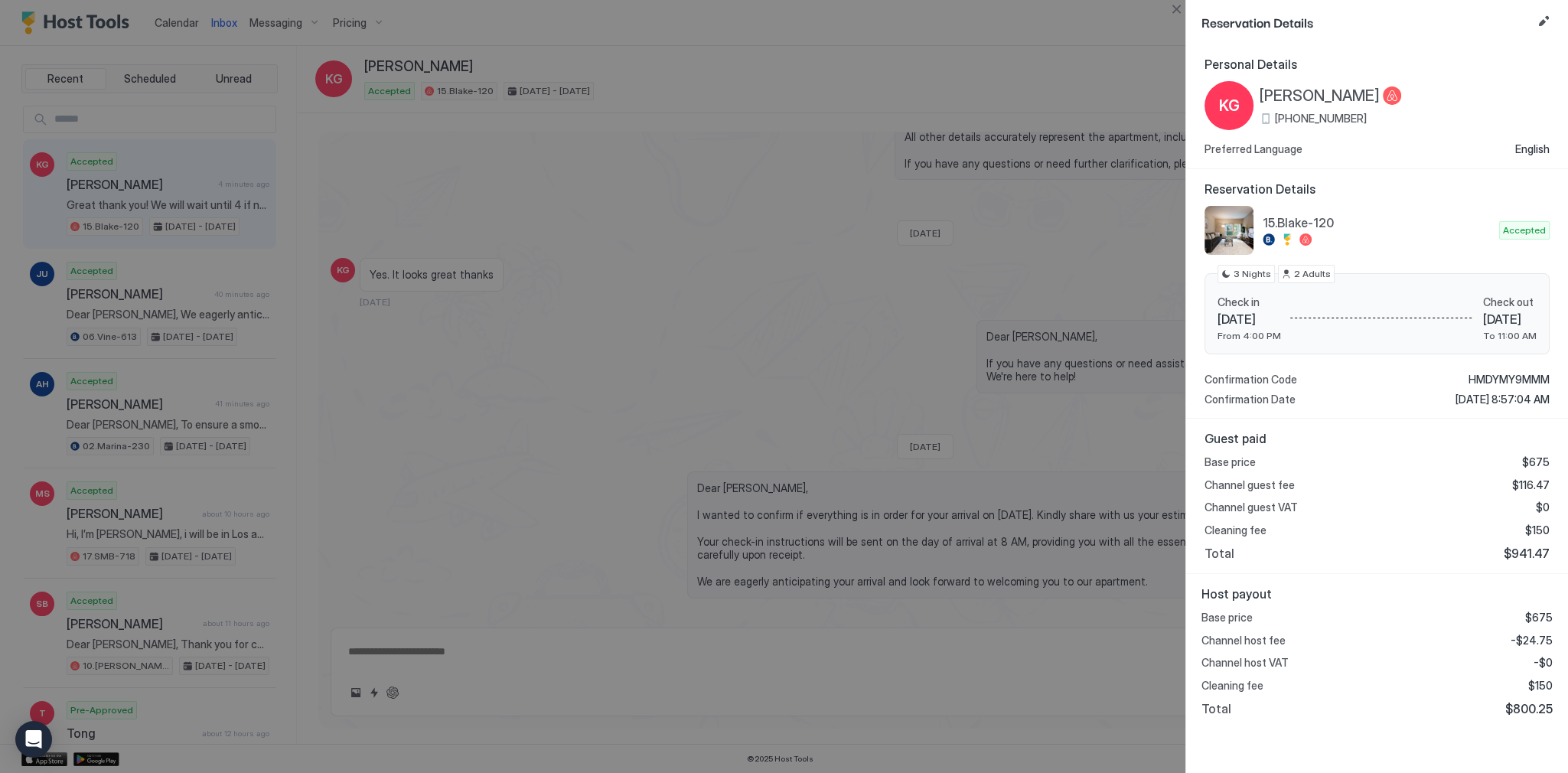
click at [1149, 266] on div at bounding box center [784, 386] width 1568 height 773
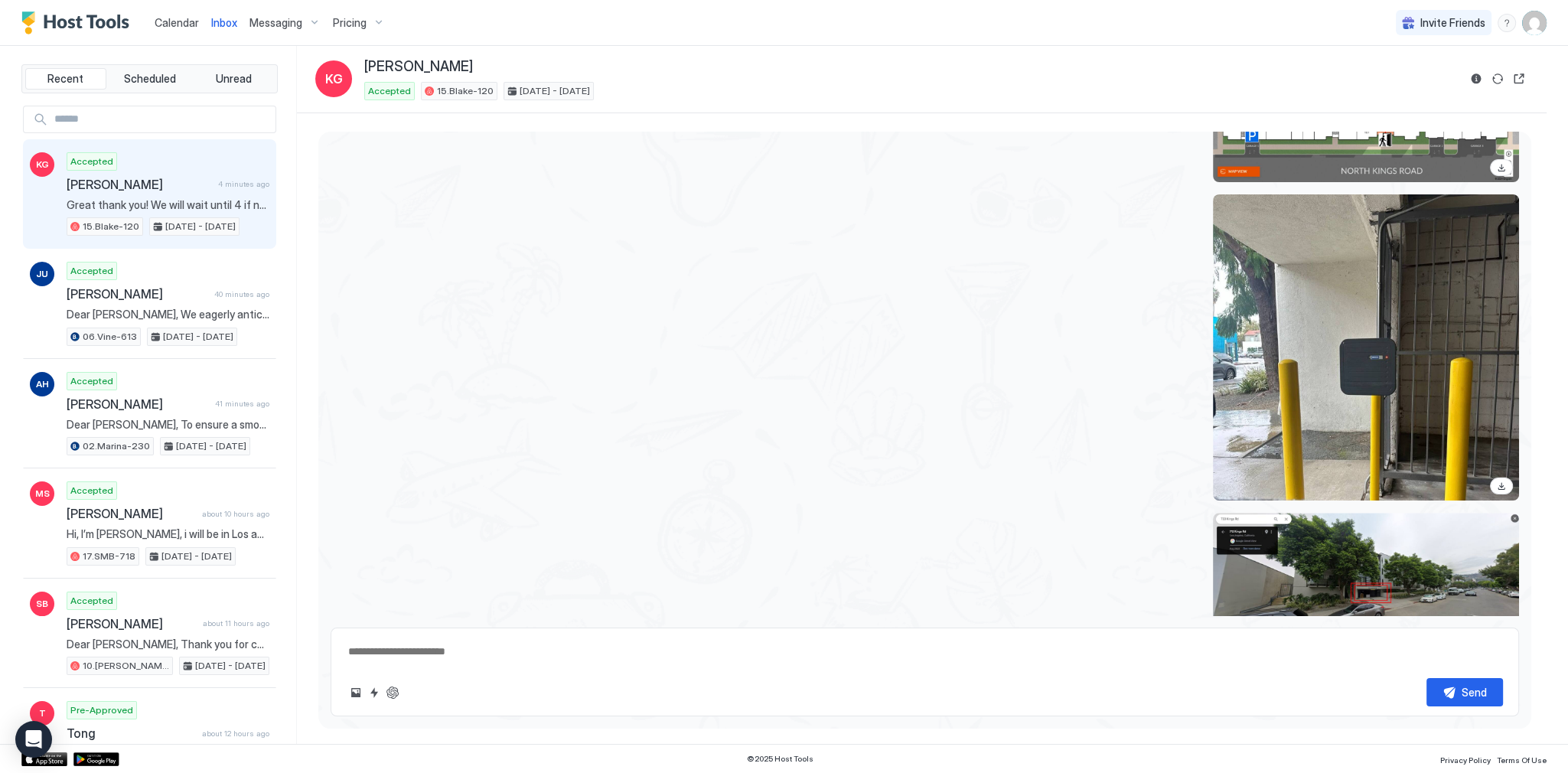
scroll to position [2544, 0]
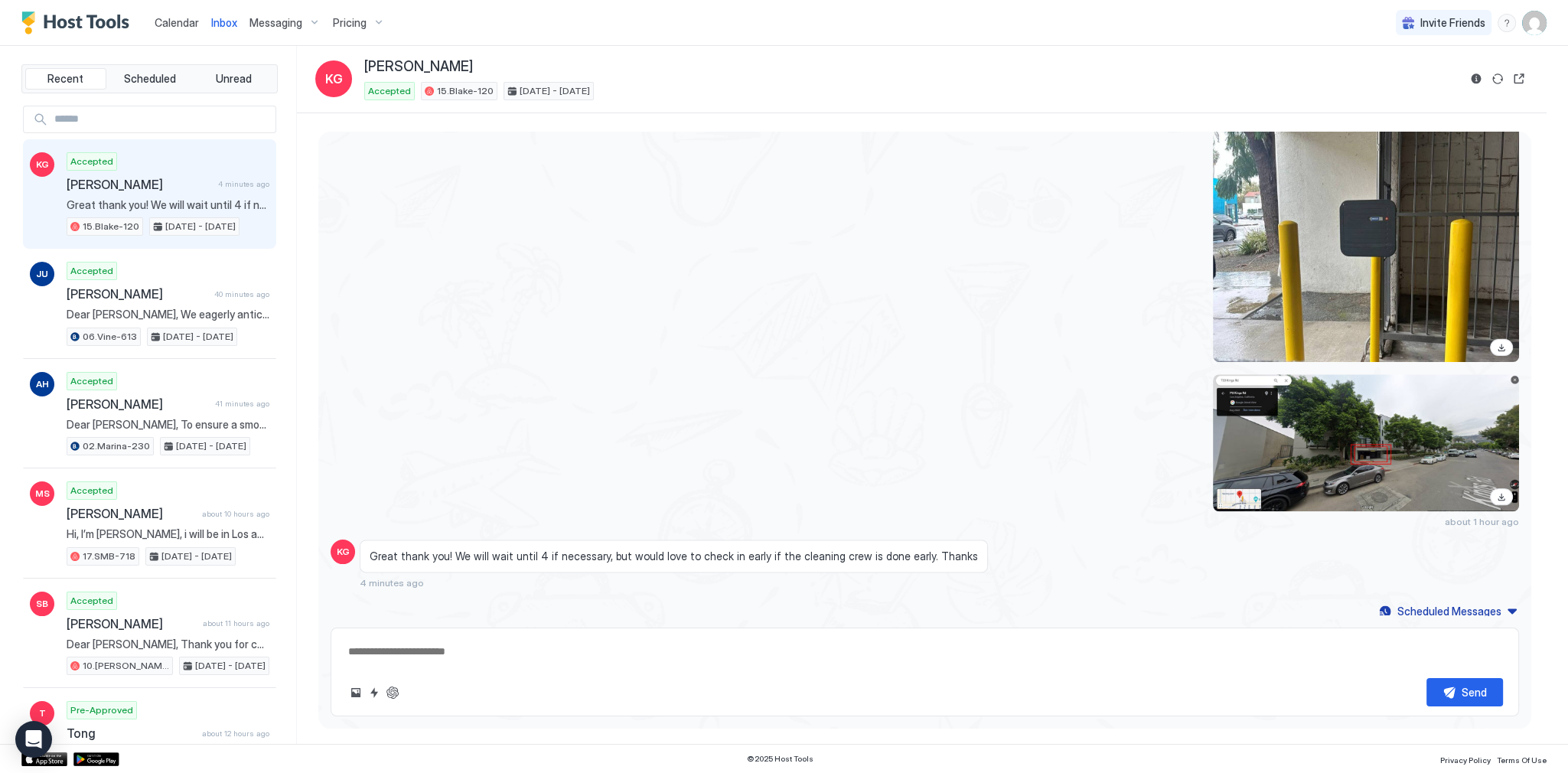
click at [475, 652] on textarea at bounding box center [924, 651] width 1156 height 28
click at [613, 640] on textarea "To enrich screen reader interactions, please activate Accessibility in Grammarl…" at bounding box center [924, 651] width 1156 height 28
click at [854, 477] on div at bounding box center [1103, 443] width 832 height 137
click at [811, 475] on div at bounding box center [1103, 443] width 832 height 137
click at [720, 346] on div at bounding box center [1103, 208] width 832 height 306
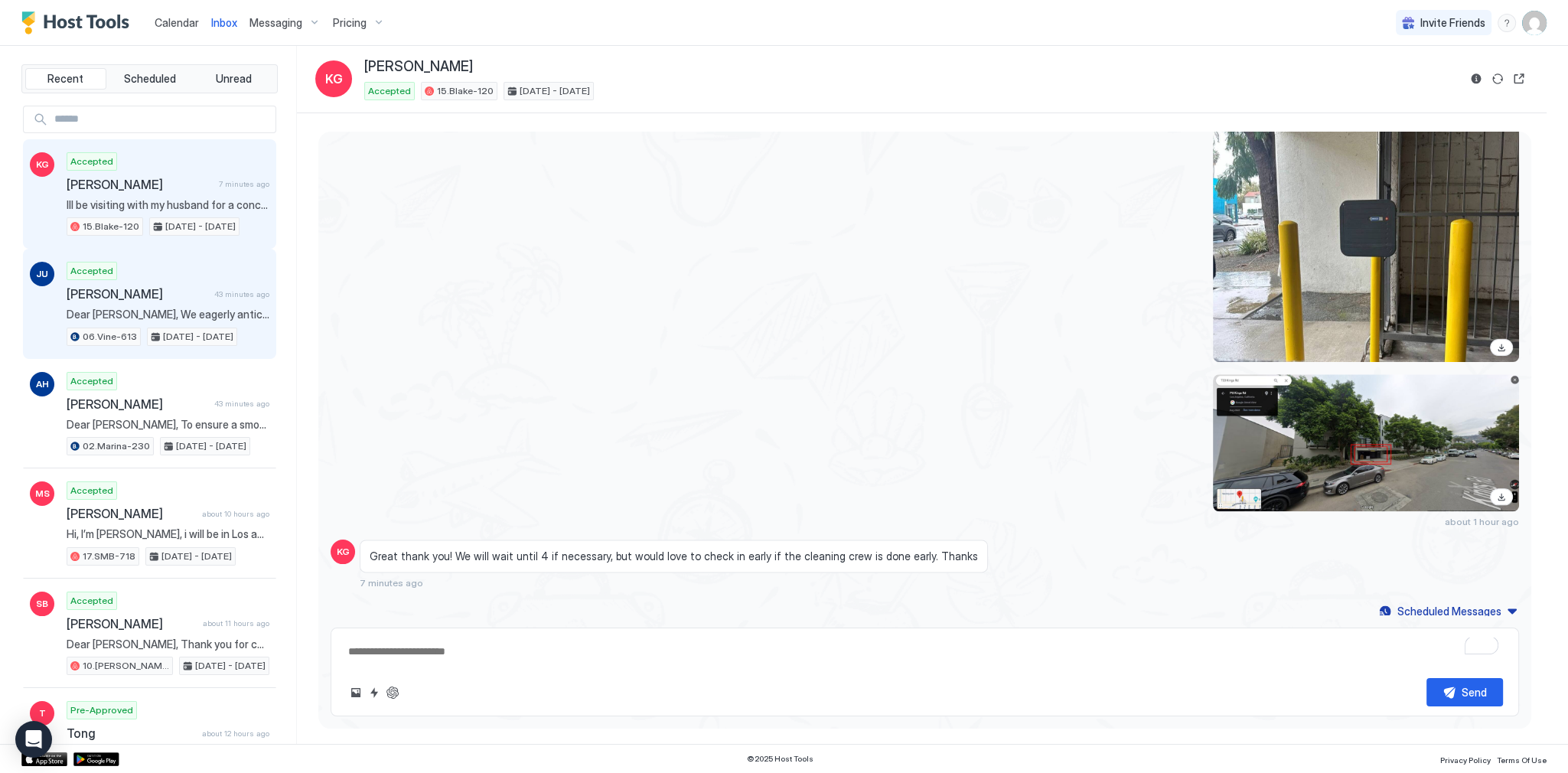
click at [190, 317] on span "Dear Juliana, We eagerly anticipate your arrival today and would appreciate kno…" at bounding box center [168, 314] width 203 height 14
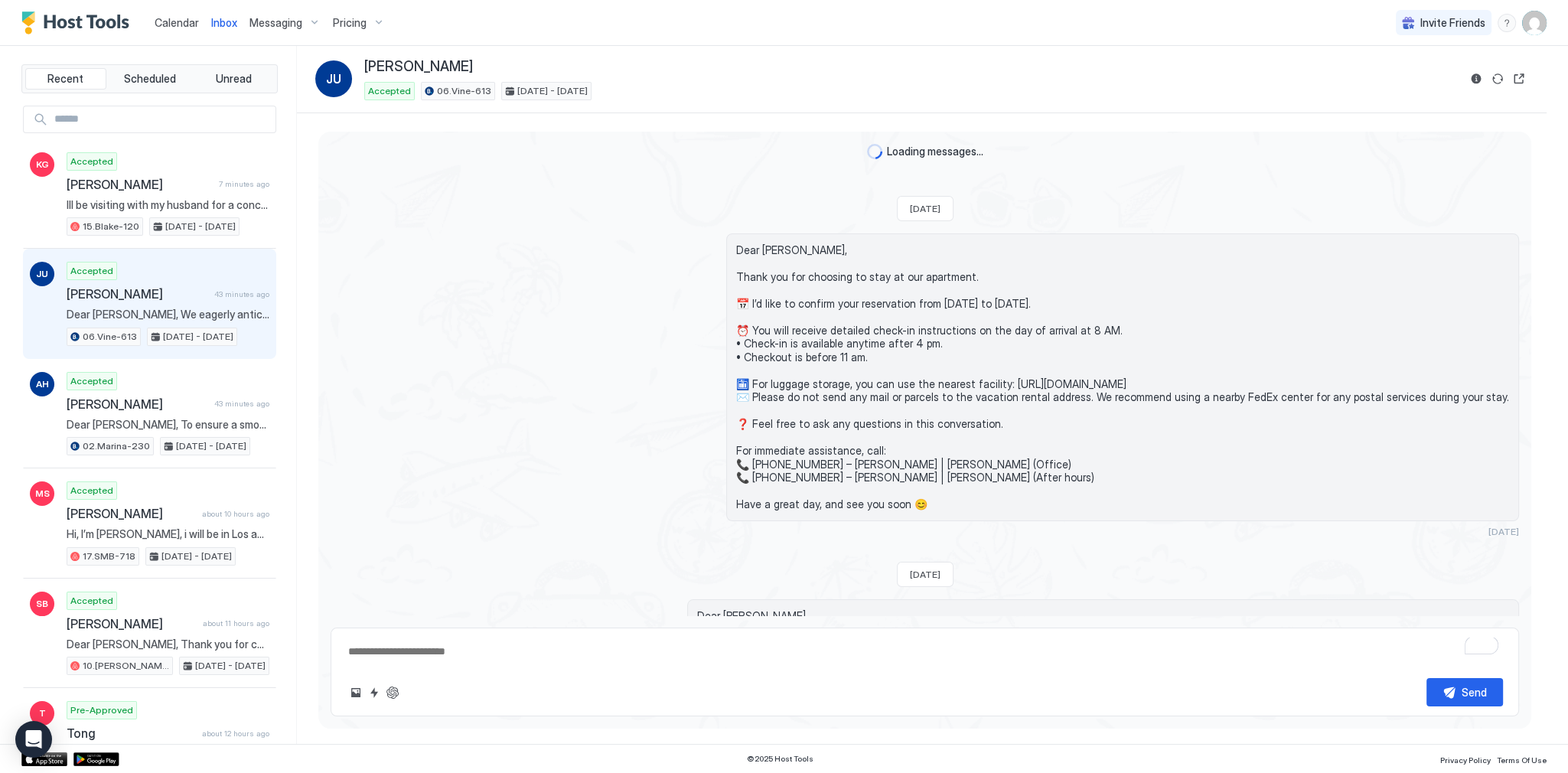
scroll to position [2026, 0]
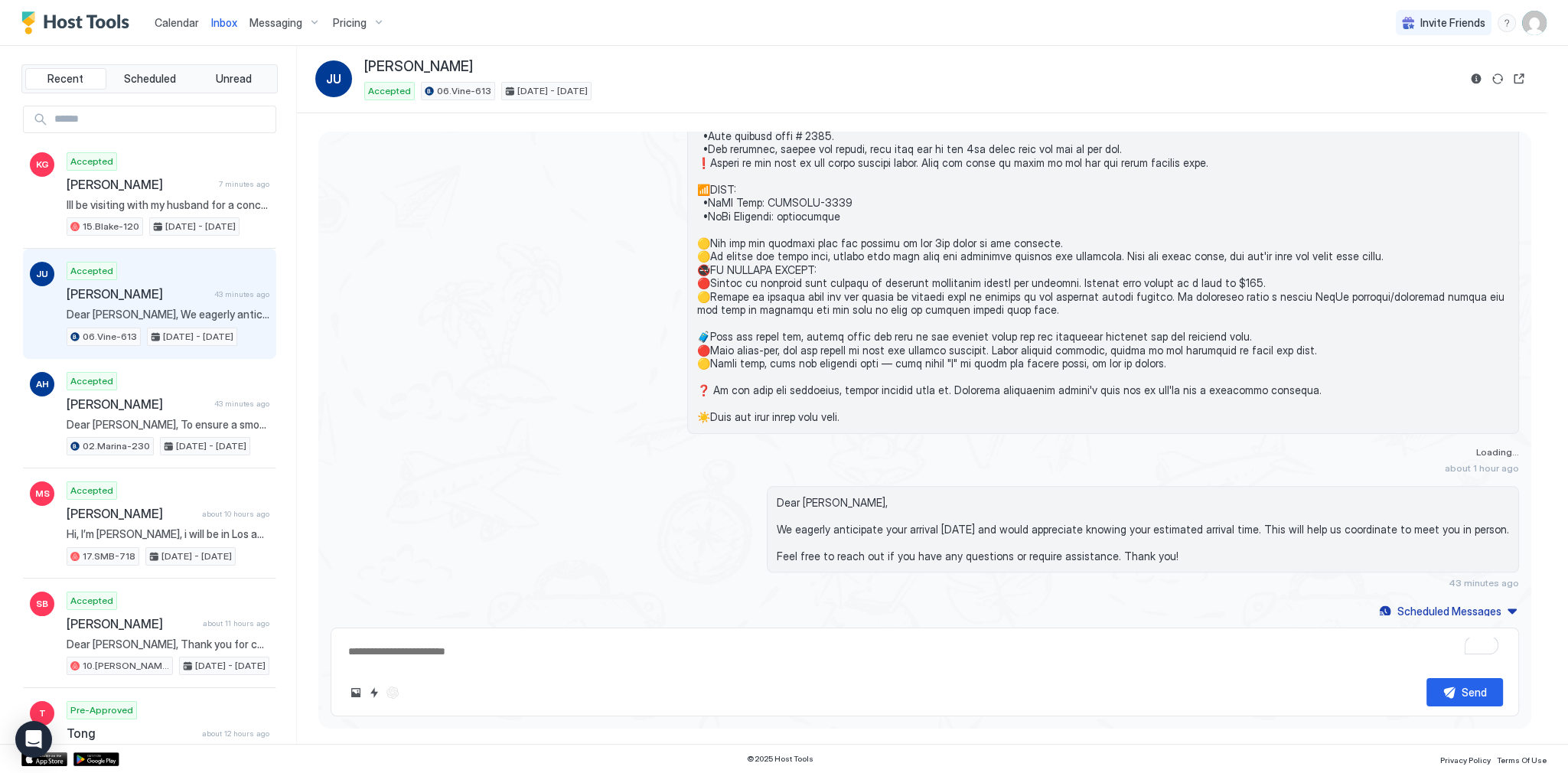
click at [836, 305] on span at bounding box center [1103, 42] width 812 height 764
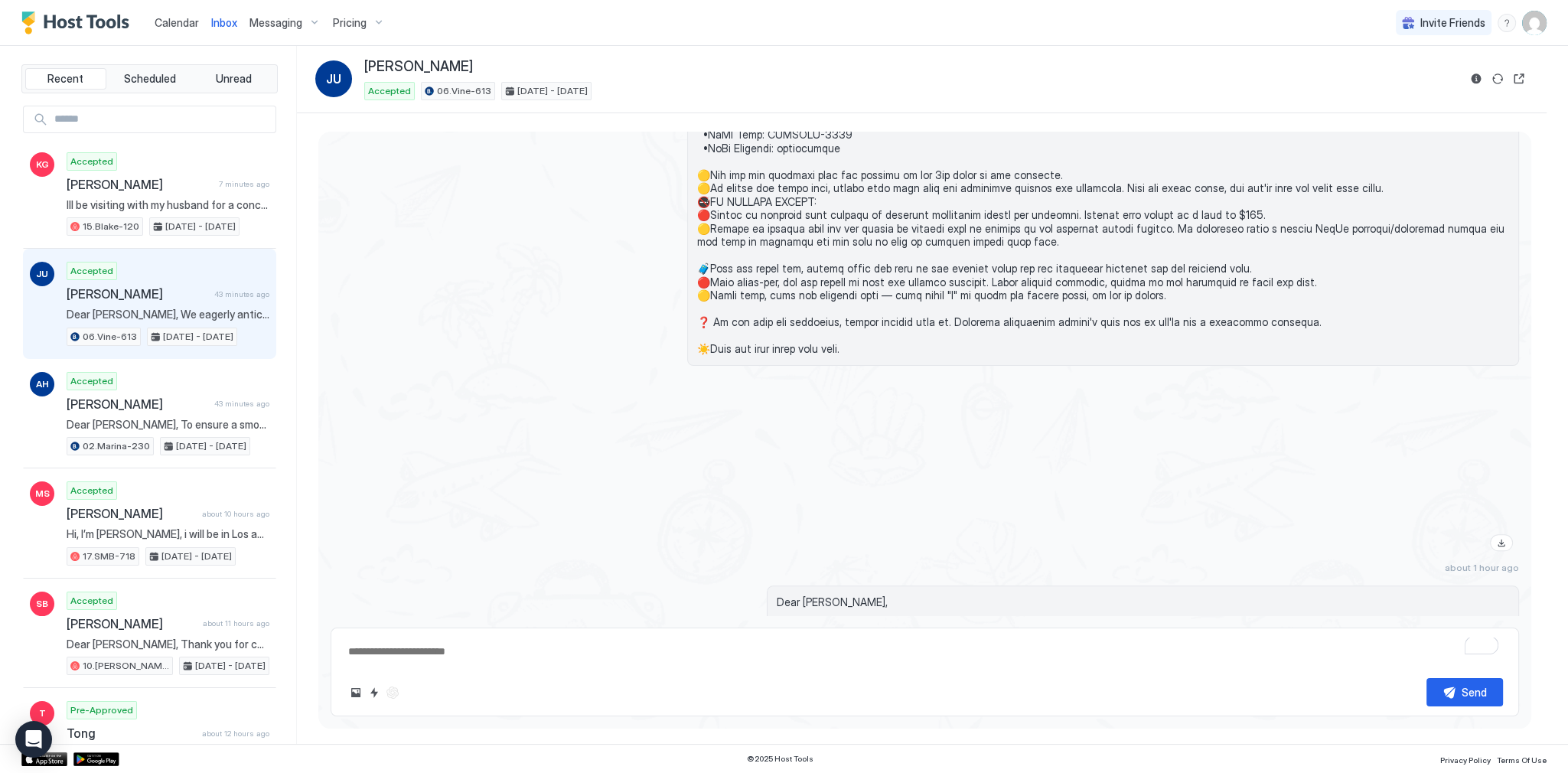
scroll to position [2193, 0]
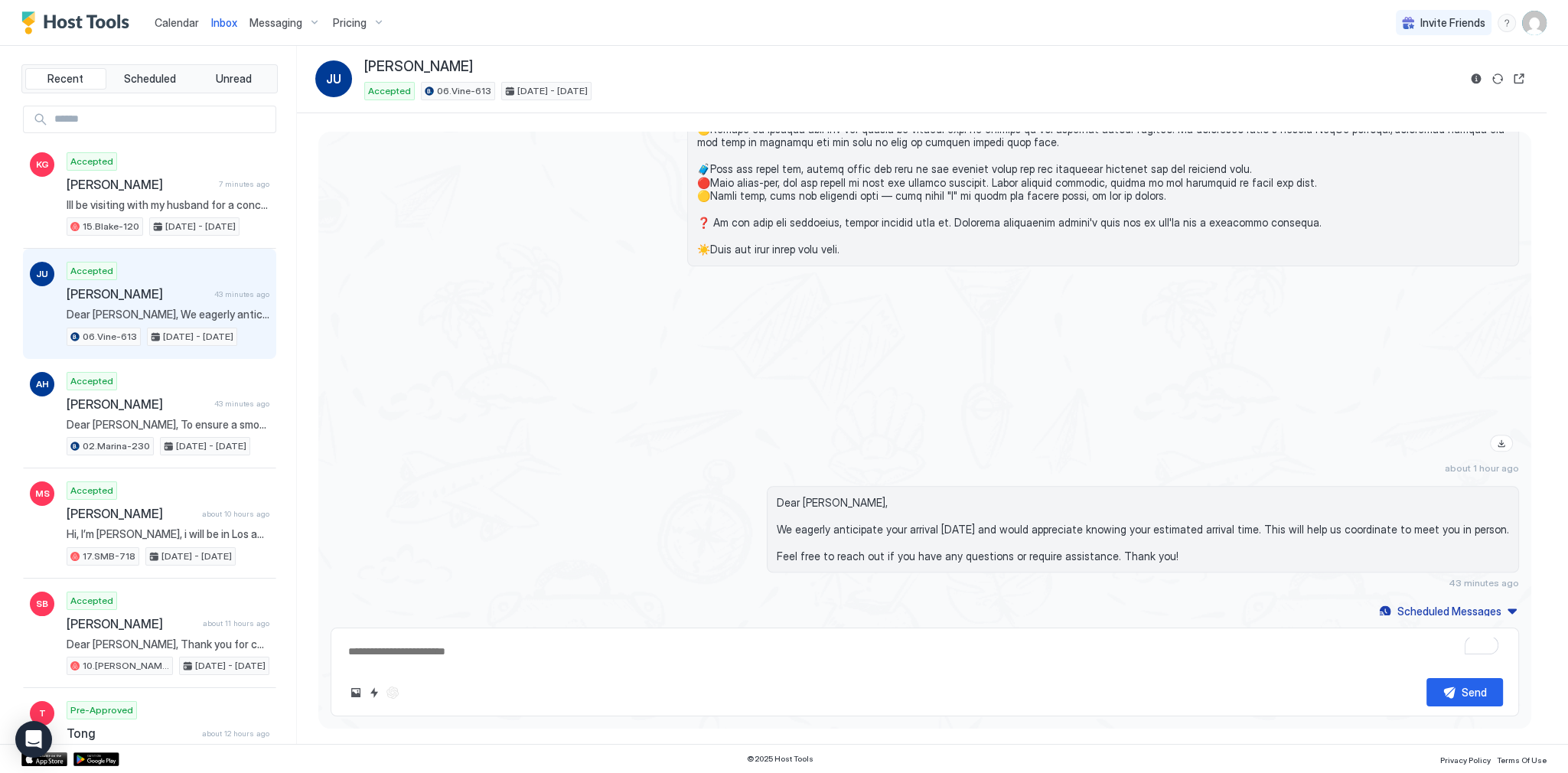
click at [1003, 346] on div at bounding box center [1103, 368] width 832 height 179
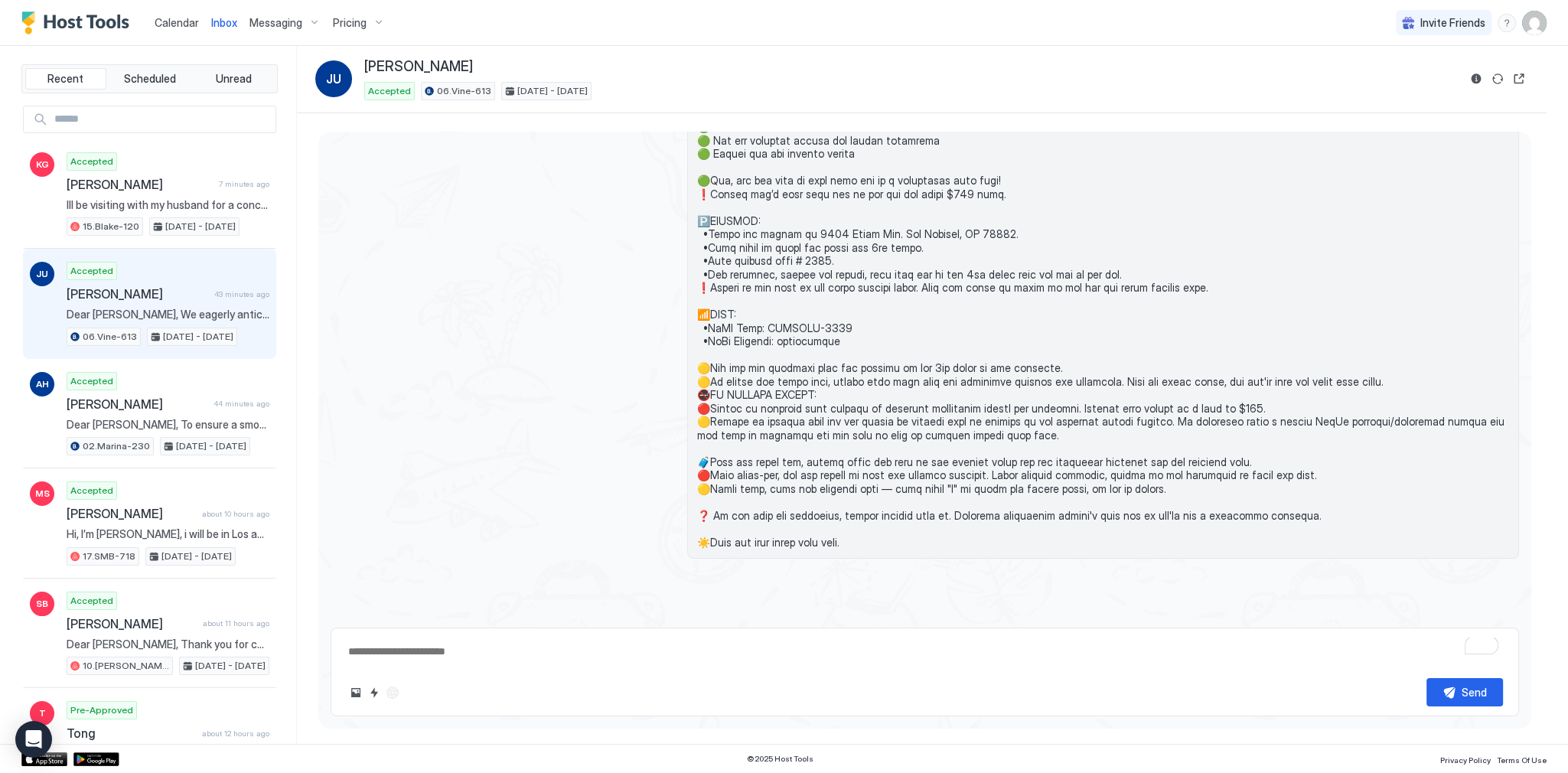
scroll to position [2356, 0]
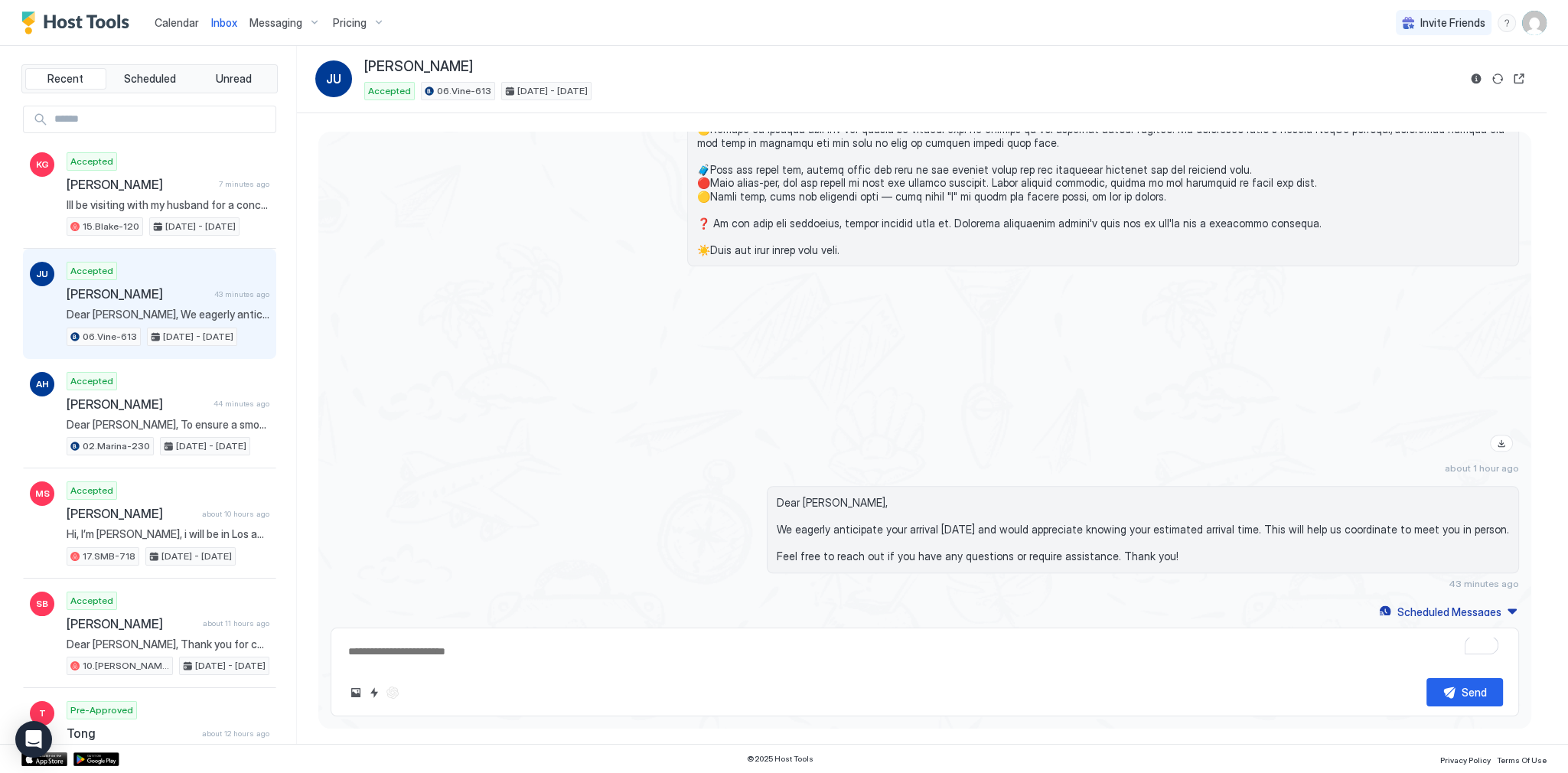
click at [936, 365] on div at bounding box center [1103, 368] width 832 height 179
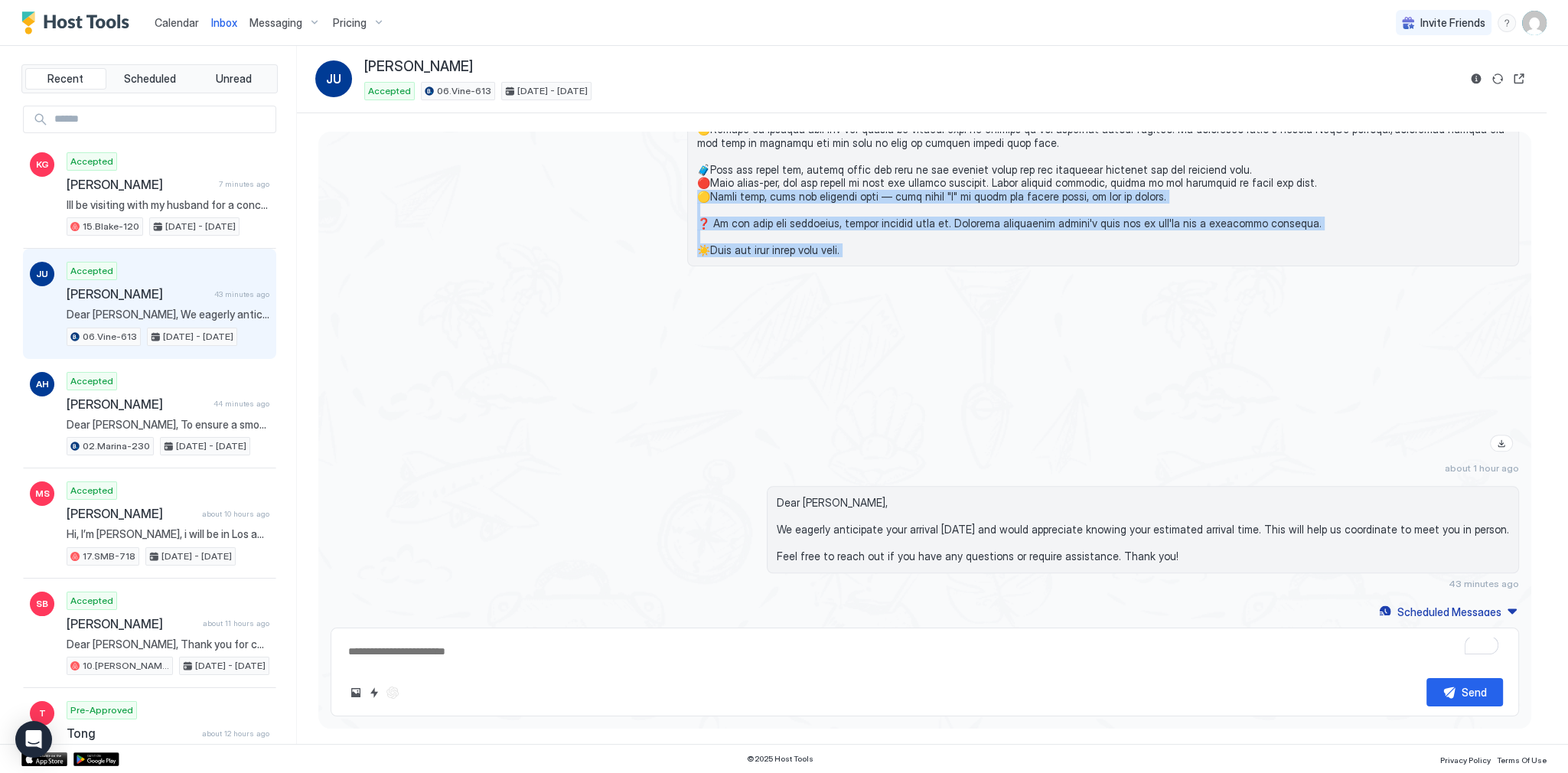
drag, startPoint x: 928, startPoint y: 187, endPoint x: 910, endPoint y: 287, distance: 101.6
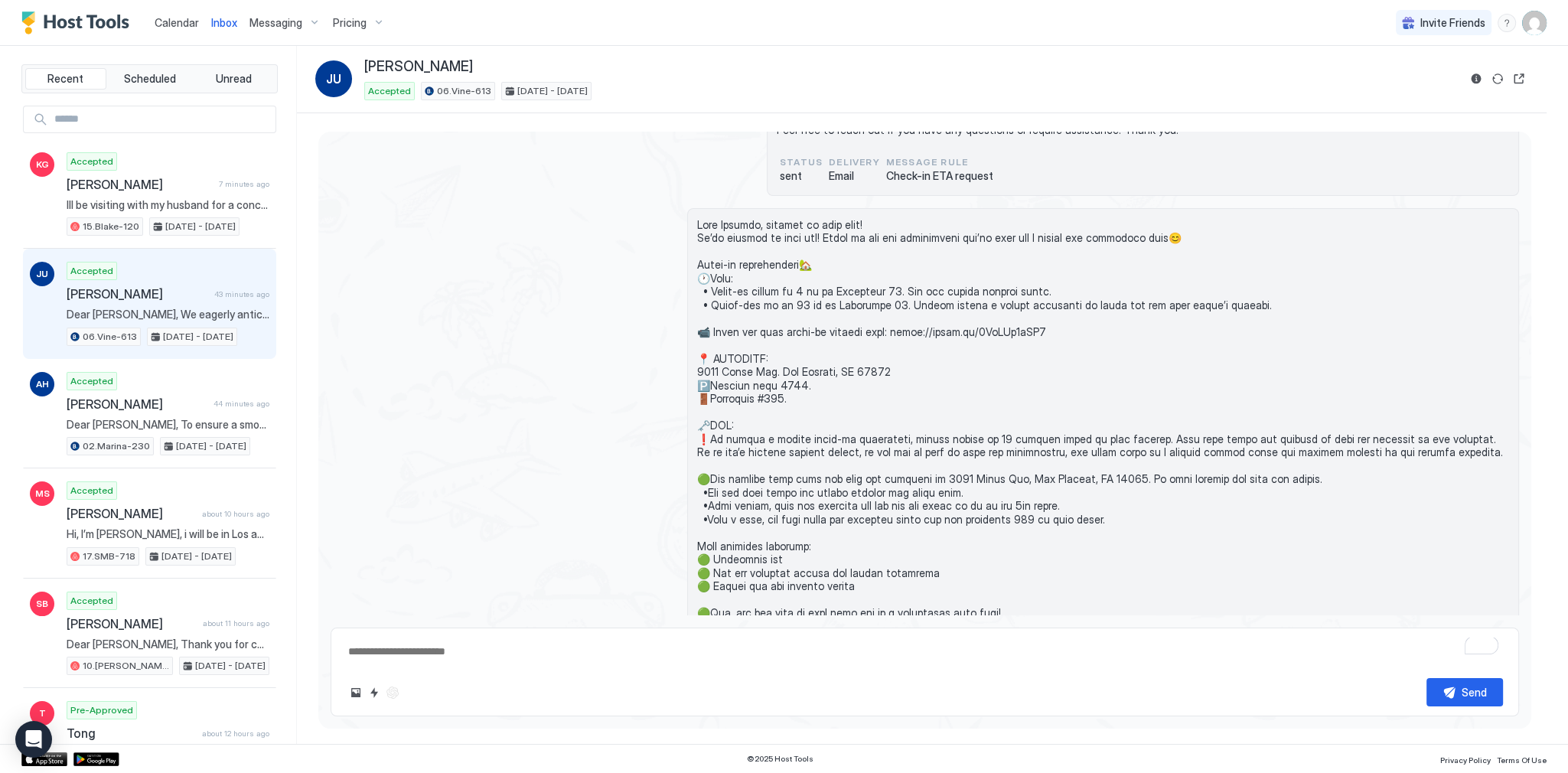
scroll to position [1621, 0]
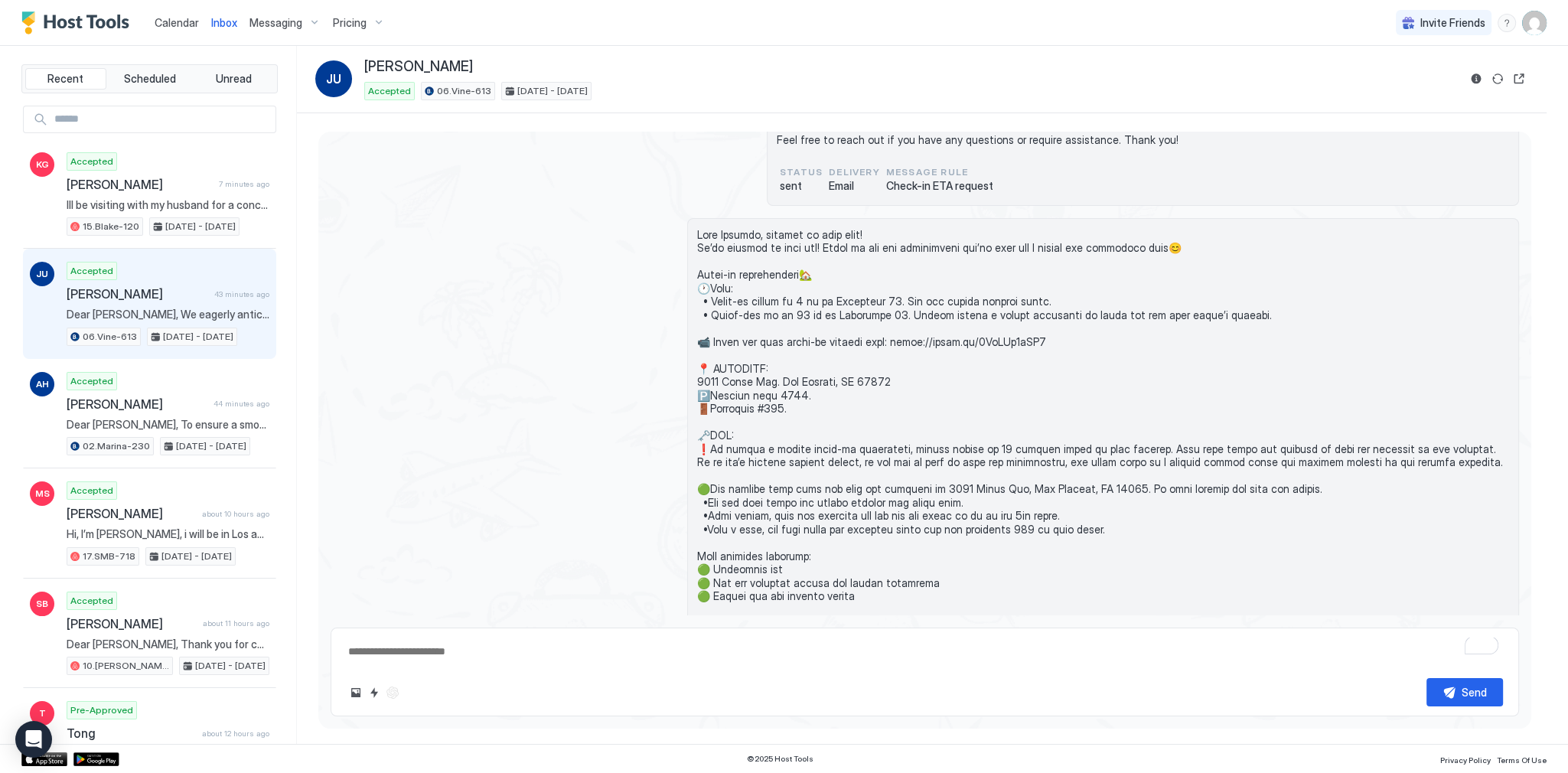
click at [820, 228] on span at bounding box center [1103, 610] width 812 height 764
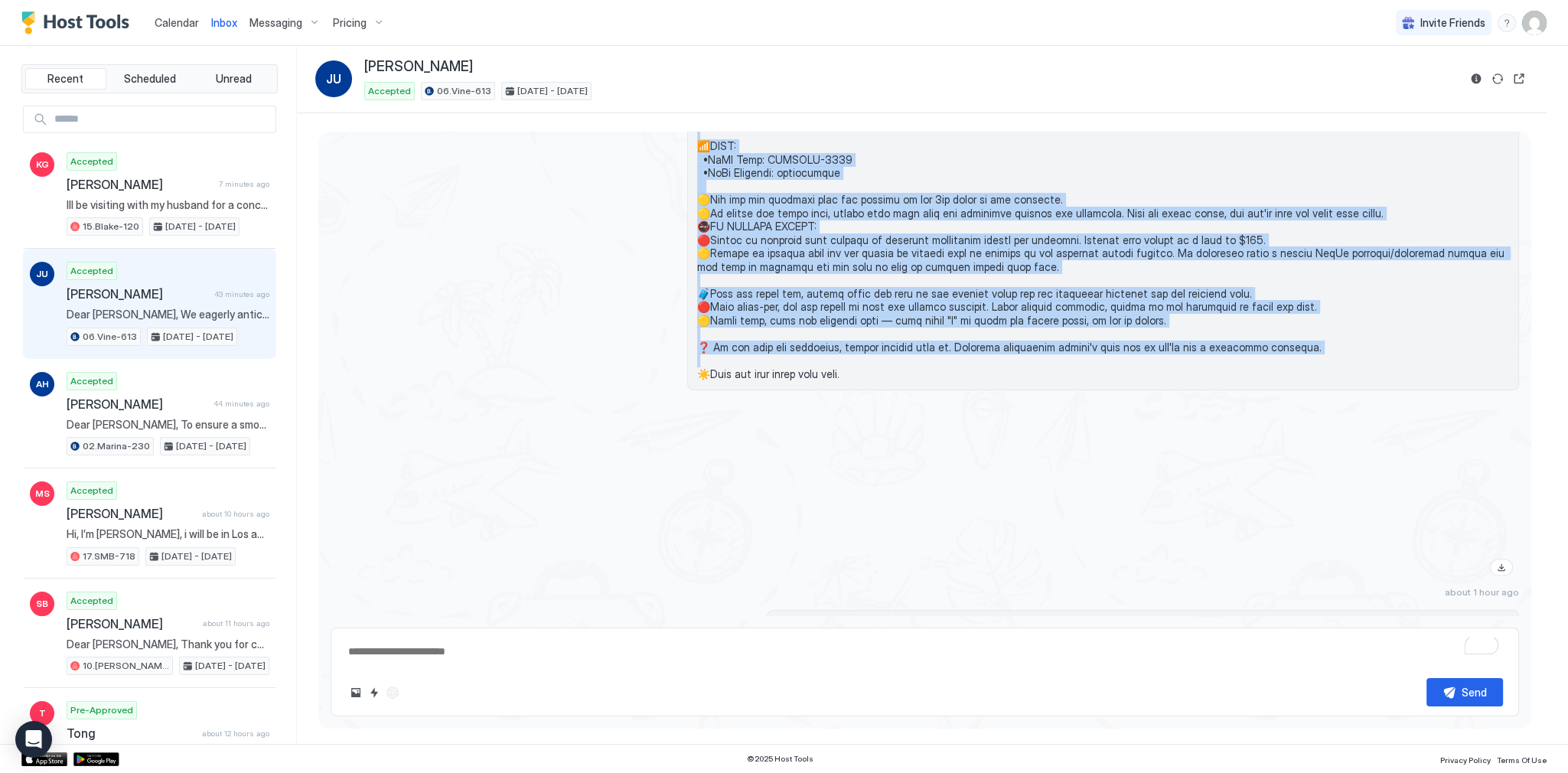
scroll to position [2233, 0]
drag, startPoint x: 820, startPoint y: 222, endPoint x: 908, endPoint y: 364, distance: 167.1
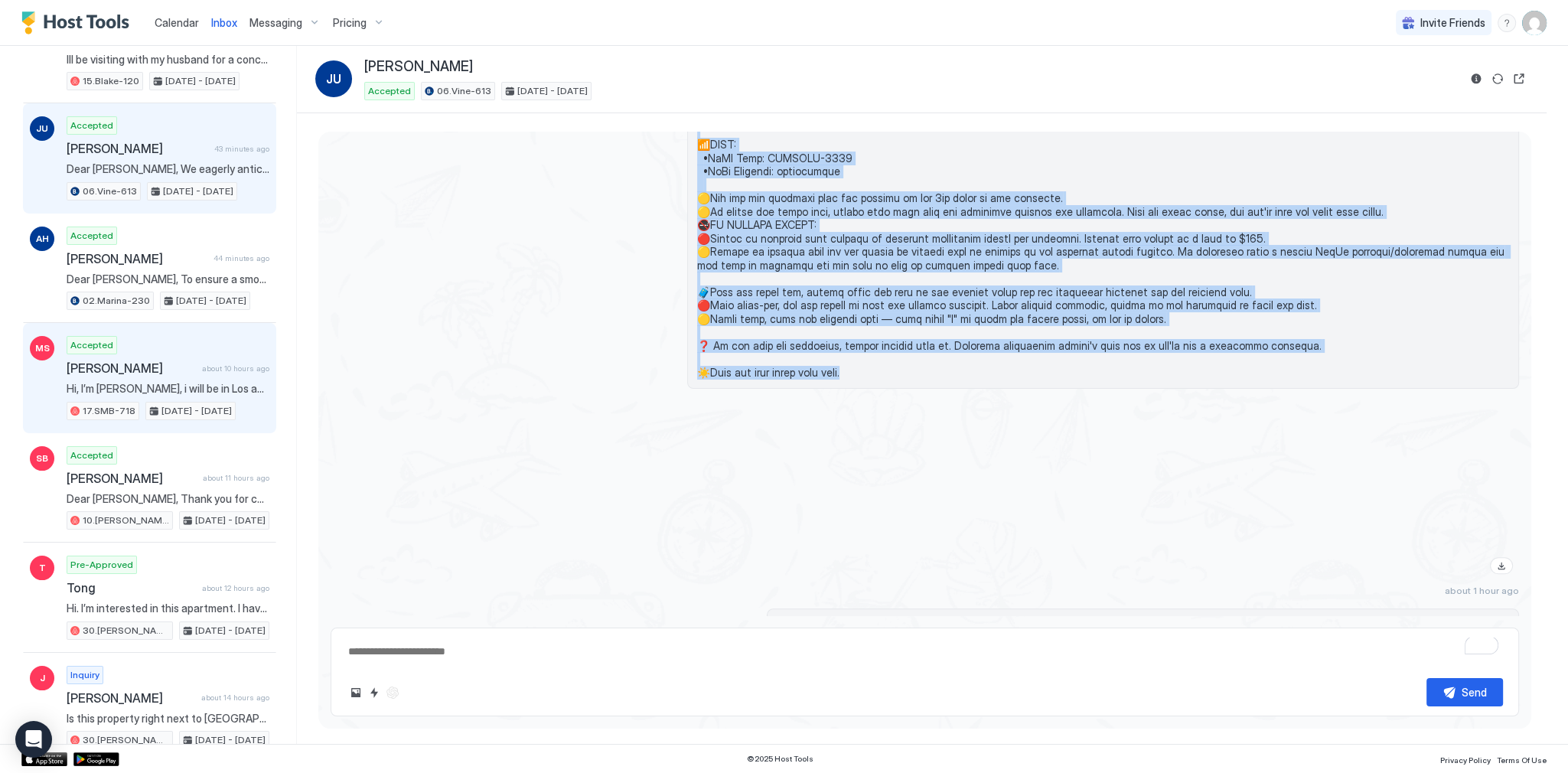
scroll to position [306, 0]
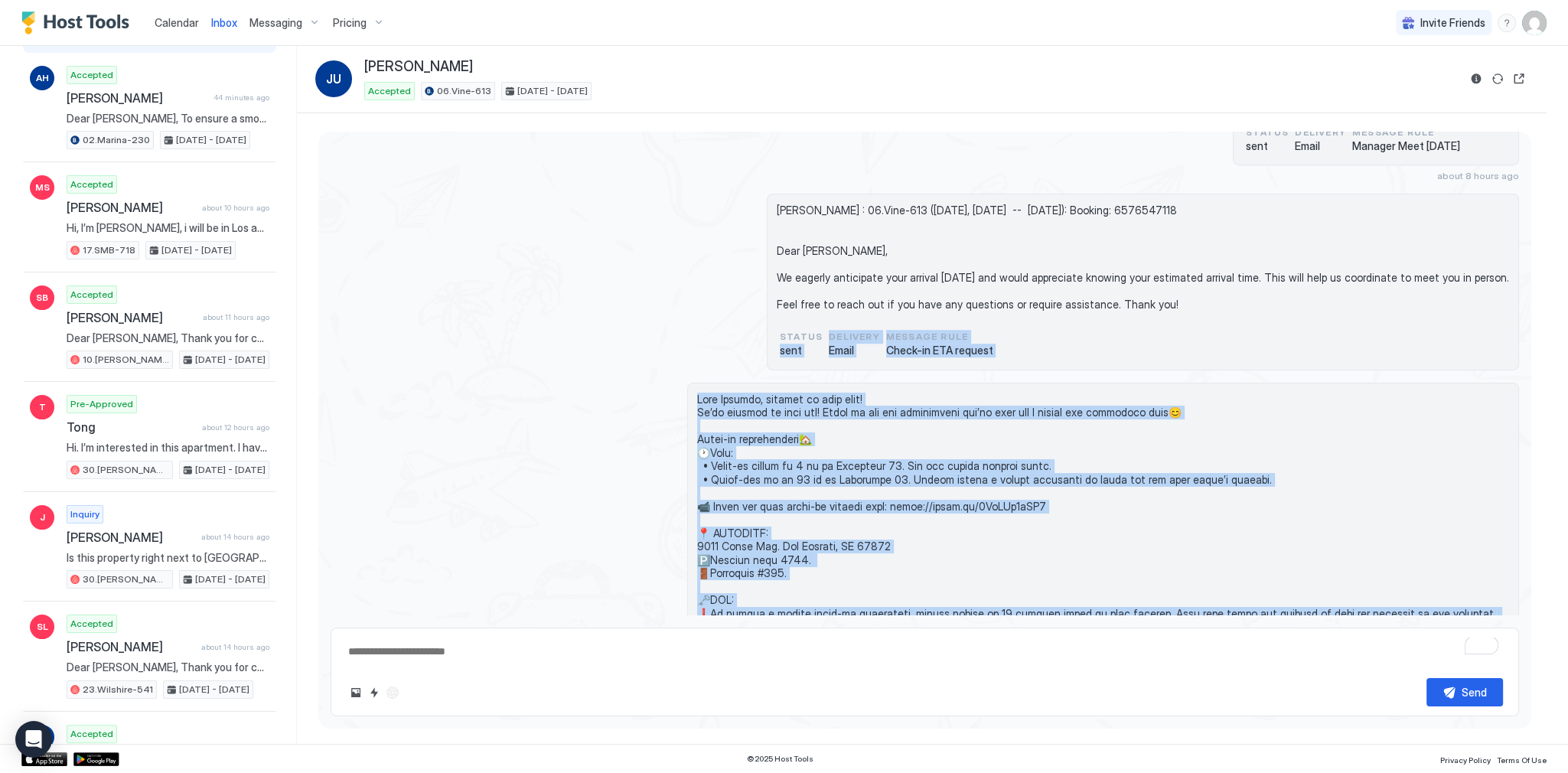
scroll to position [1438, 0]
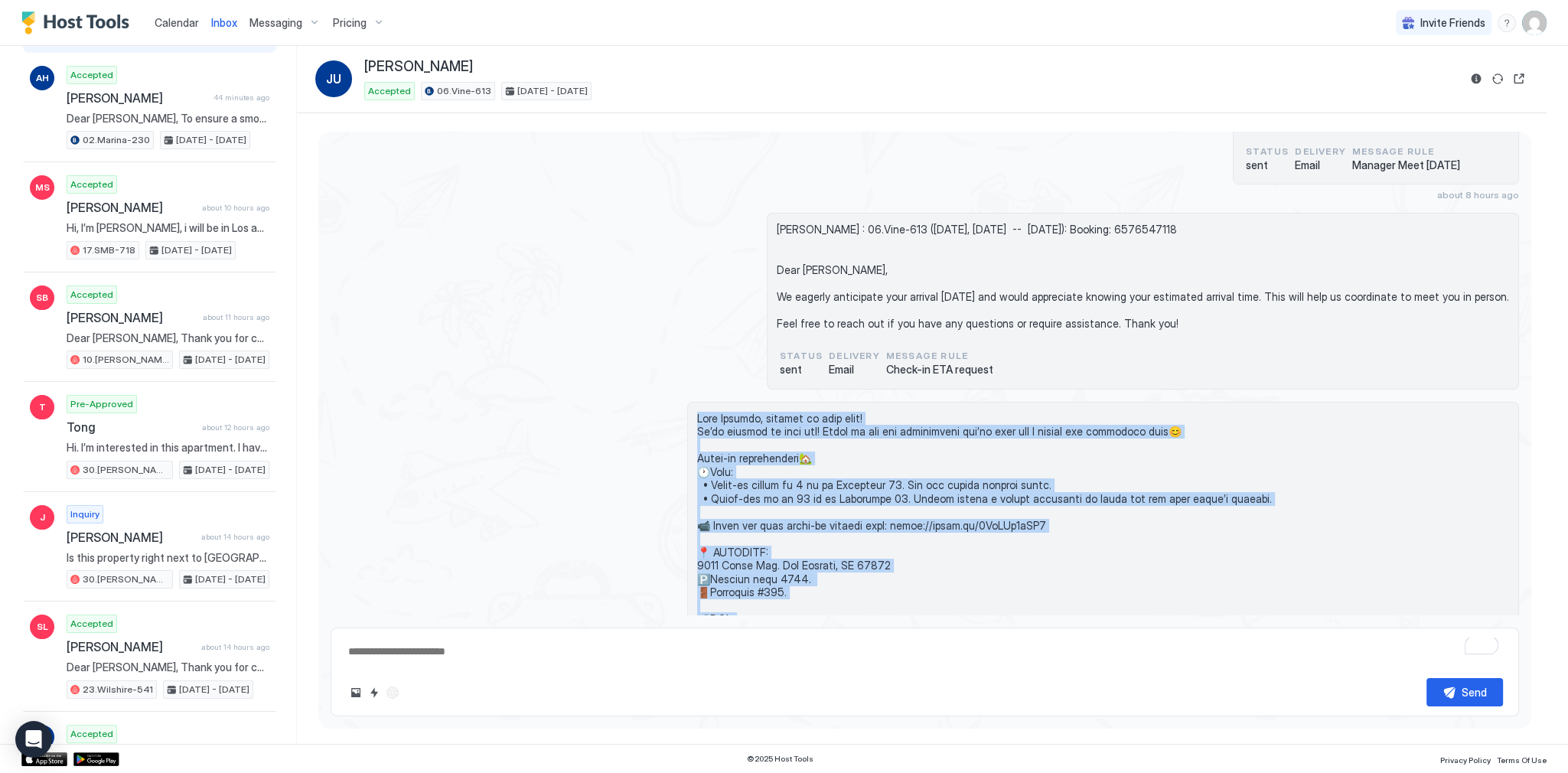
drag, startPoint x: 814, startPoint y: 370, endPoint x: 759, endPoint y: 417, distance: 72.3
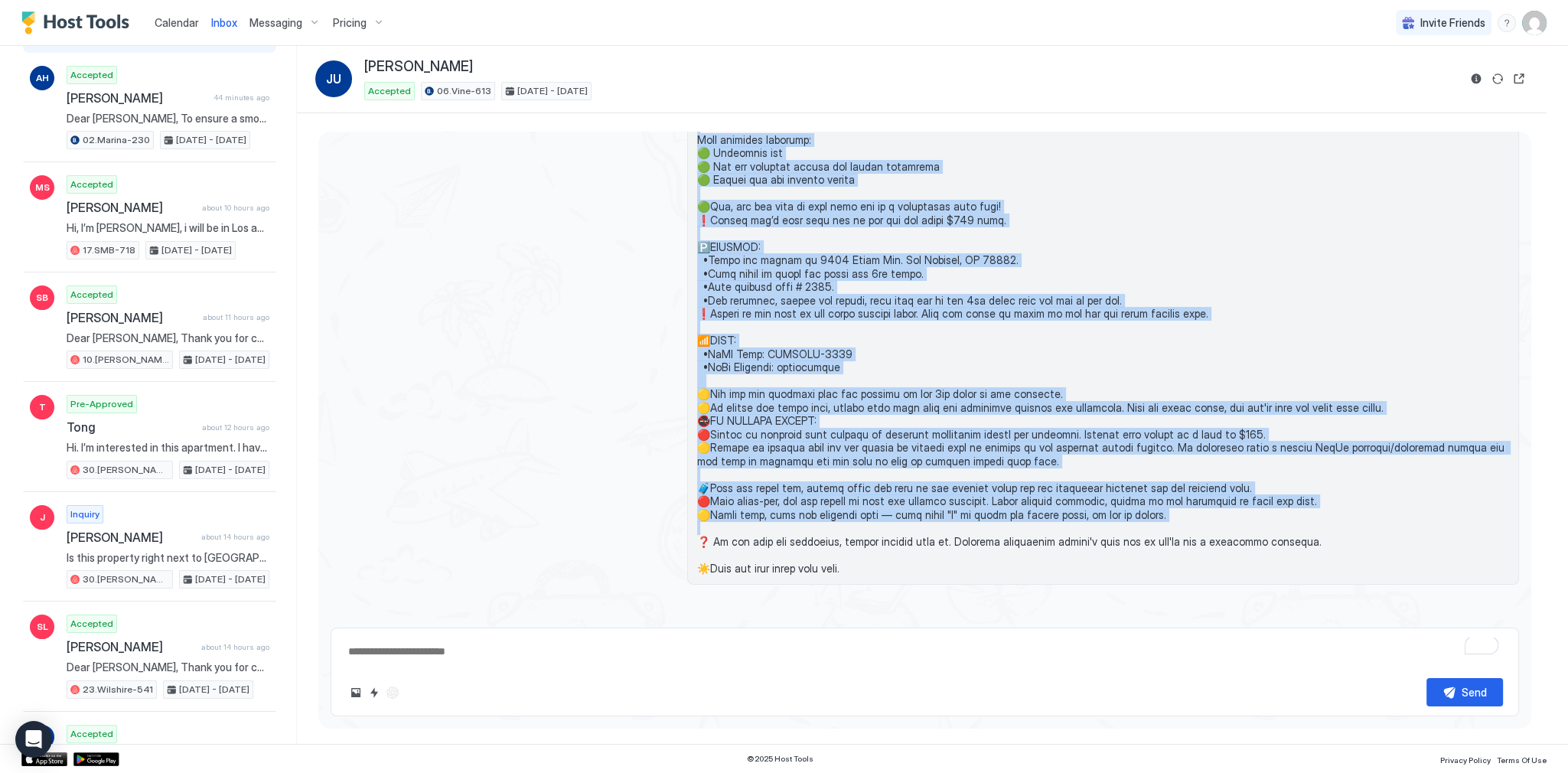
scroll to position [2050, 0]
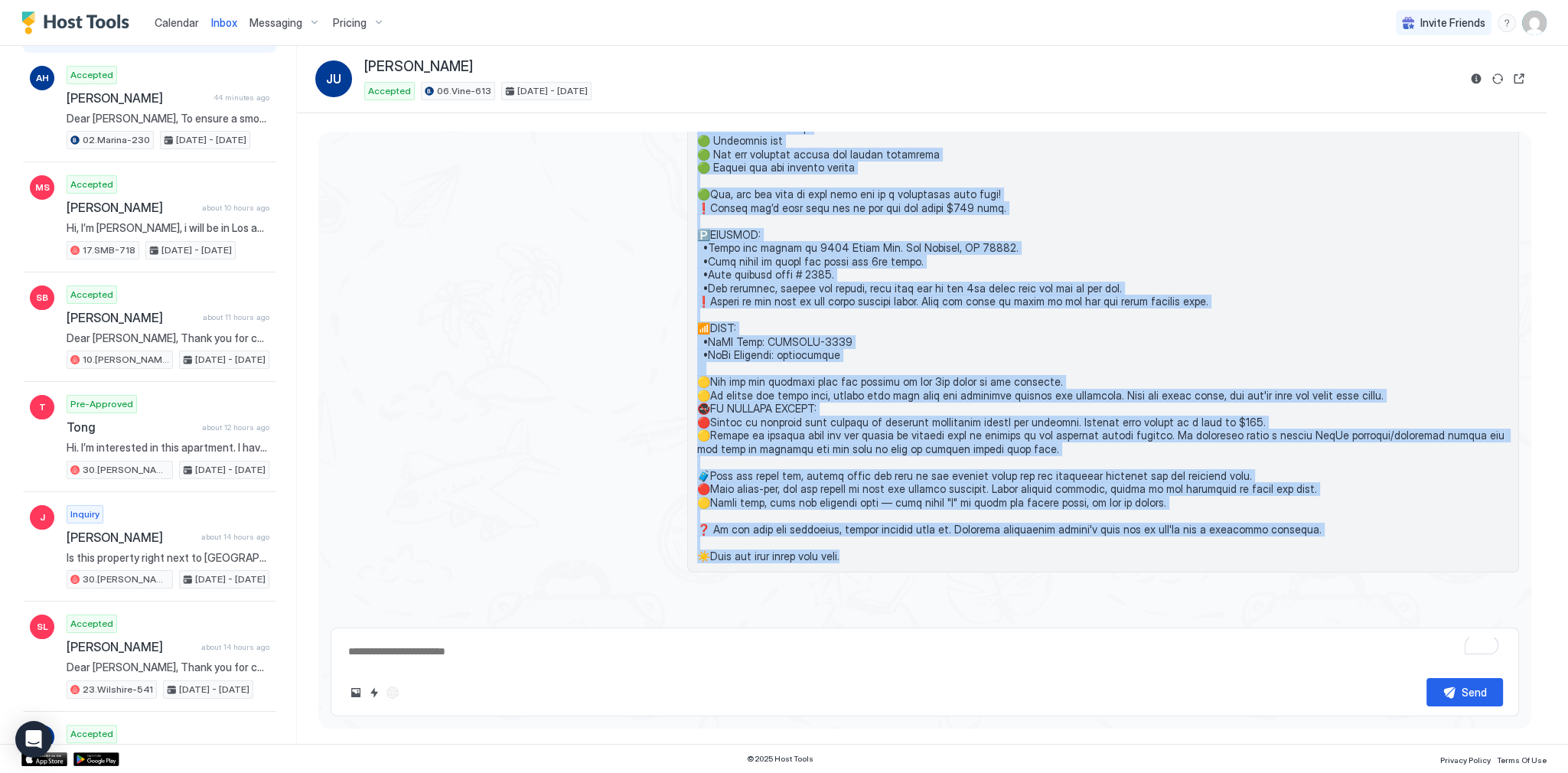
drag, startPoint x: 846, startPoint y: 414, endPoint x: 860, endPoint y: 554, distance: 140.7
click at [860, 554] on span at bounding box center [1103, 181] width 812 height 764
click at [867, 537] on span at bounding box center [1103, 181] width 812 height 764
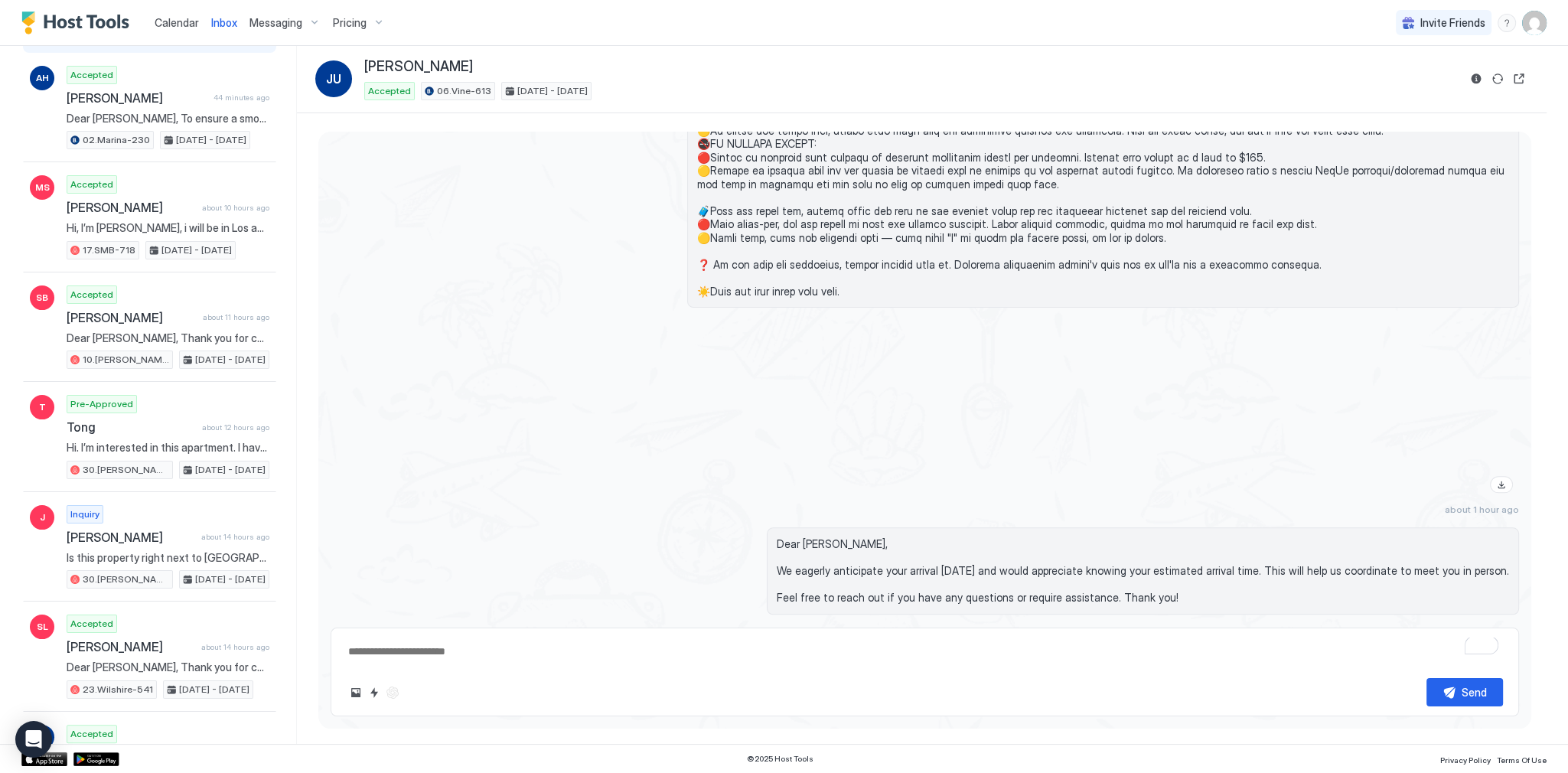
scroll to position [2356, 0]
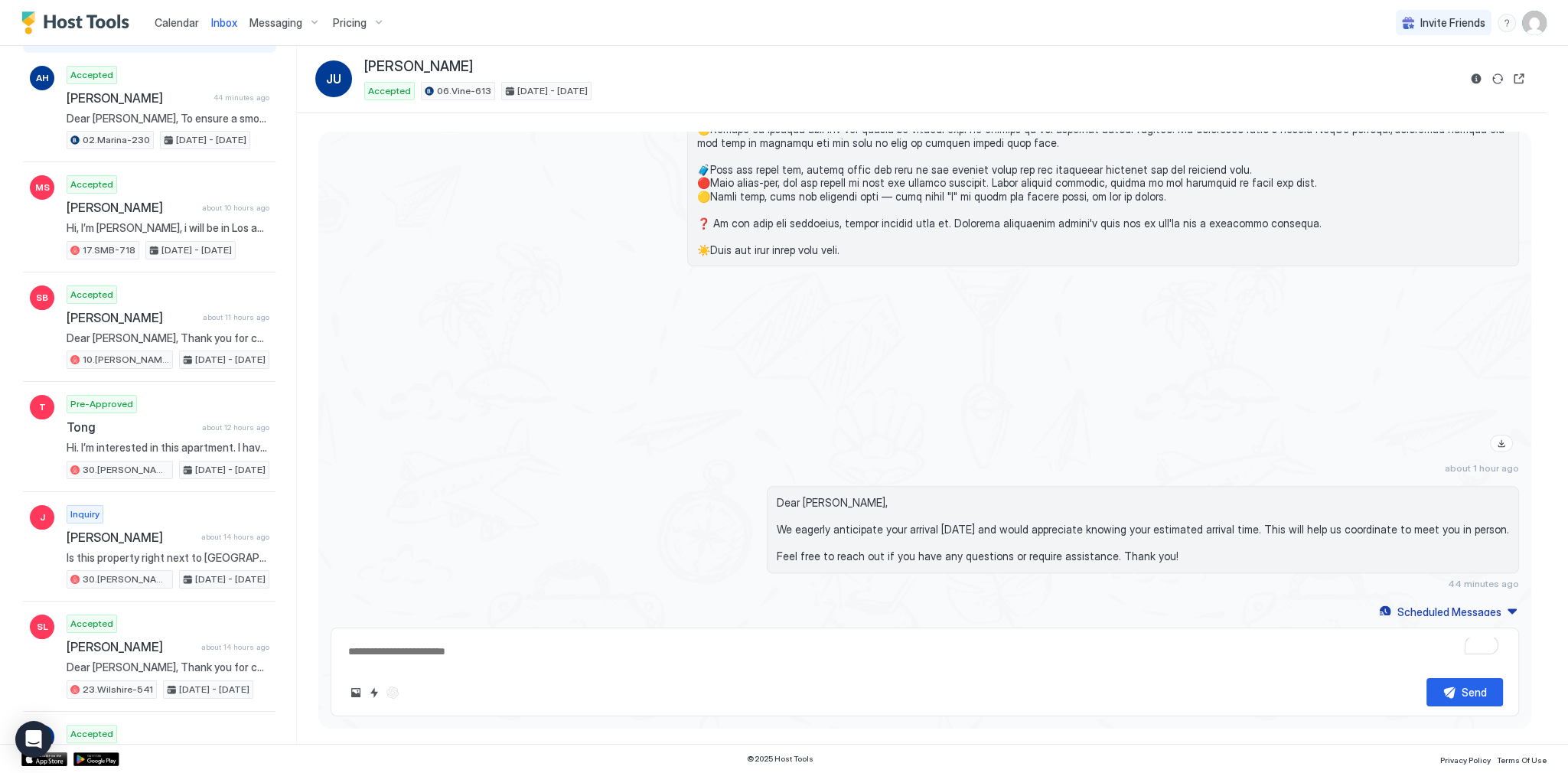
drag, startPoint x: 737, startPoint y: 285, endPoint x: 823, endPoint y: 333, distance: 98.5
click at [823, 333] on div at bounding box center [1103, 368] width 832 height 179
drag, startPoint x: 742, startPoint y: 300, endPoint x: 1062, endPoint y: 438, distance: 348.5
click at [1056, 439] on div at bounding box center [1103, 368] width 832 height 179
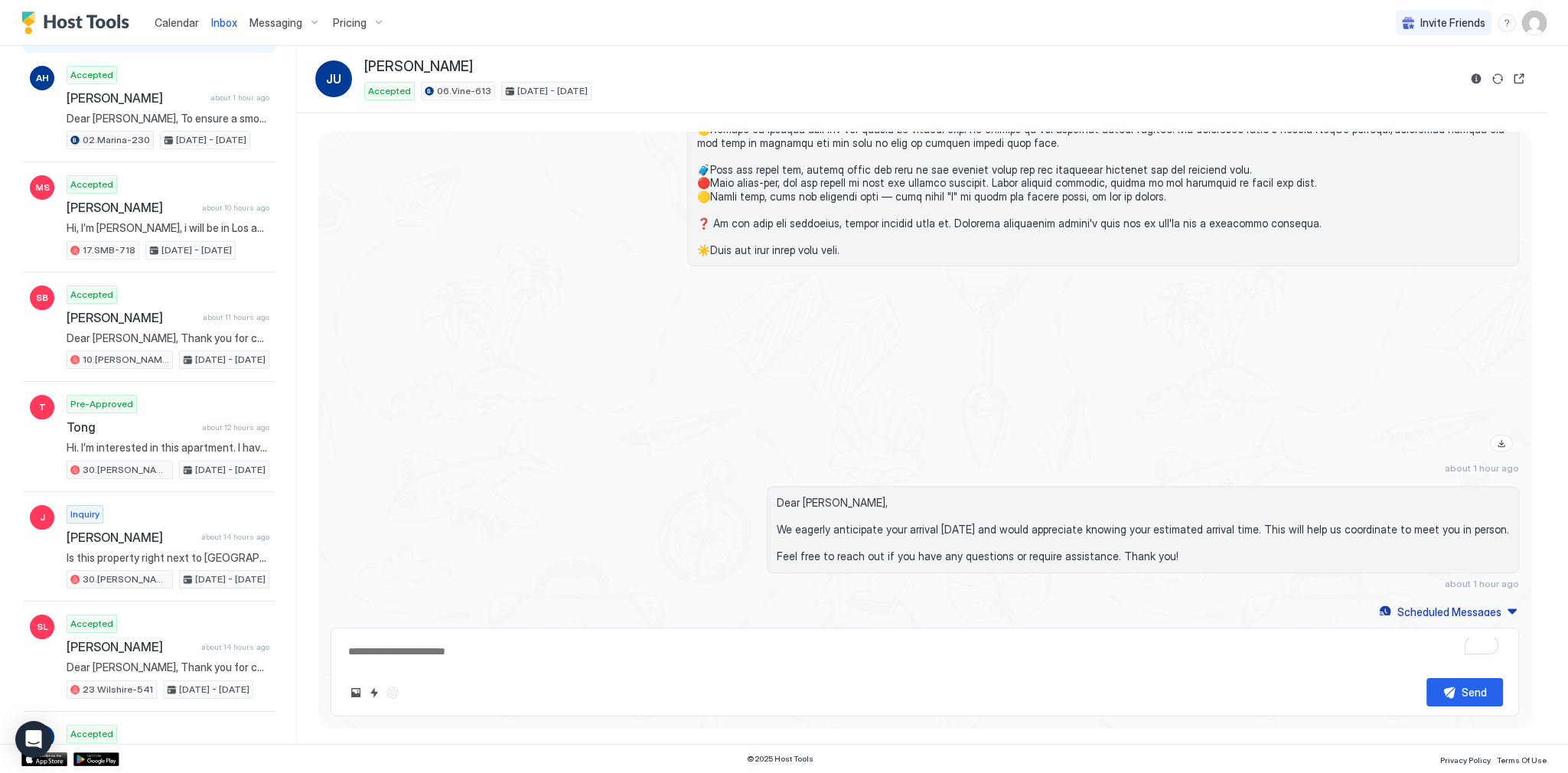
scroll to position [2340, 0]
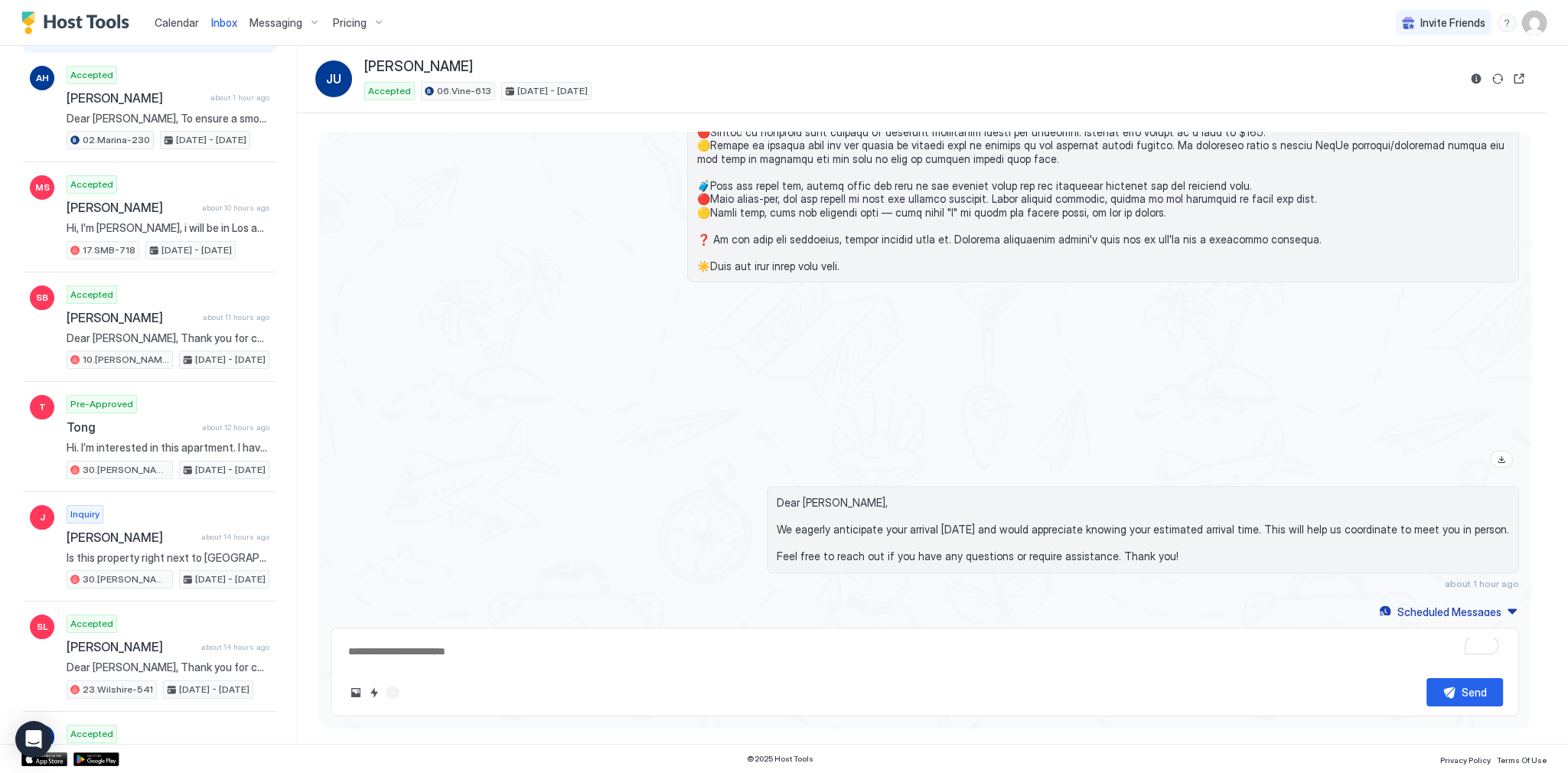
type textarea "*"
drag, startPoint x: 730, startPoint y: 455, endPoint x: 457, endPoint y: 373, distance: 285.0
click at [729, 455] on div at bounding box center [1103, 383] width 832 height 179
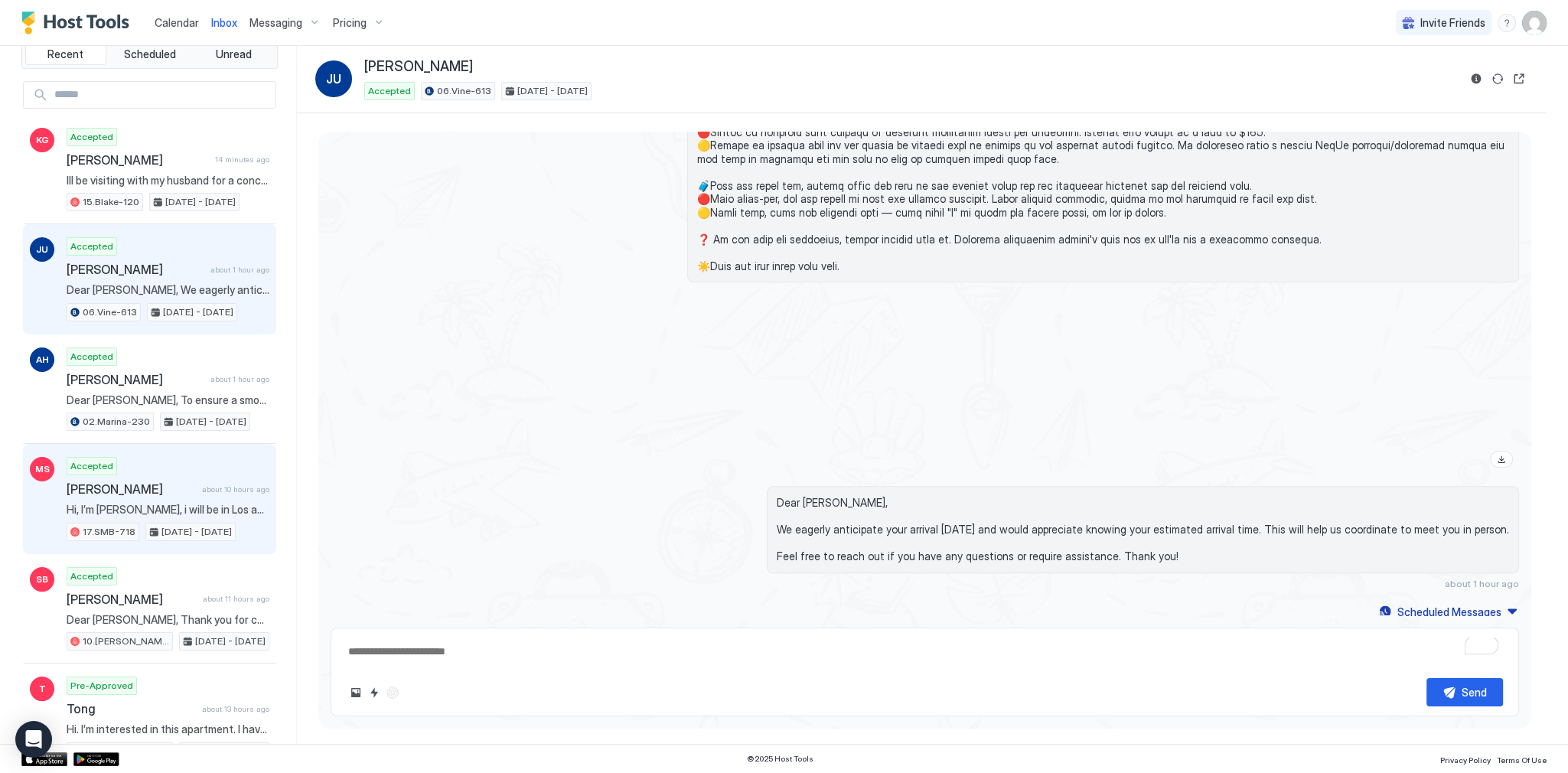
scroll to position [0, 0]
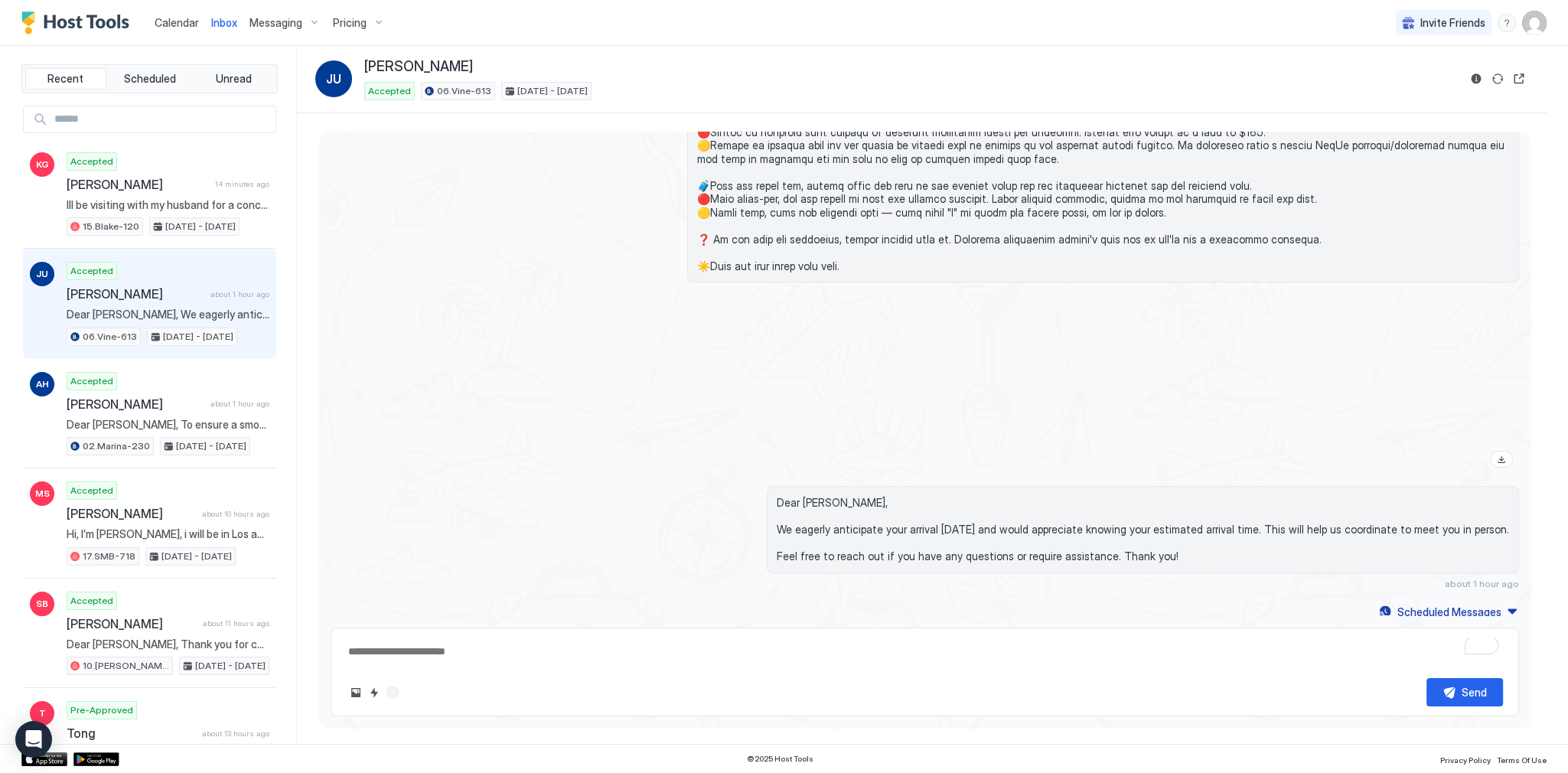
click at [872, 305] on div at bounding box center [1103, 383] width 832 height 179
click at [717, 383] on div at bounding box center [1103, 383] width 832 height 179
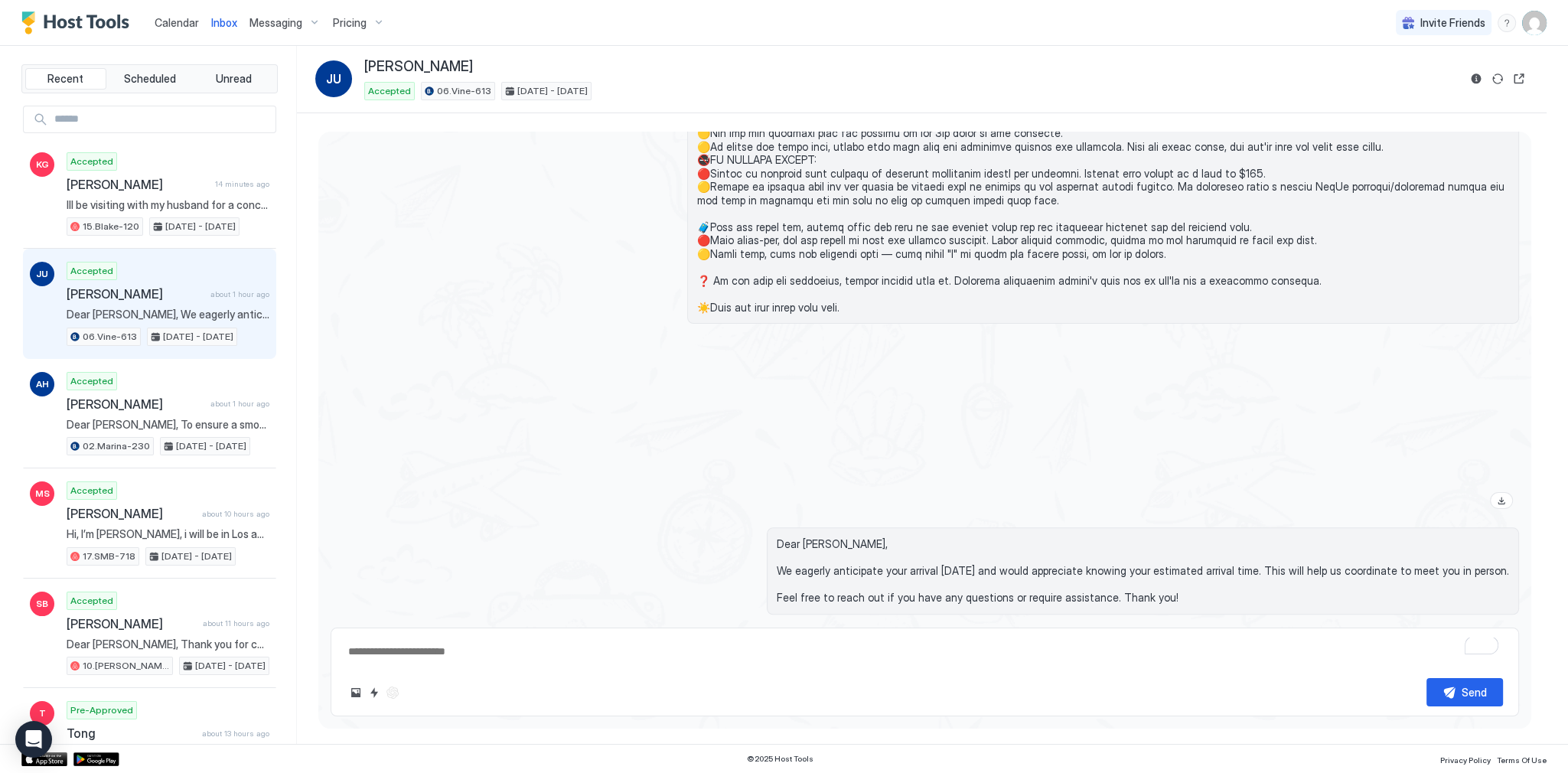
scroll to position [2340, 0]
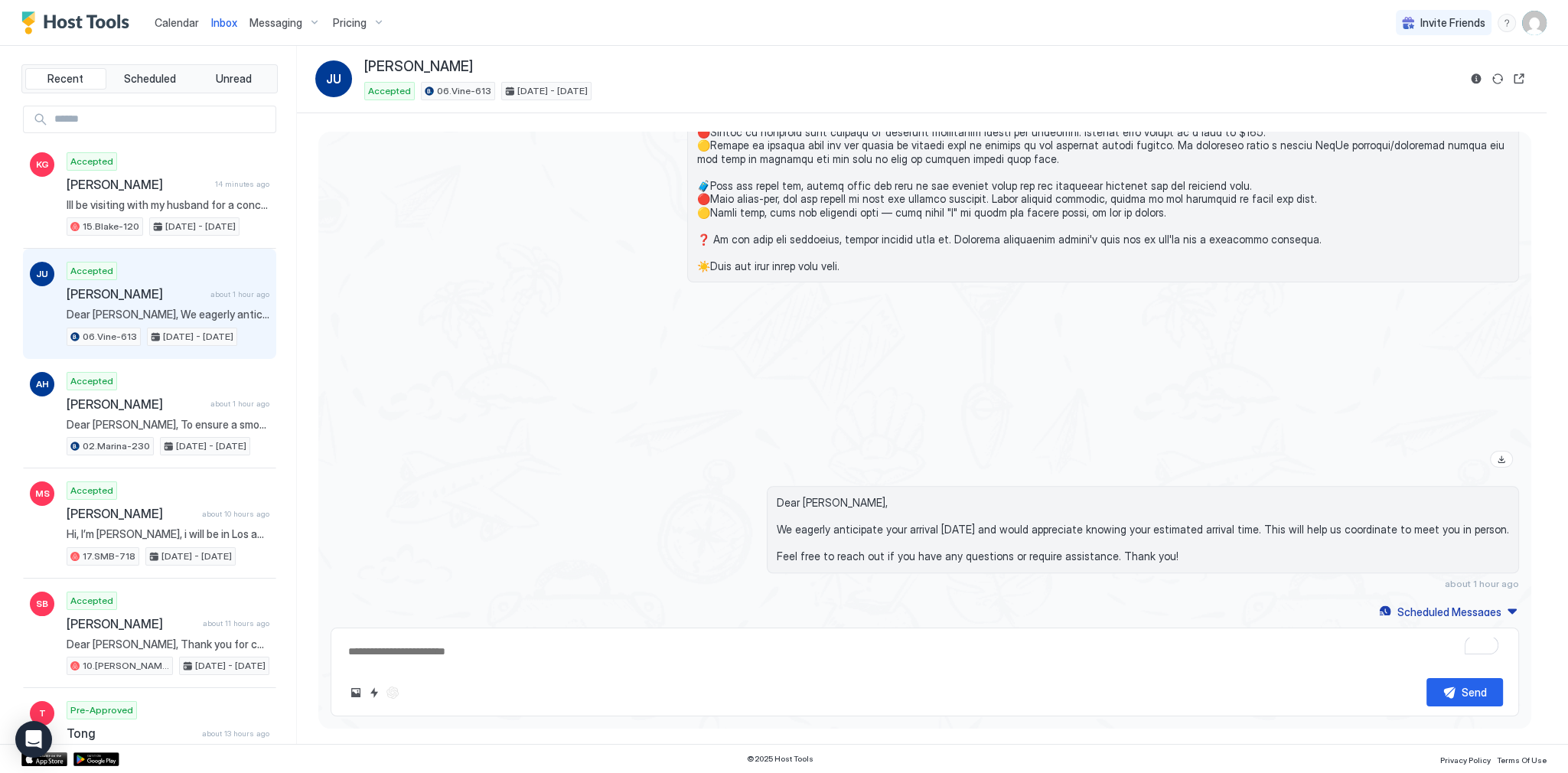
click at [611, 328] on div at bounding box center [924, 383] width 1189 height 179
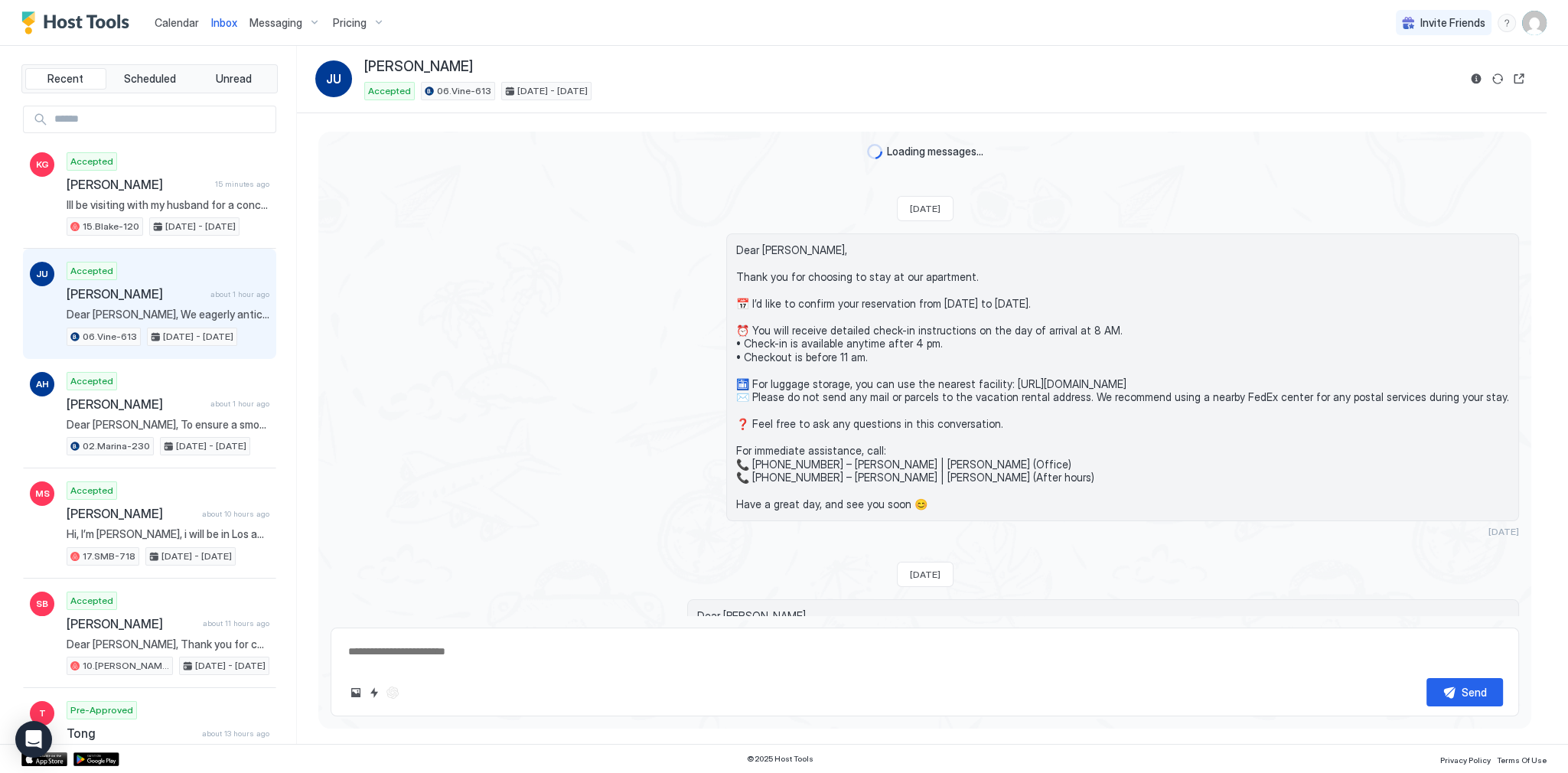
scroll to position [2009, 0]
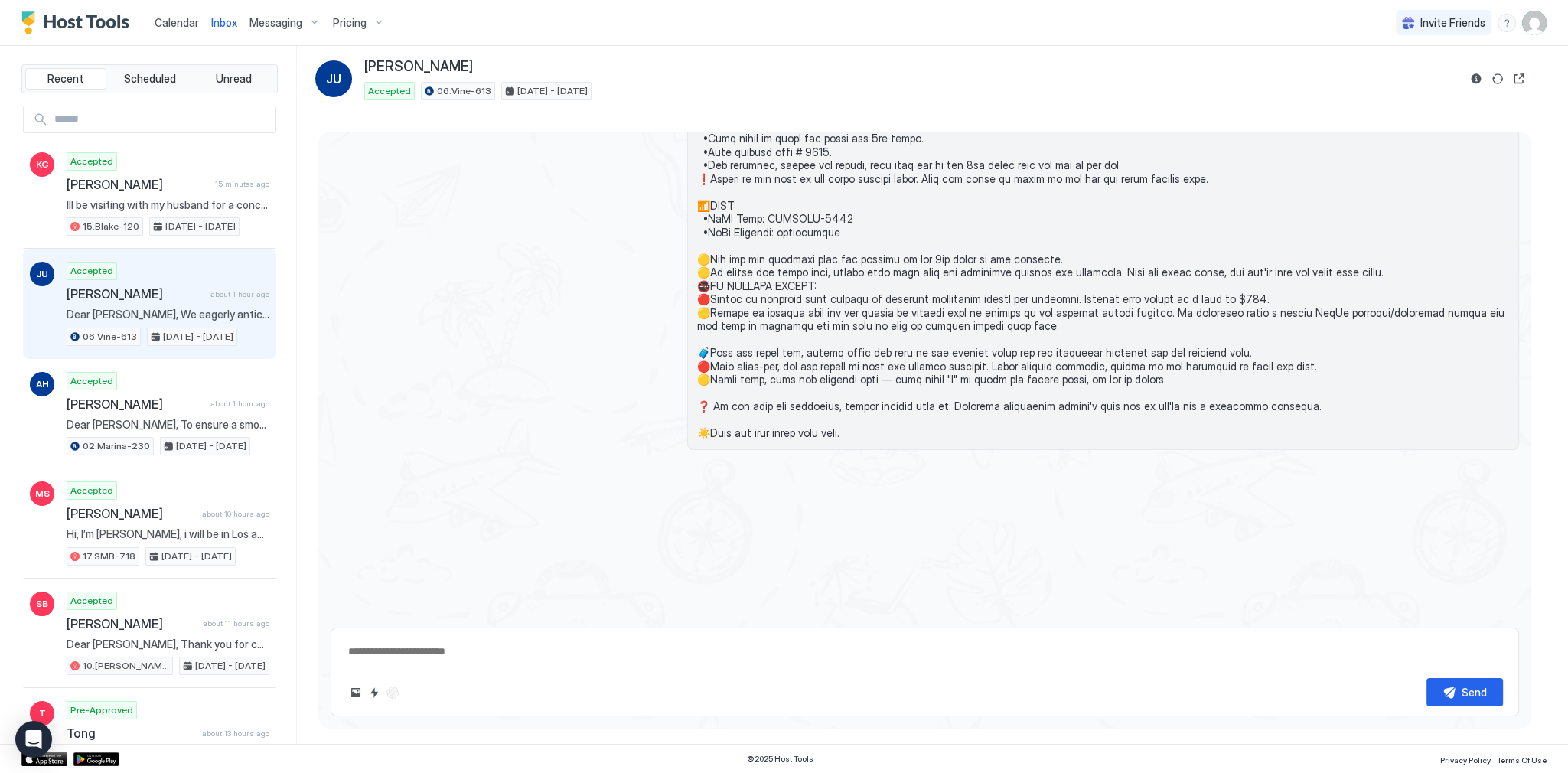
type textarea "*"
click at [179, 27] on span "Calendar" at bounding box center [177, 22] width 45 height 13
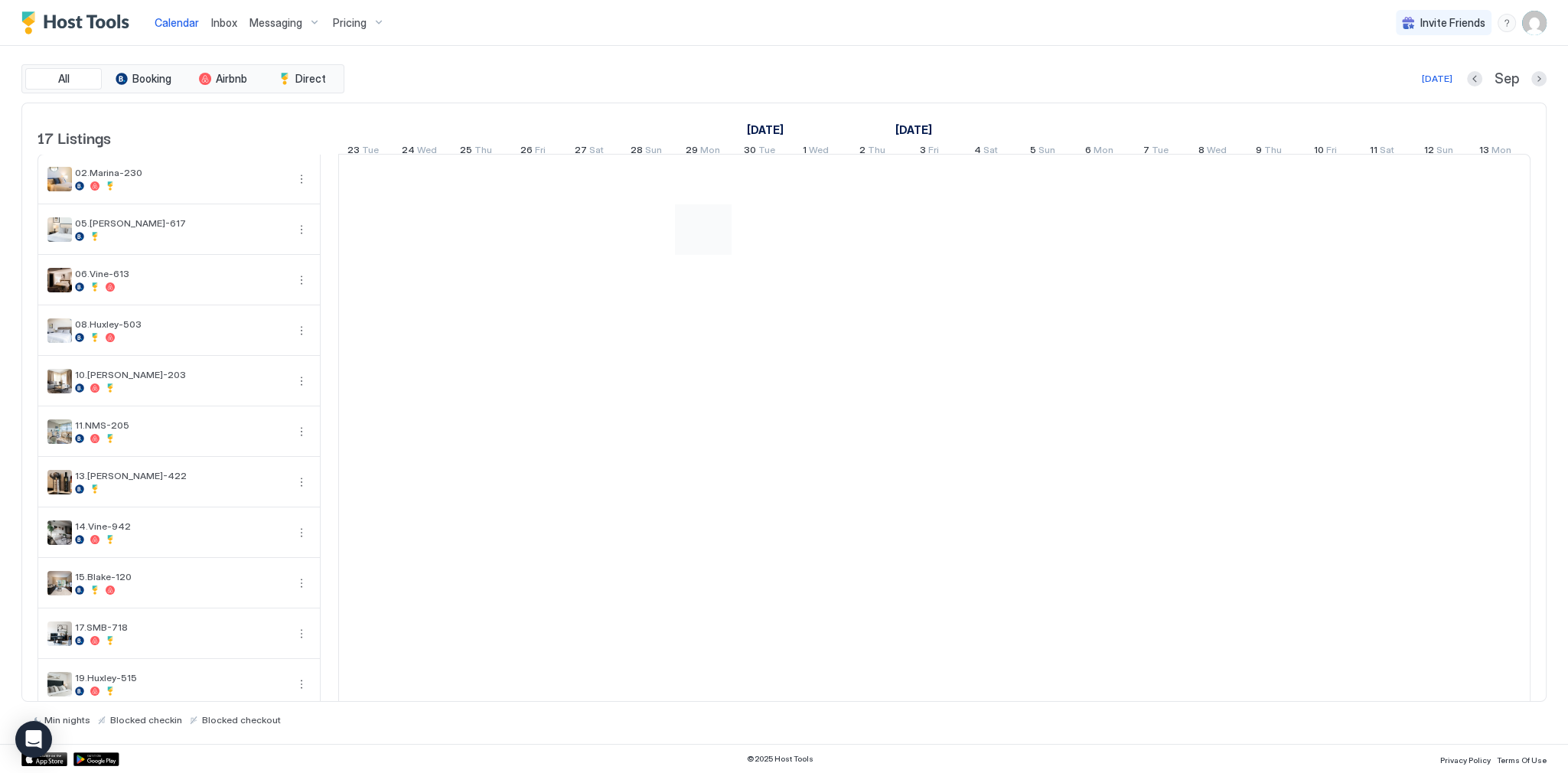
scroll to position [0, 728]
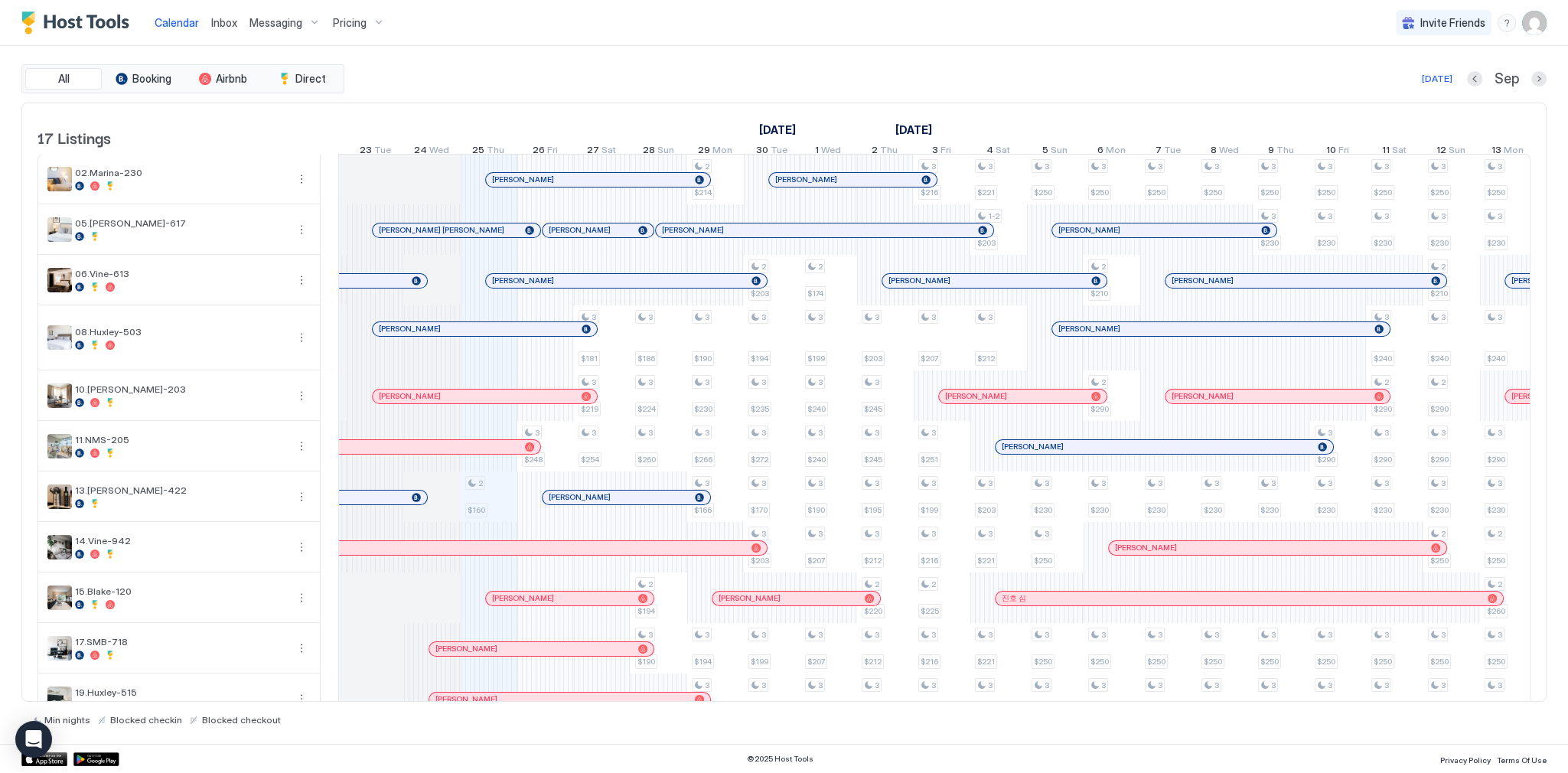
click at [555, 183] on div "[PERSON_NAME]" at bounding box center [590, 179] width 197 height 10
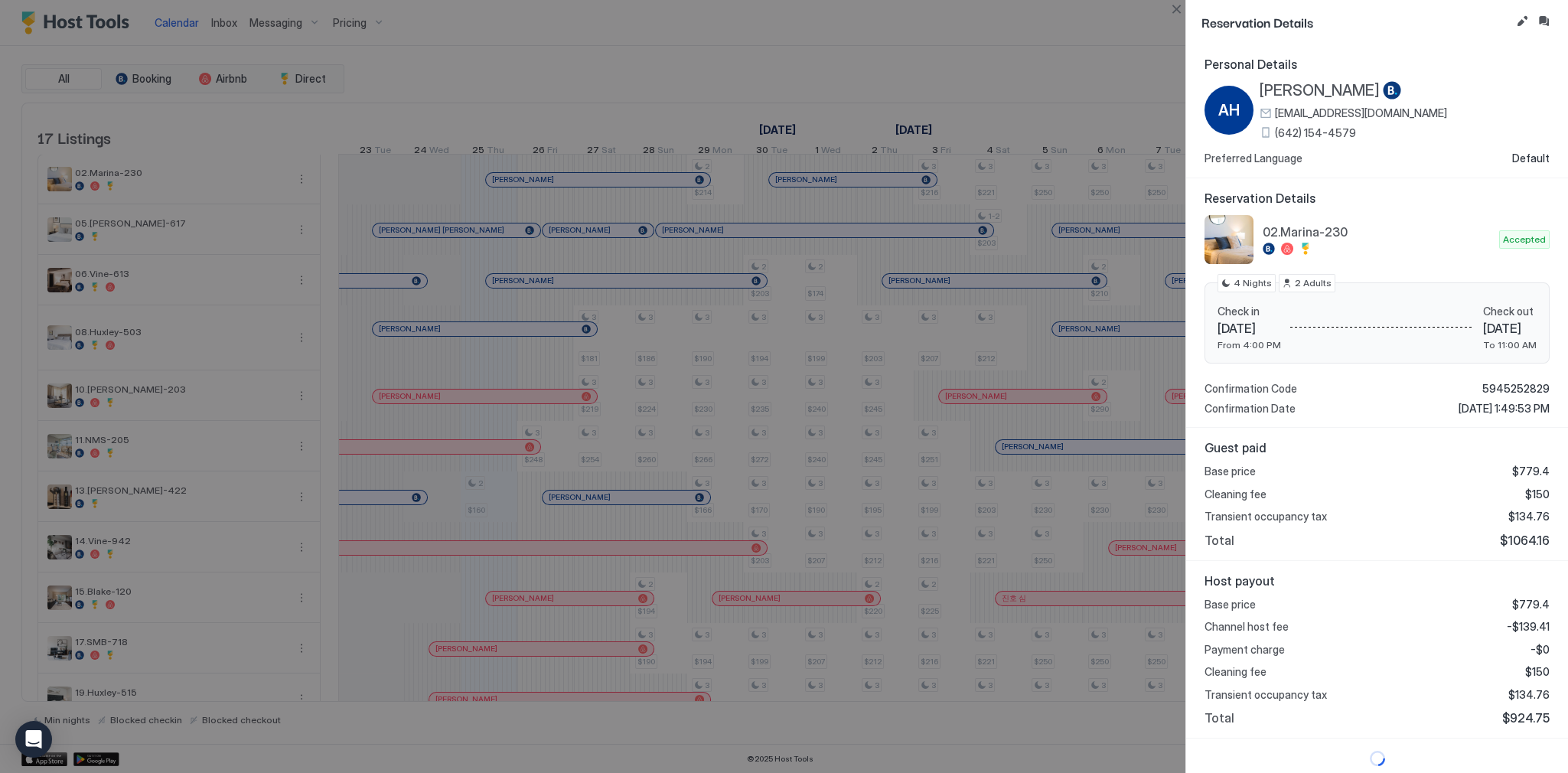
click at [635, 240] on div at bounding box center [784, 386] width 1568 height 773
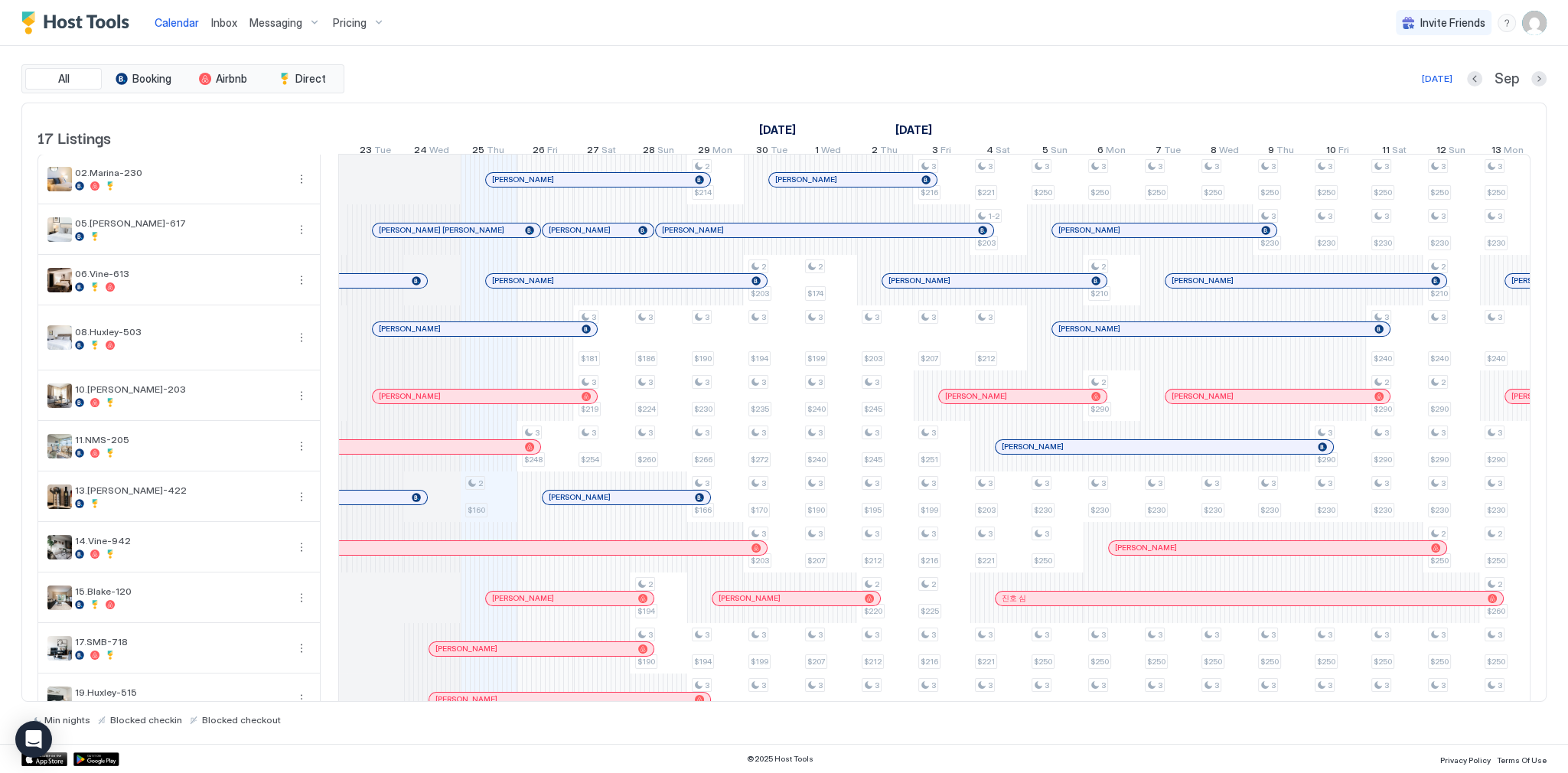
click at [695, 106] on div "[DATE] [DATE] [DATE] 10 Wed 11 Thu 12 Fri 13 Sat 14 Sun 15 Mon 16 Tue 17 Wed 18…" at bounding box center [206, 133] width 1192 height 60
click at [475, 95] on div "All Booking Airbnb Direct [DATE] [DATE] Listings [DATE] [DATE] [DATE] 10 Wed 11…" at bounding box center [784, 395] width 1525 height 661
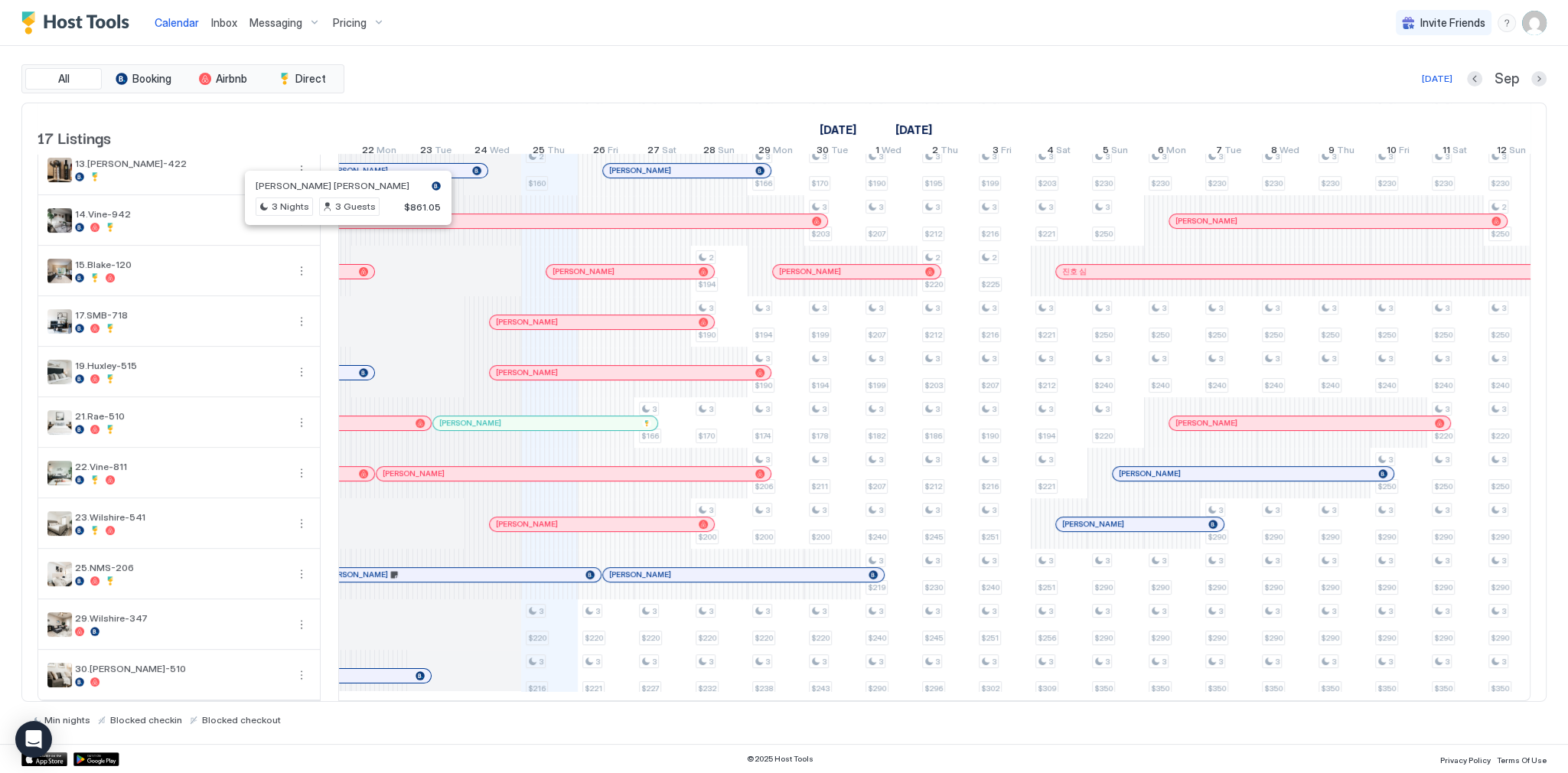
scroll to position [0, 667]
click at [0, 0] on div at bounding box center [0, 0] width 0 height 0
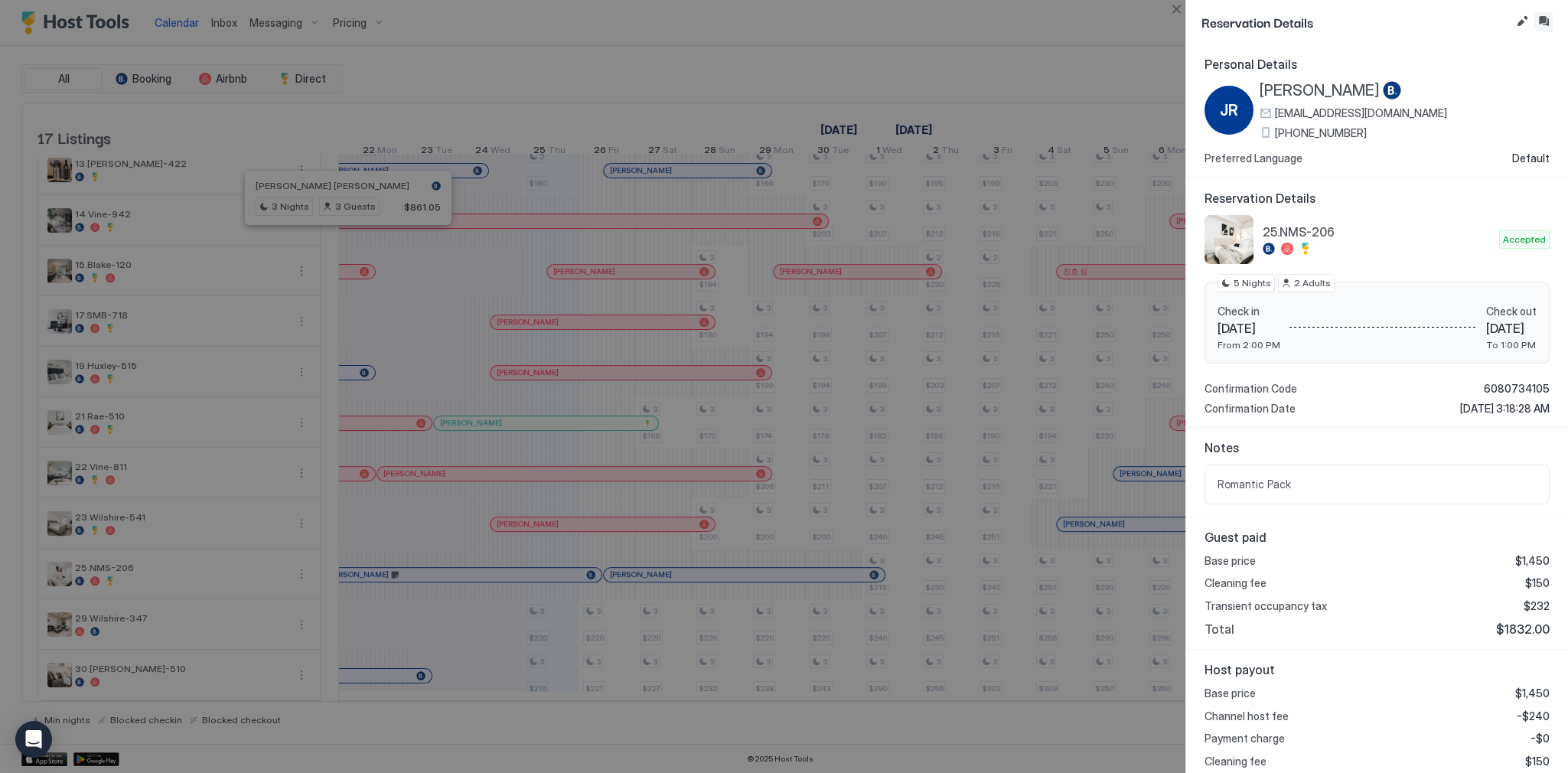
click at [1548, 25] on button "Inbox" at bounding box center [1543, 21] width 18 height 18
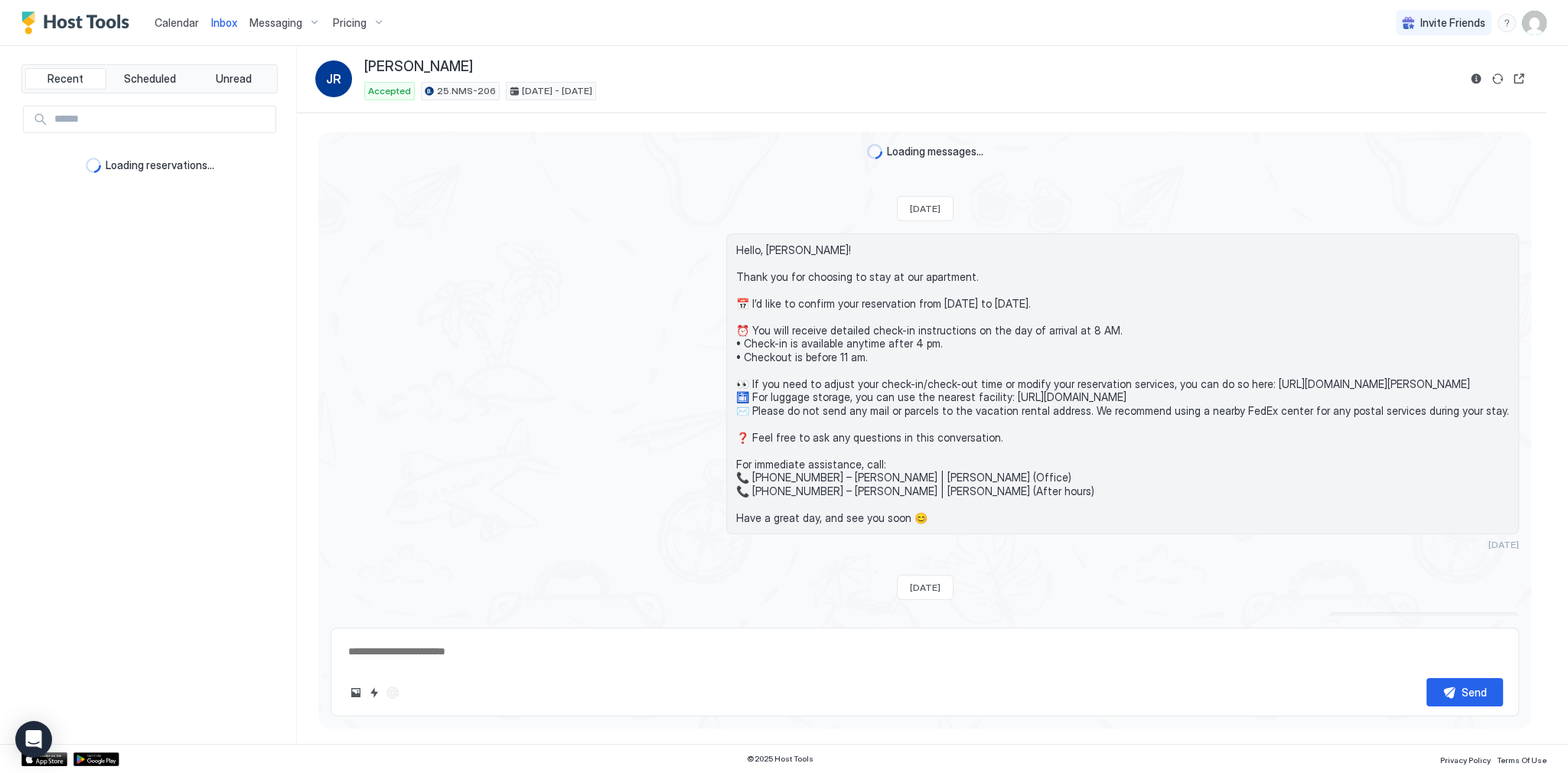
scroll to position [2824, 0]
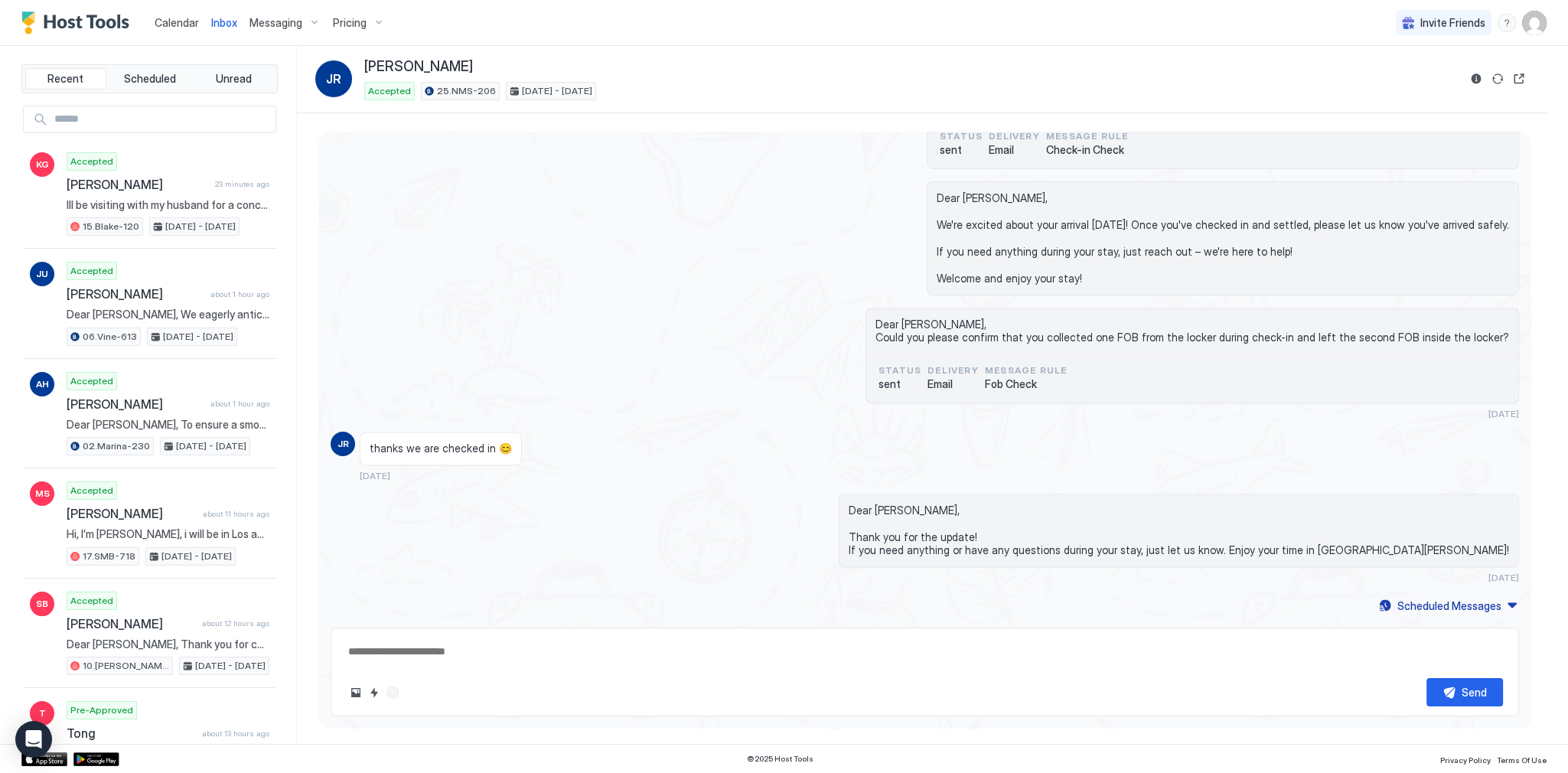
click at [899, 639] on textarea at bounding box center [924, 651] width 1156 height 28
paste textarea "**********"
type textarea "*"
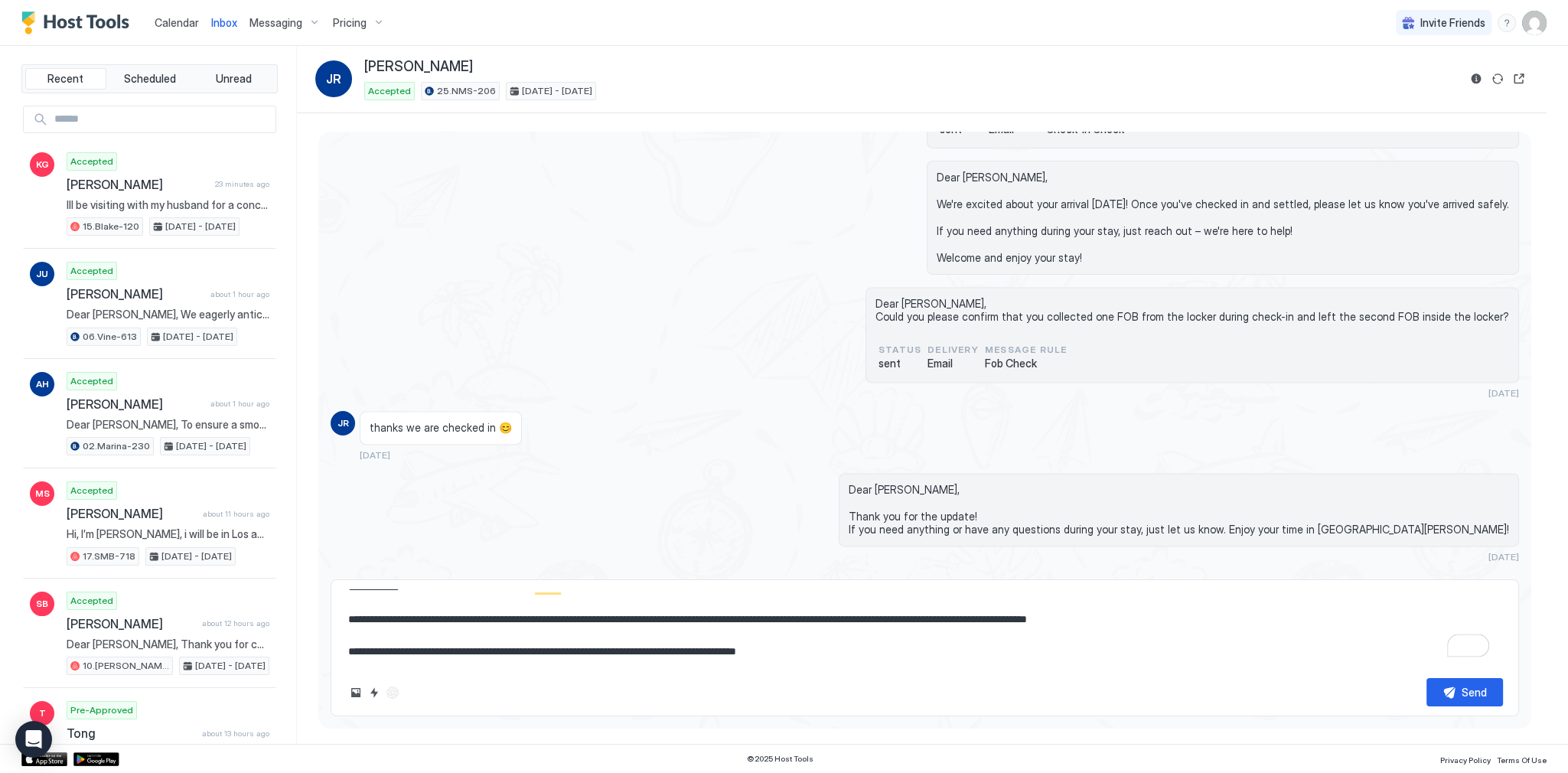
scroll to position [3608, 0]
type textarea "**********"
click at [1450, 685] on button "Send" at bounding box center [1464, 691] width 76 height 28
type textarea "*"
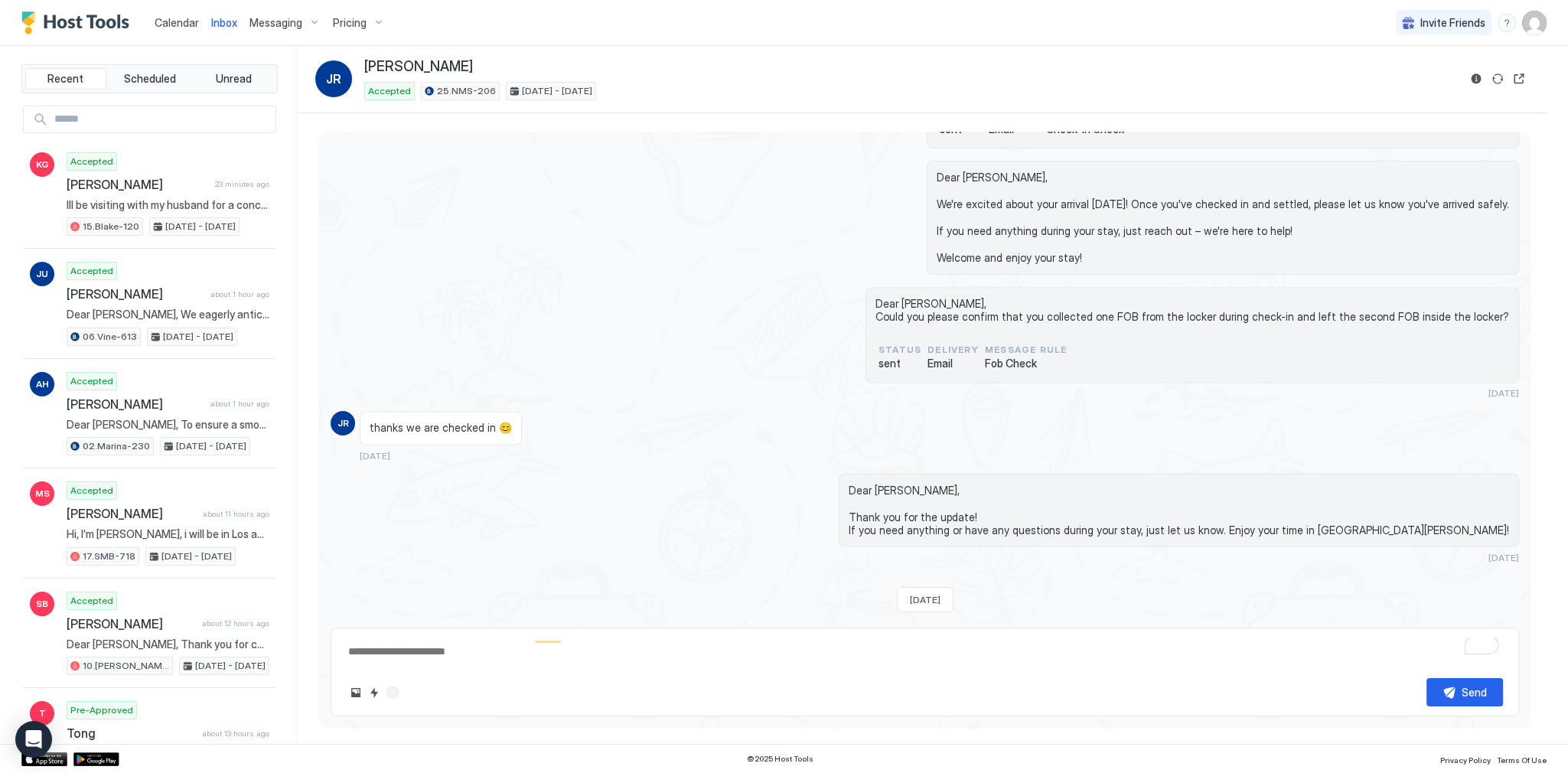
scroll to position [0, 0]
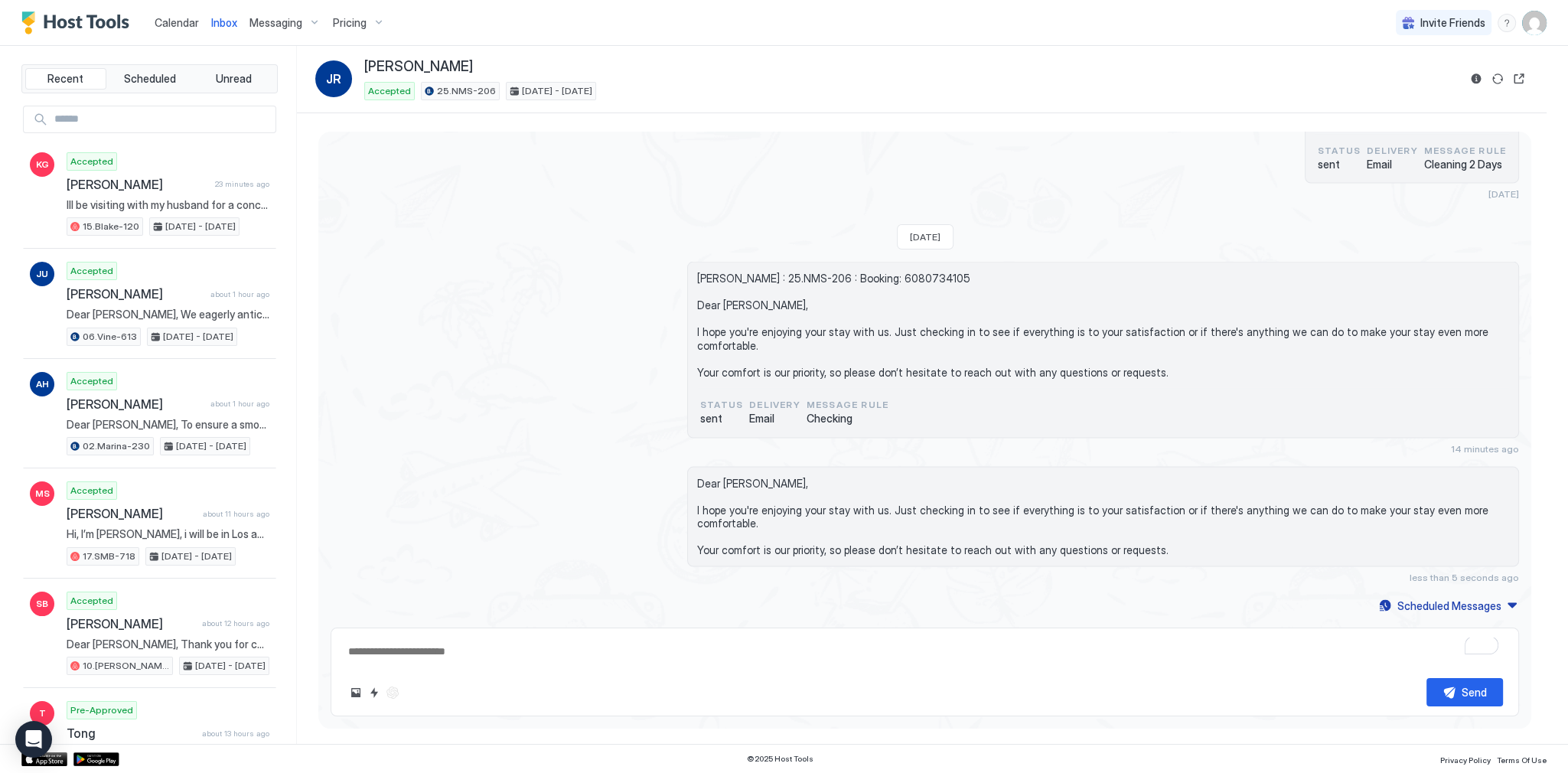
click at [184, 20] on span "Calendar" at bounding box center [177, 22] width 45 height 13
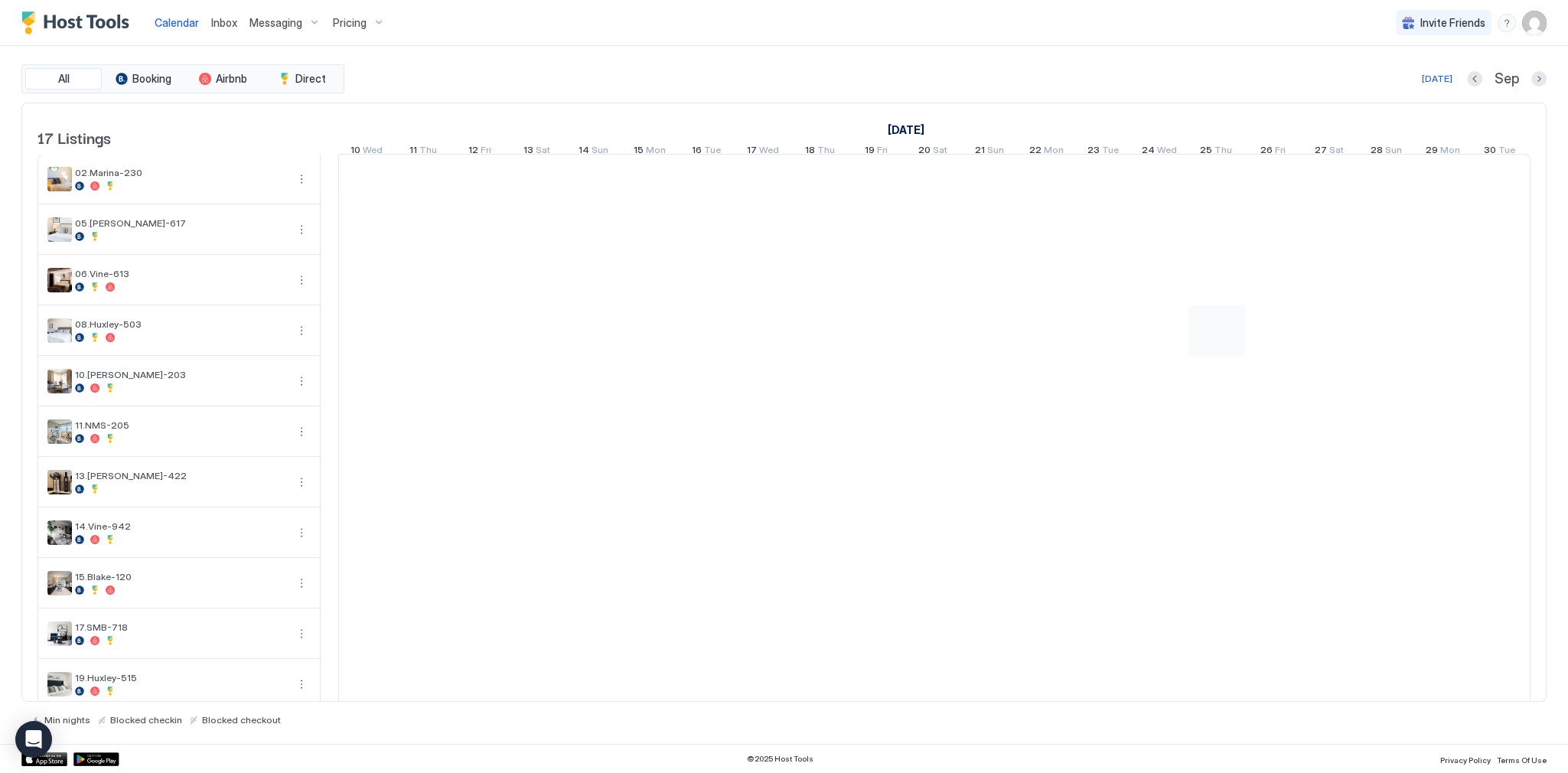
scroll to position [0, 851]
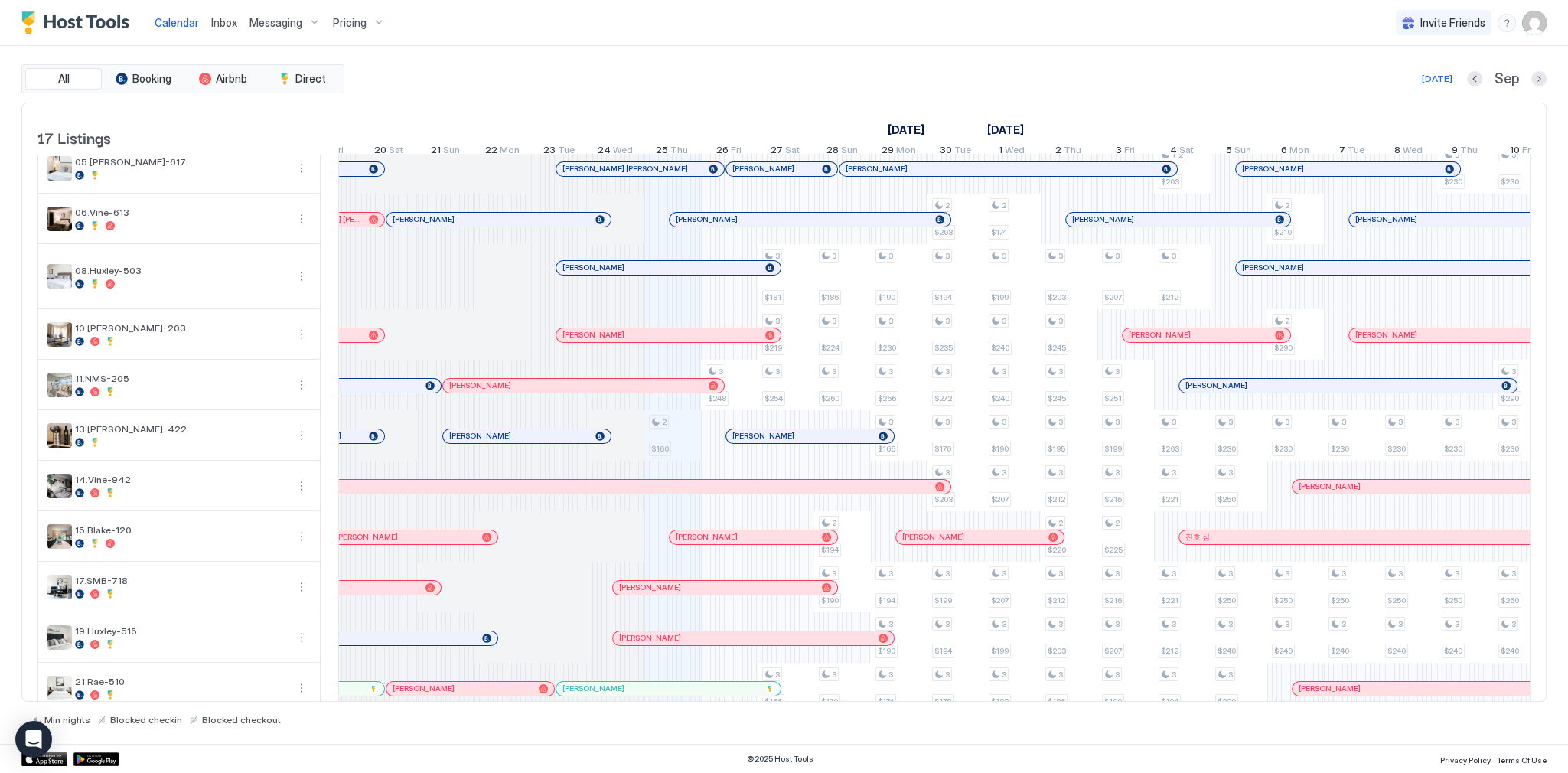
click at [596, 391] on div at bounding box center [596, 385] width 12 height 12
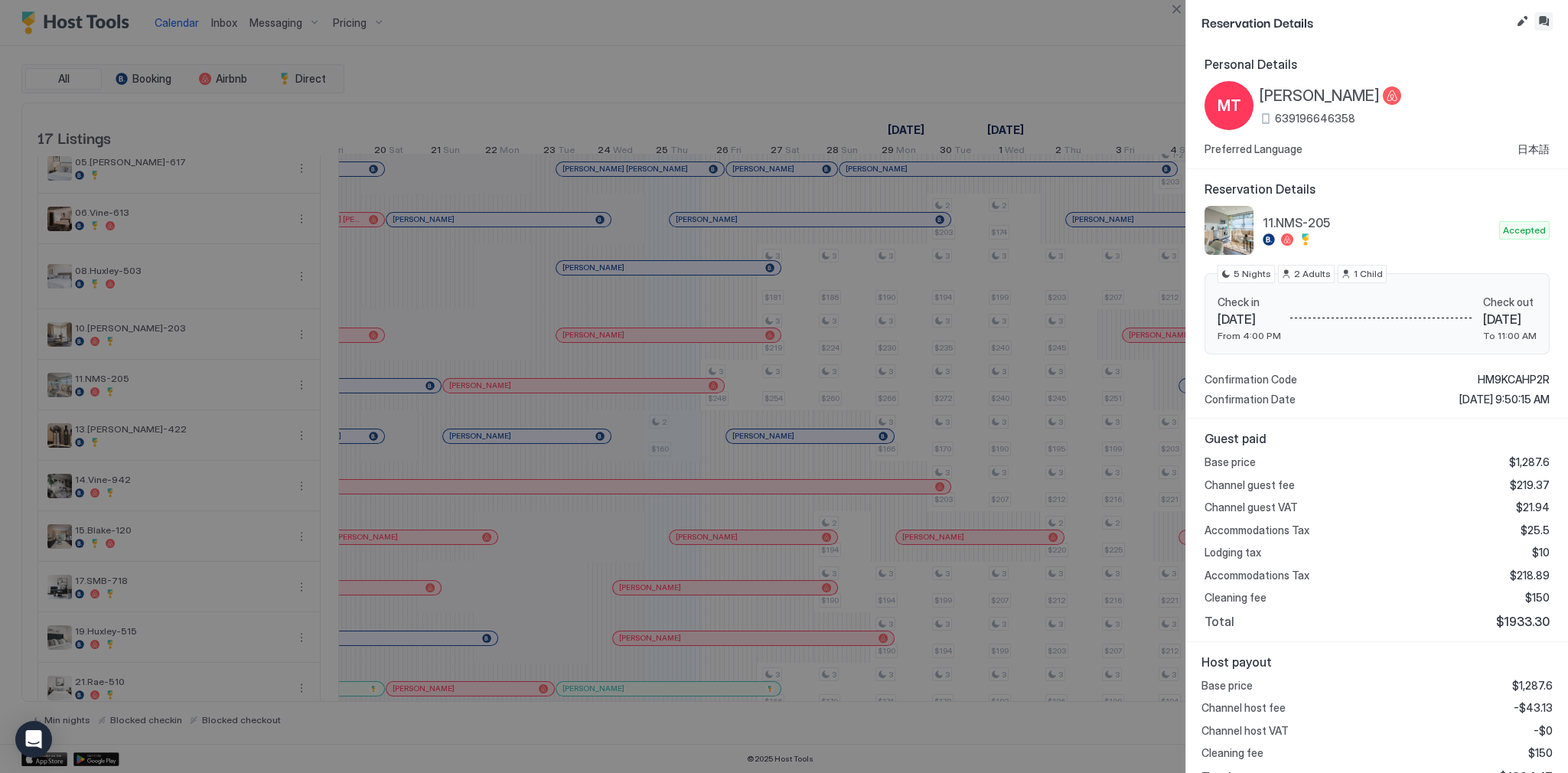
click at [1542, 24] on button "Inbox" at bounding box center [1543, 21] width 18 height 18
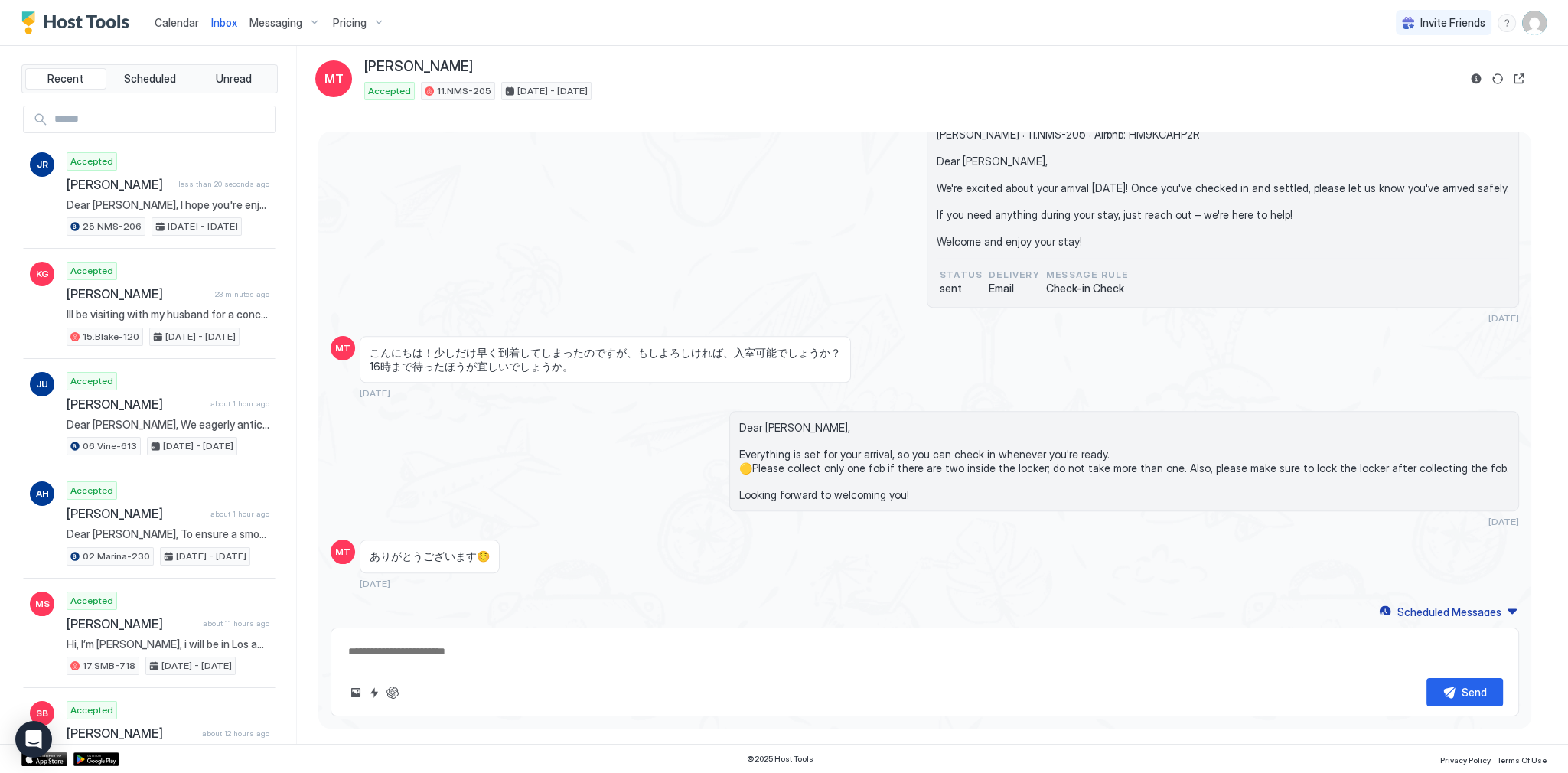
click at [711, 645] on textarea at bounding box center [924, 651] width 1156 height 28
paste textarea "**********"
type textarea "*"
type textarea "**********"
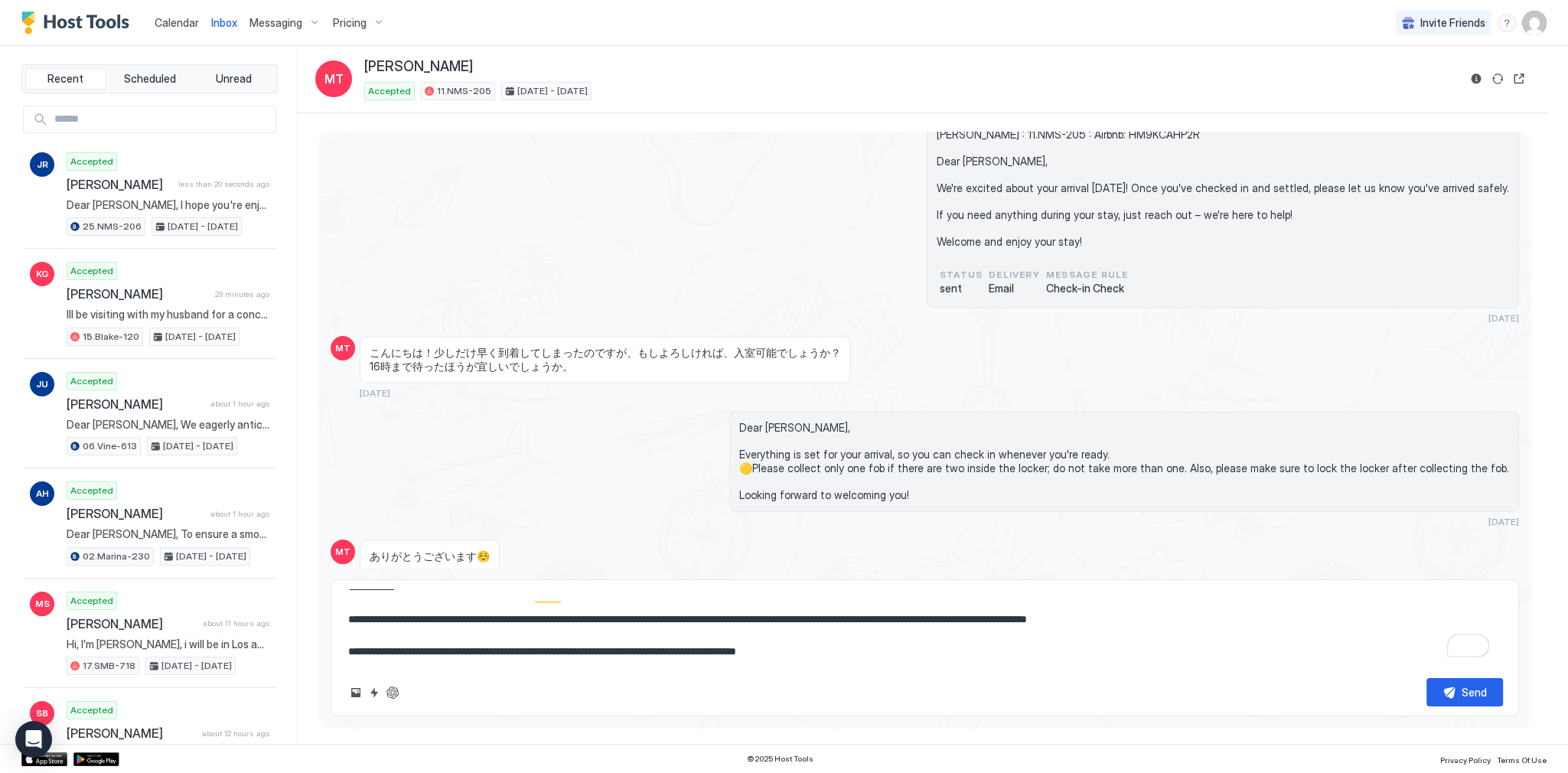
type textarea "*"
type textarea "**********"
click at [1468, 697] on div "Send" at bounding box center [1474, 691] width 25 height 16
type textarea "*"
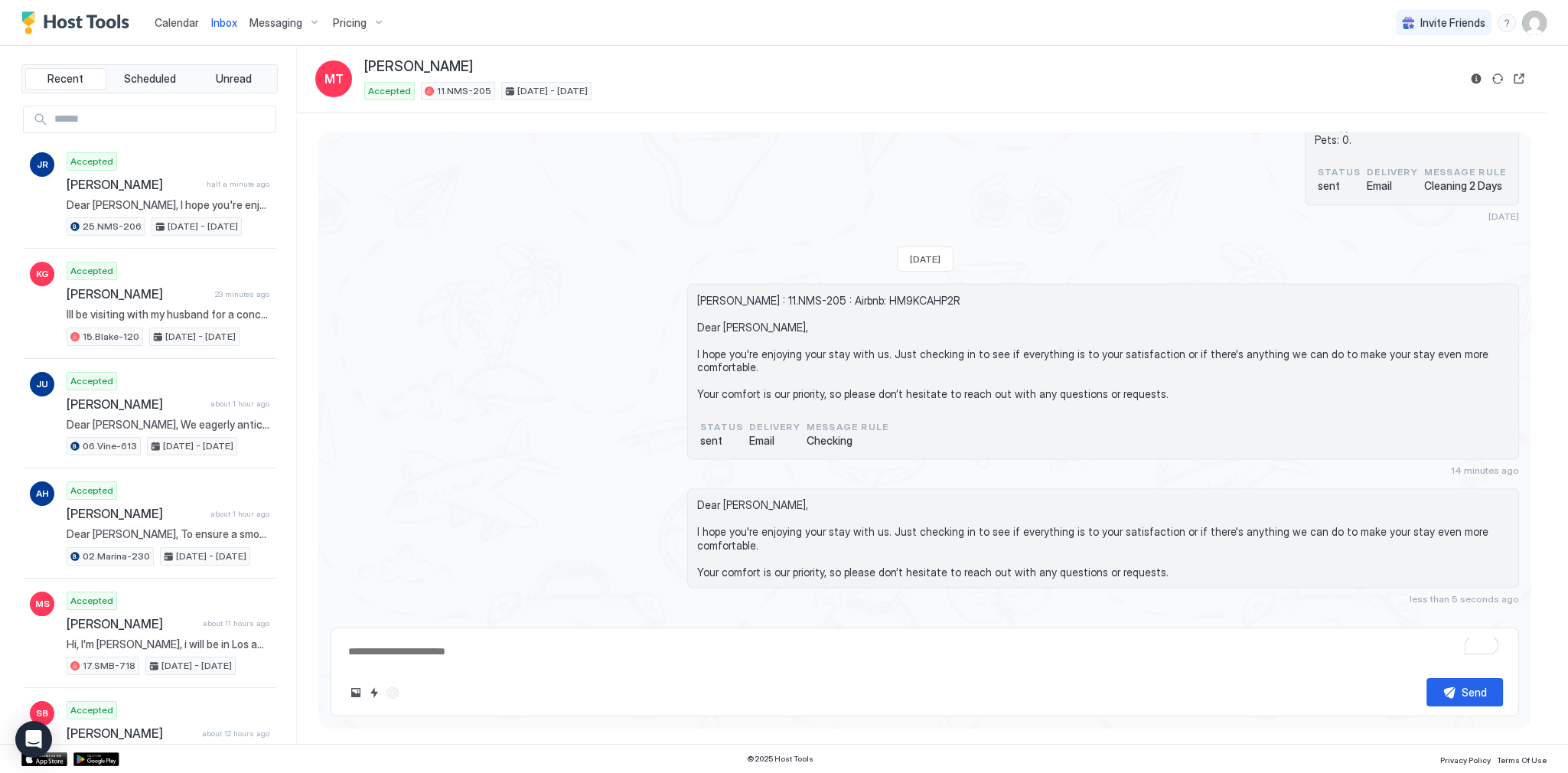
click at [193, 21] on span "Calendar" at bounding box center [177, 22] width 45 height 13
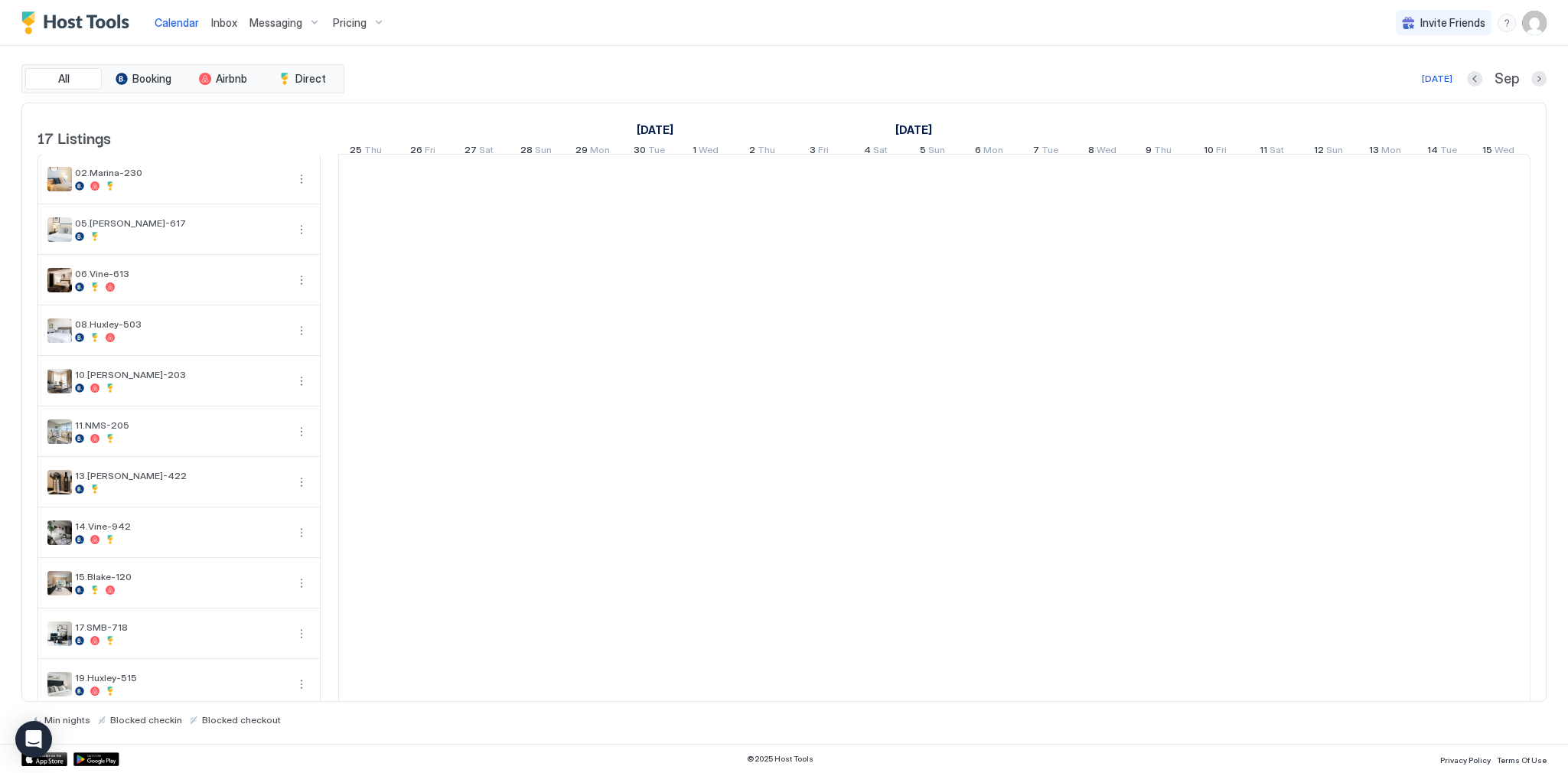
click at [509, 76] on div "Today Sep" at bounding box center [947, 78] width 1199 height 18
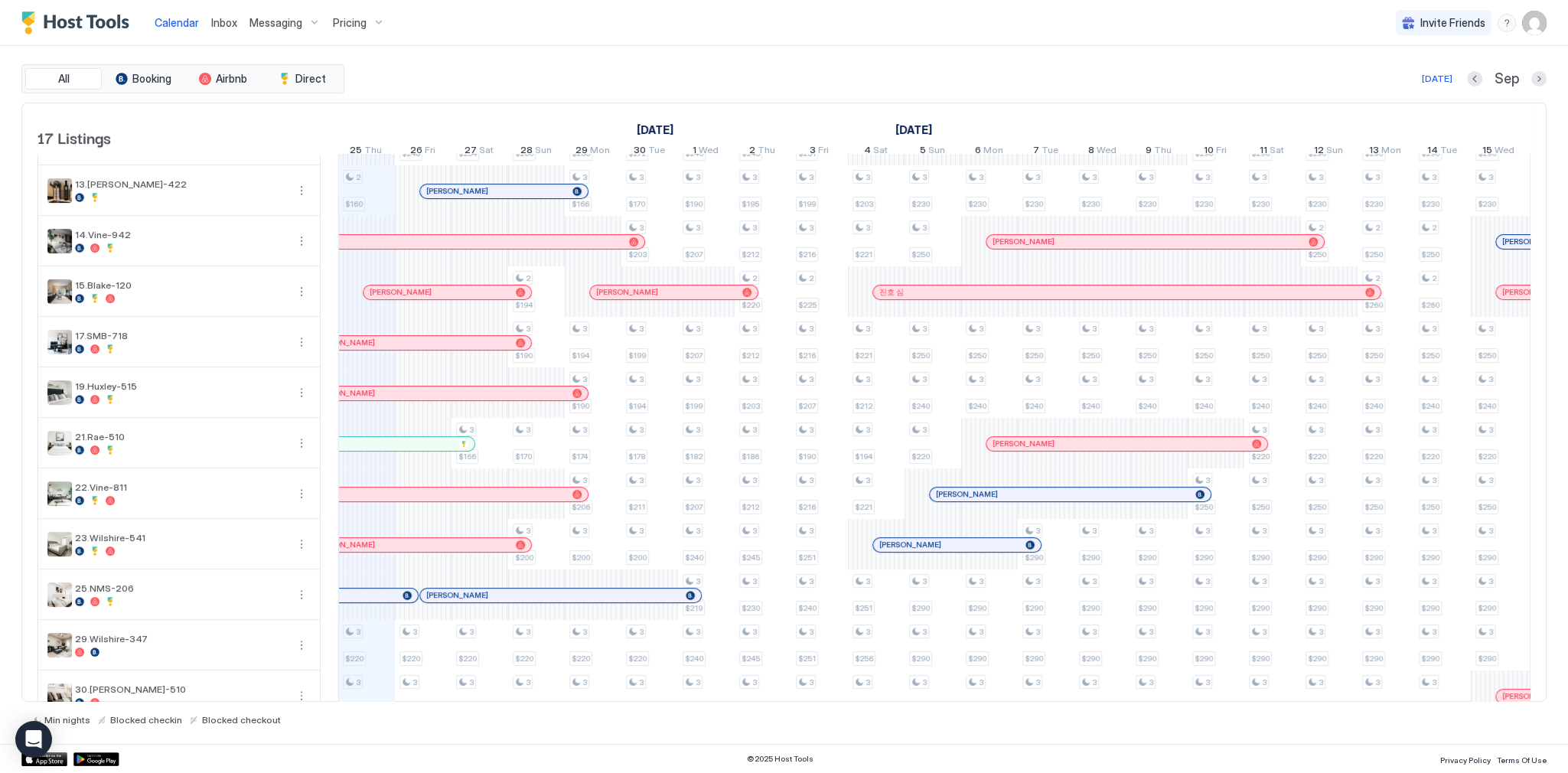
click at [533, 80] on div "Today Sep" at bounding box center [947, 78] width 1199 height 18
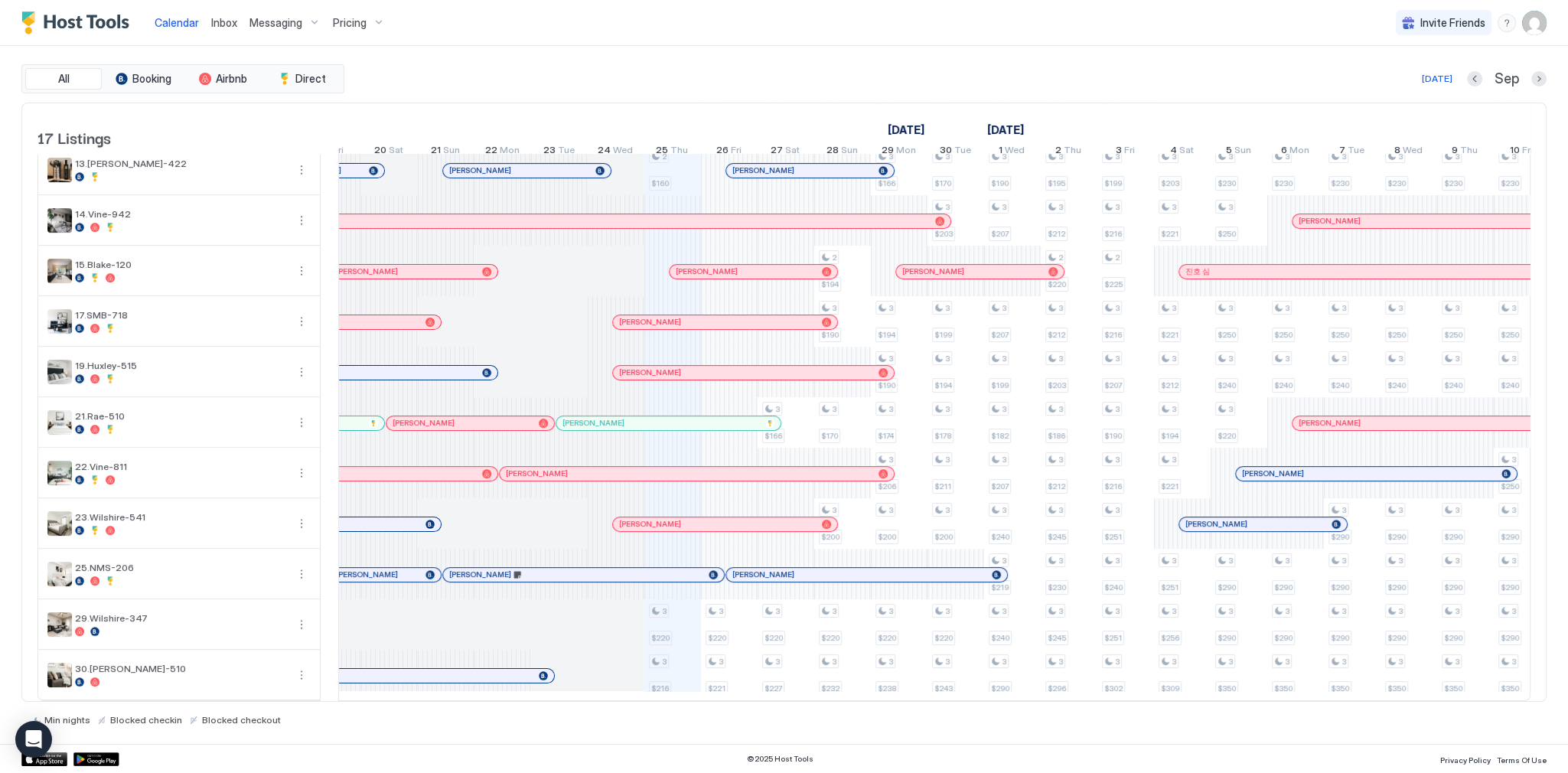
click at [568, 9] on div "Calendar Inbox Messaging Pricing Invite Friends SG" at bounding box center [784, 22] width 1568 height 45
click at [569, 50] on div "All Booking Airbnb Direct Today Sep 17 Listings September 2025 October 2025 Nov…" at bounding box center [784, 394] width 1525 height 698
click at [771, 32] on div "Calendar Inbox Messaging Pricing Invite Friends SG" at bounding box center [784, 22] width 1568 height 45
click at [221, 21] on span "Inbox" at bounding box center [224, 22] width 26 height 13
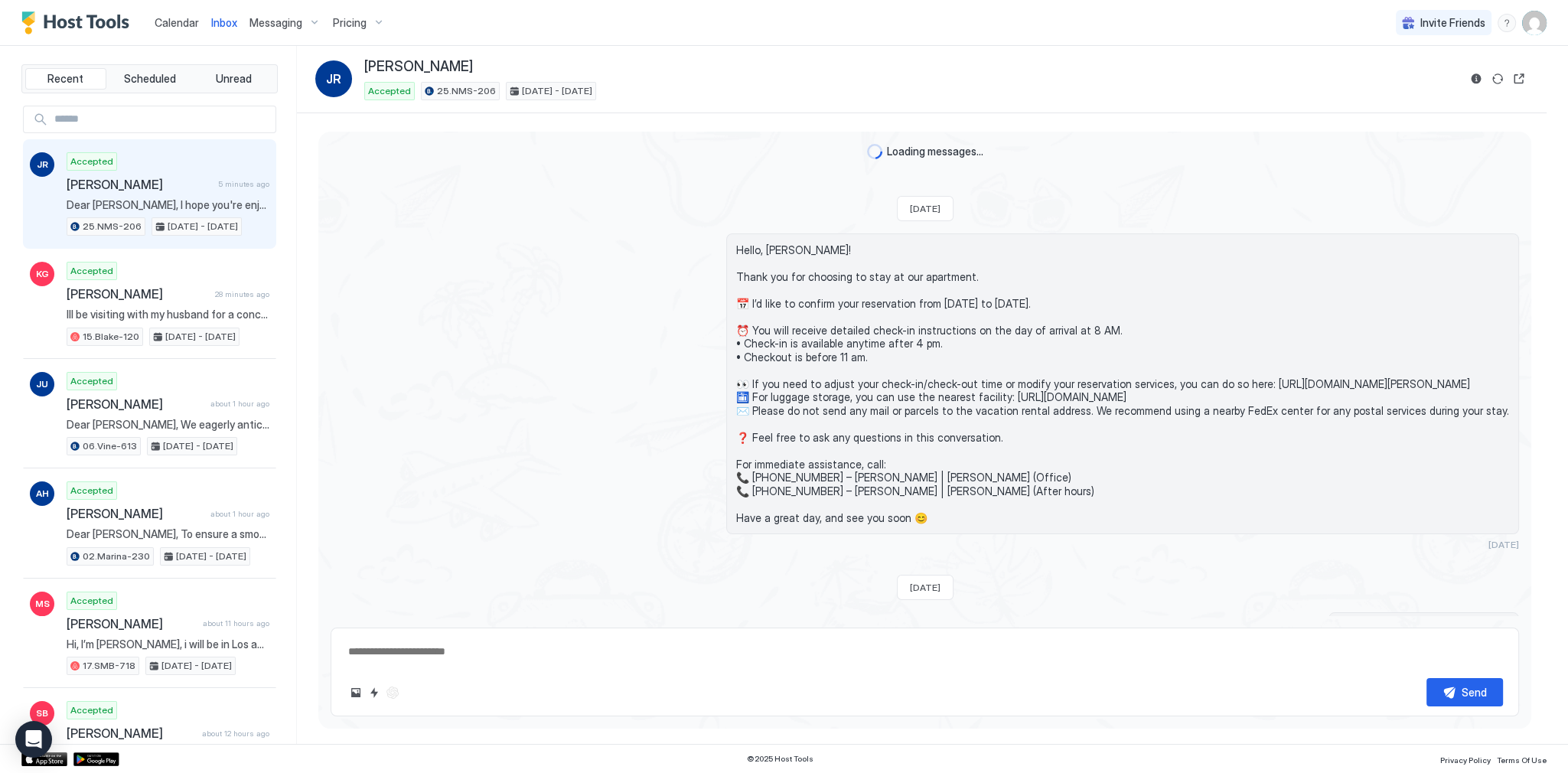
scroll to position [2482, 0]
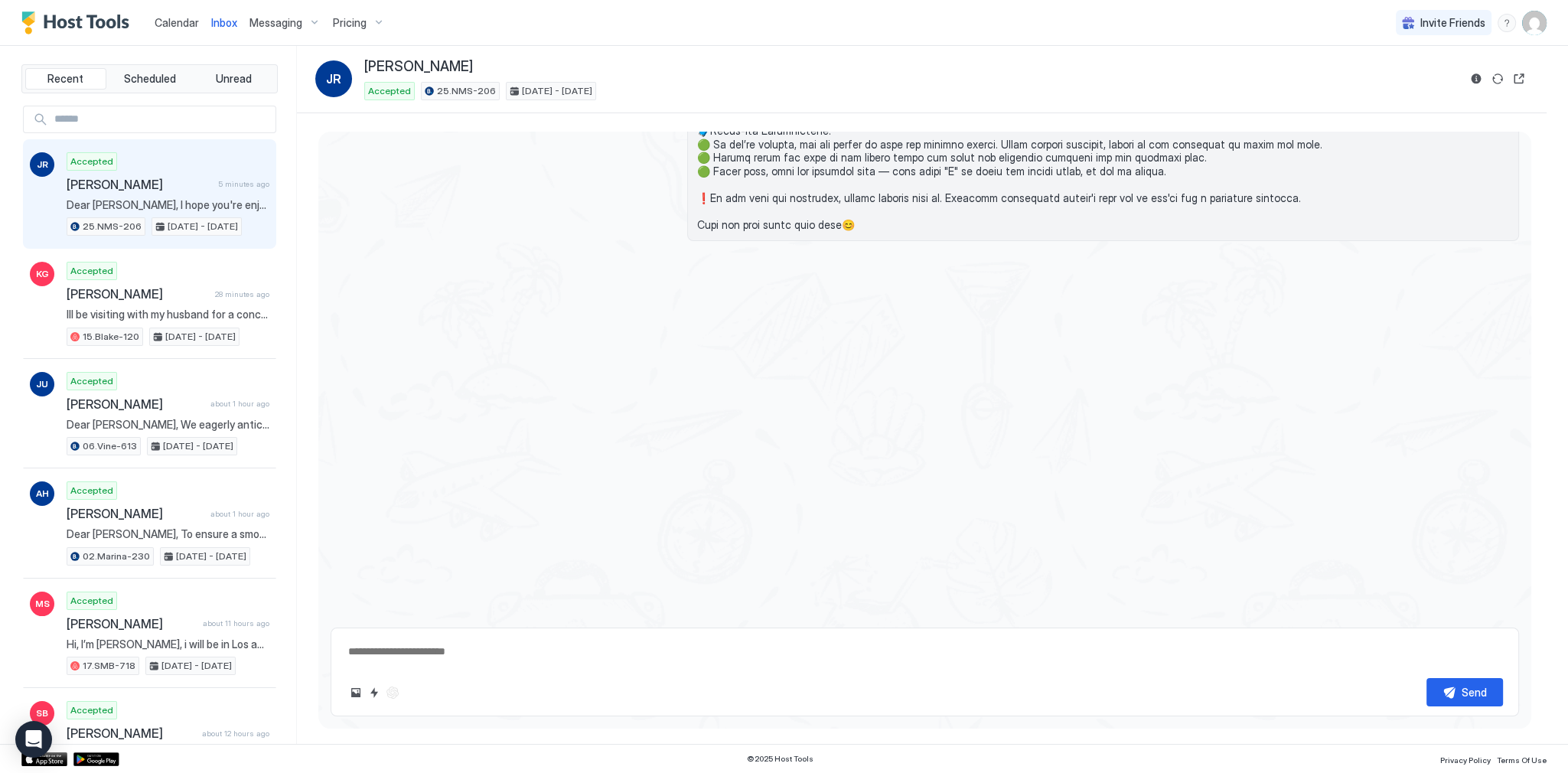
click at [185, 21] on span "Calendar" at bounding box center [177, 22] width 45 height 13
click at [185, 21] on span "Calendar" at bounding box center [177, 22] width 45 height 13
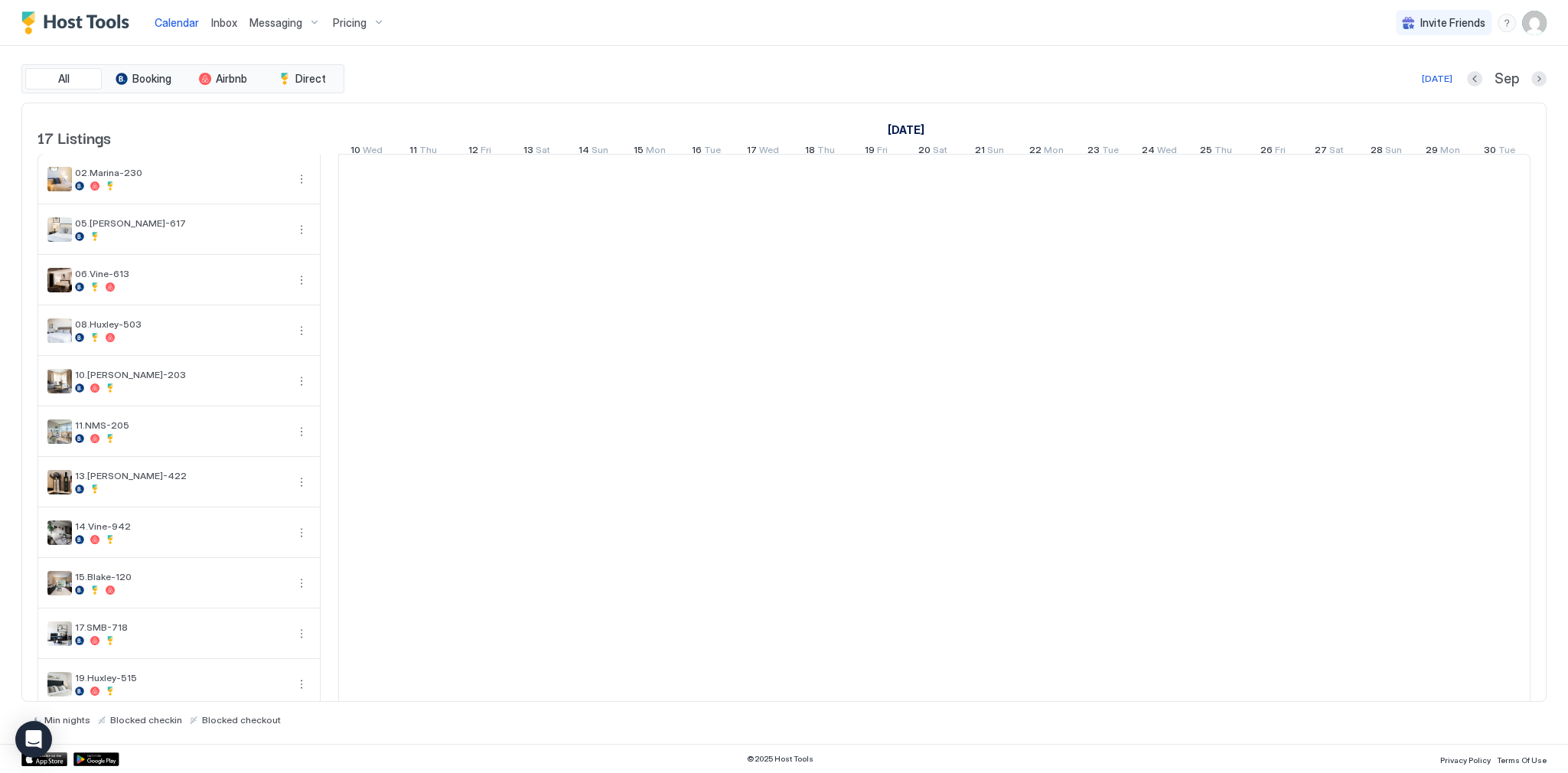
scroll to position [0, 851]
click at [221, 25] on span "Inbox" at bounding box center [224, 22] width 26 height 13
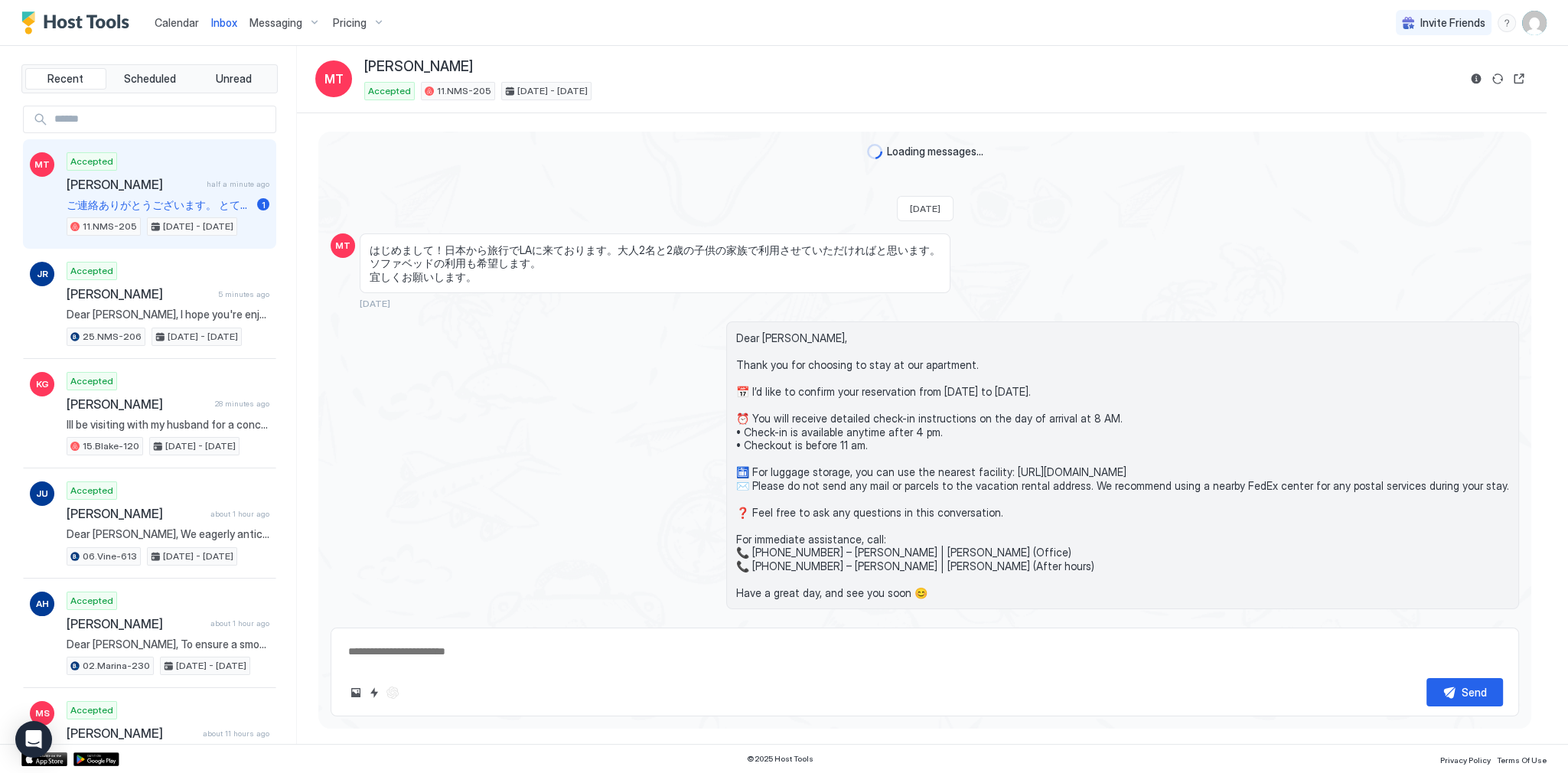
click at [221, 25] on span "Inbox" at bounding box center [224, 22] width 26 height 13
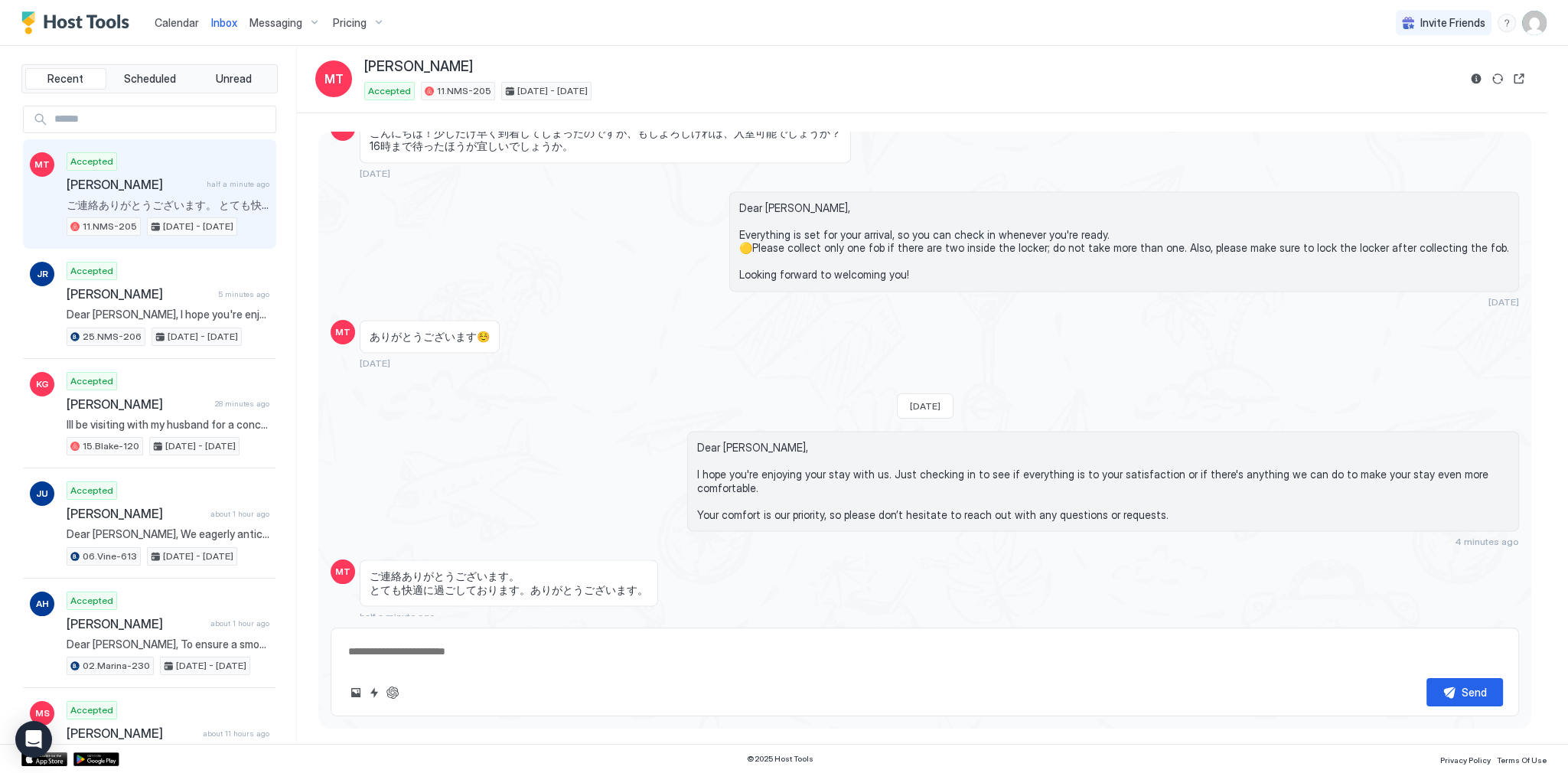
type textarea "*"
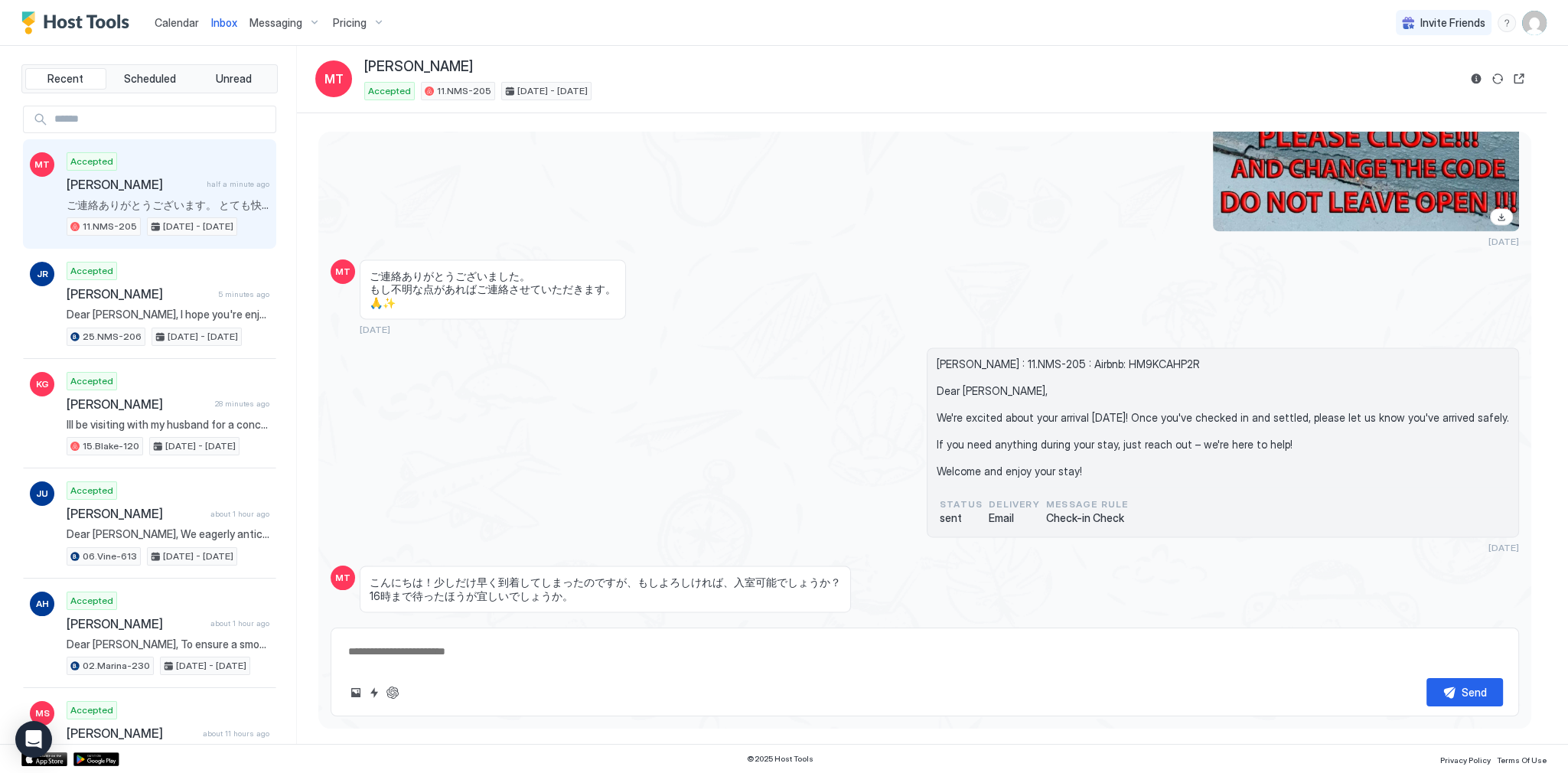
scroll to position [4161, 0]
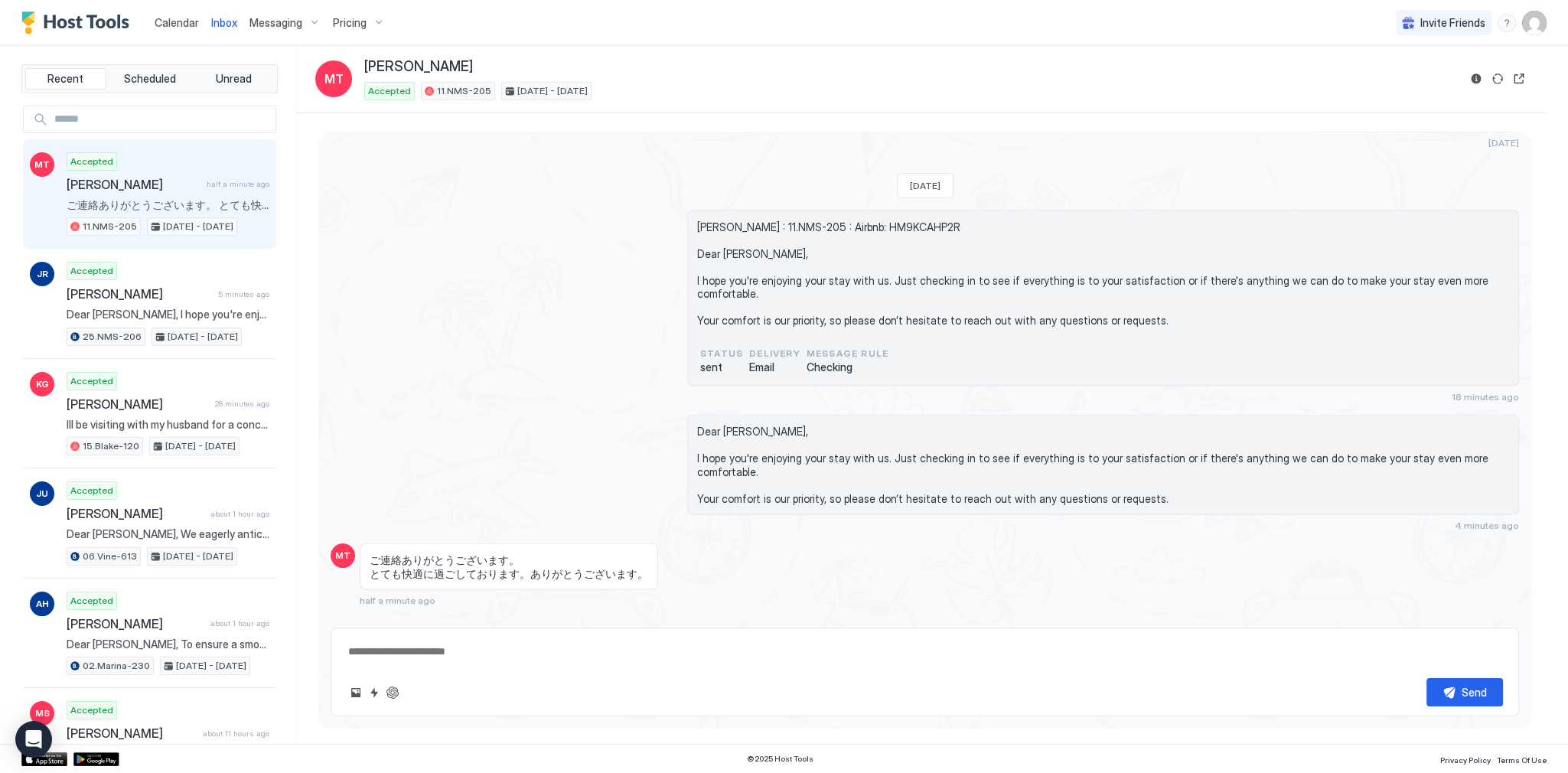
click at [177, 17] on span "Calendar" at bounding box center [177, 22] width 45 height 13
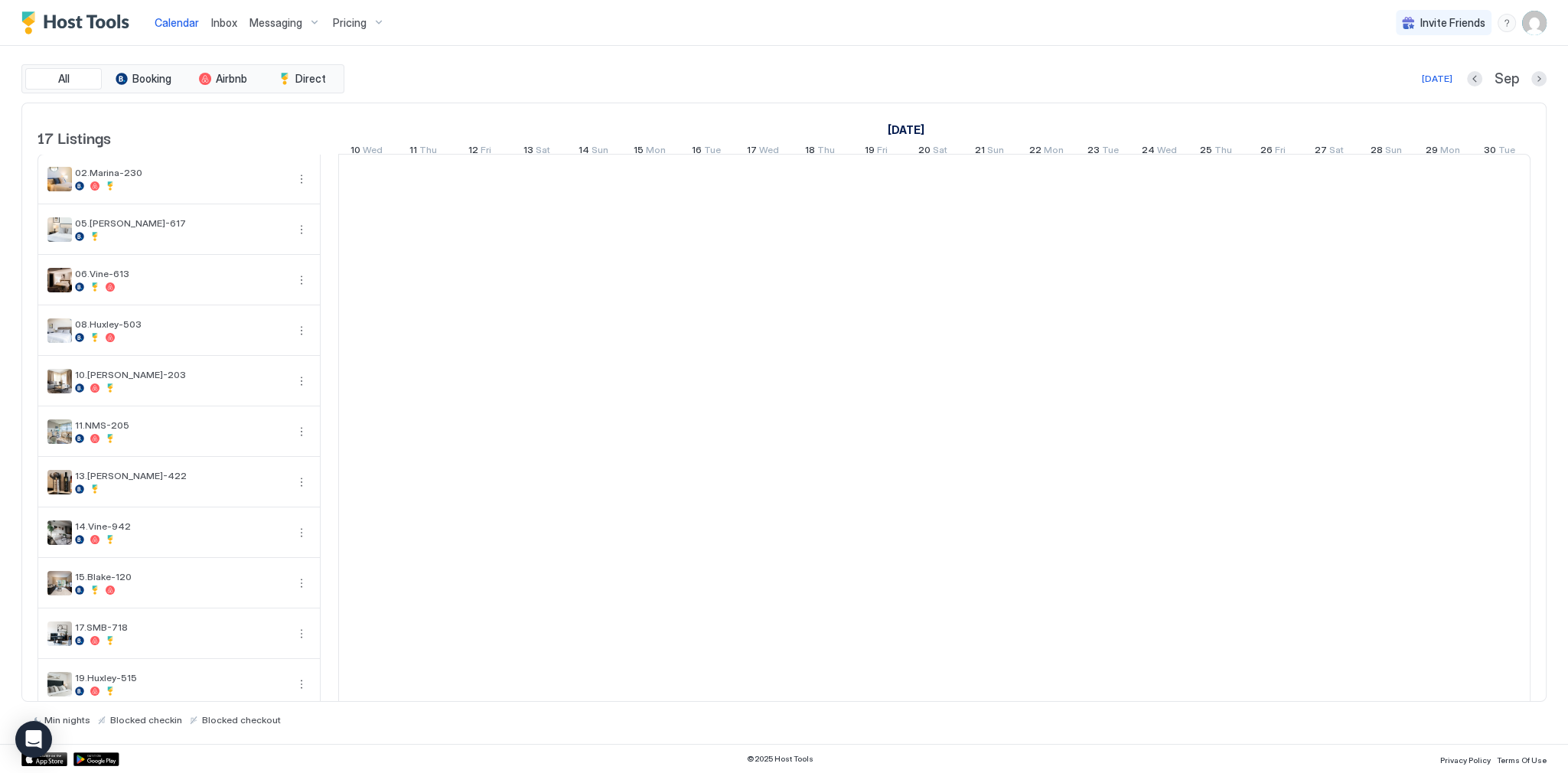
scroll to position [0, 851]
click at [518, 86] on div "Today Sep" at bounding box center [947, 78] width 1199 height 18
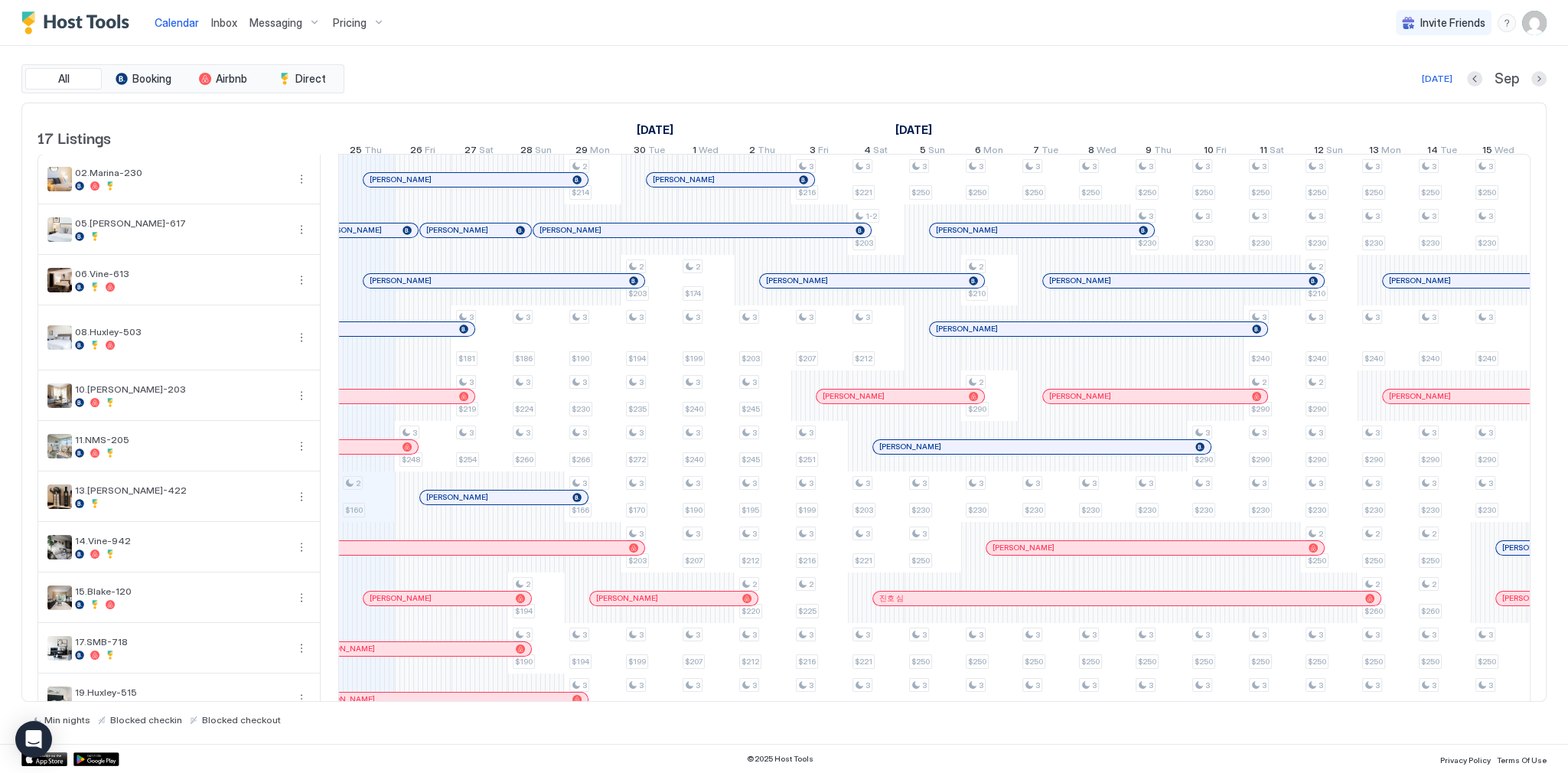
click at [829, 42] on div "Calendar Inbox Messaging Pricing Invite Friends SG" at bounding box center [784, 22] width 1568 height 45
